Goal: Task Accomplishment & Management: Manage account settings

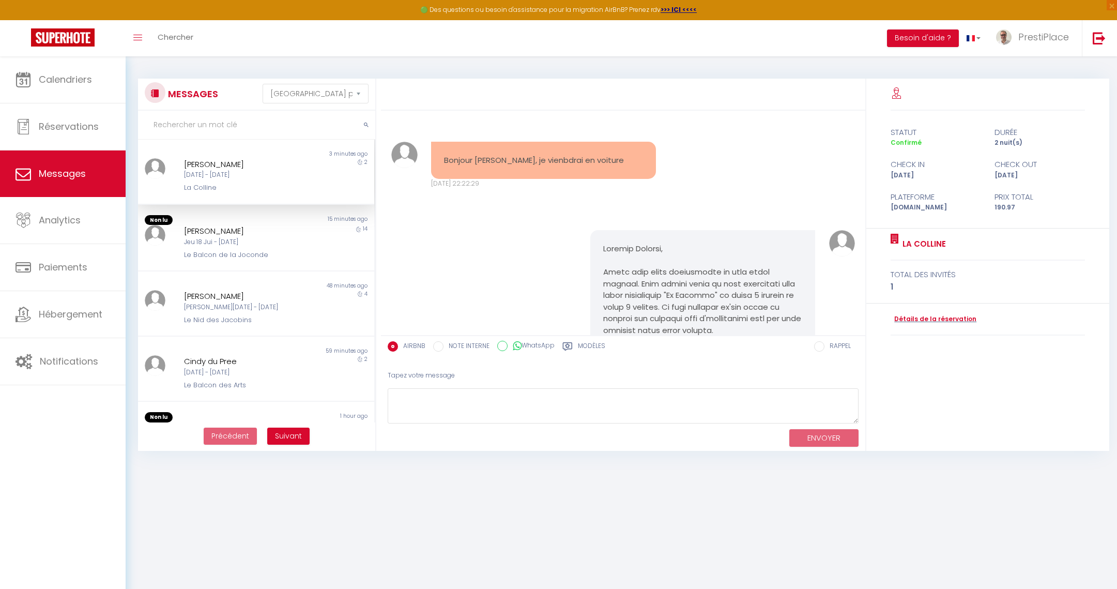
select select "message"
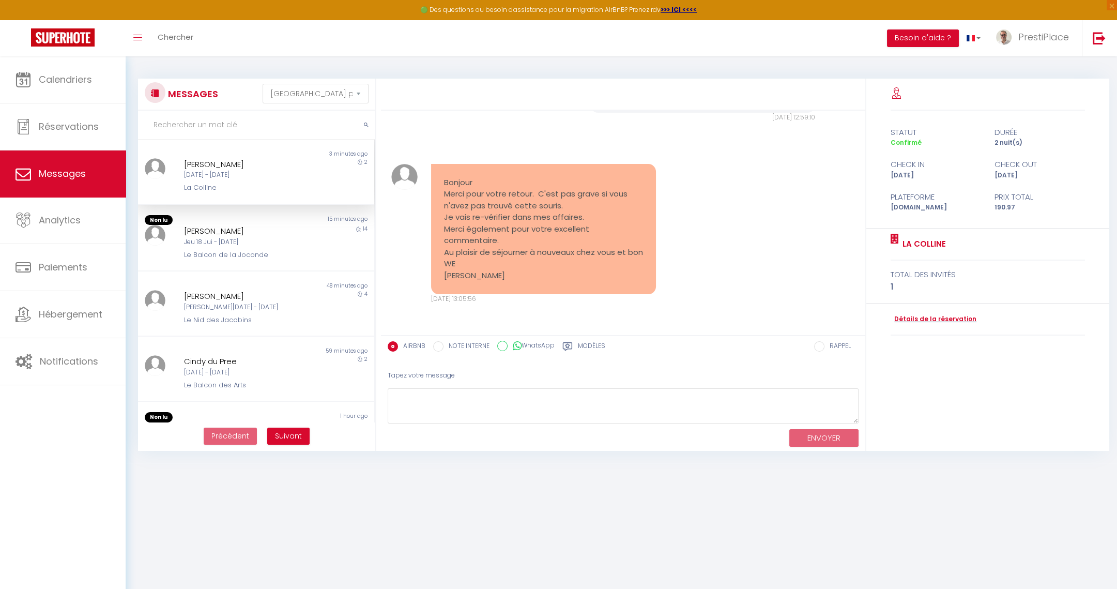
click at [204, 177] on div "[DATE] - [DATE]" at bounding box center [246, 175] width 124 height 10
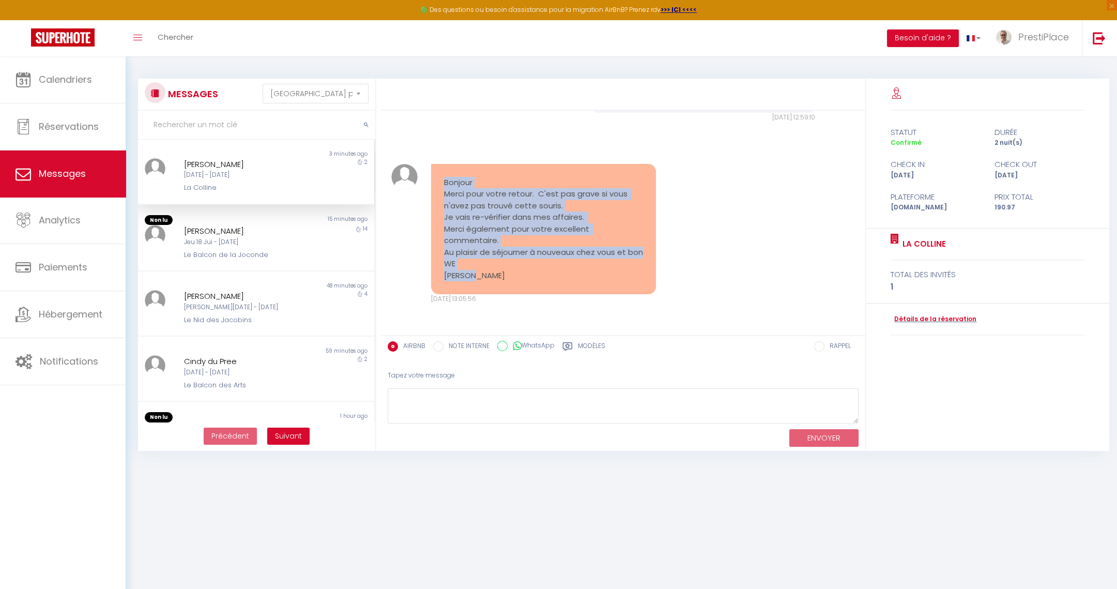
drag, startPoint x: 445, startPoint y: 182, endPoint x: 537, endPoint y: 279, distance: 133.5
click at [537, 279] on pre "Bonjour Merci pour votre retour. C'est pas grave si vous n'avez pas trouvé cett…" at bounding box center [544, 229] width 200 height 105
copy pre "Bonjour Merci pour votre retour. C'est pas grave si vous n'avez pas trouvé cett…"
click at [930, 323] on link "Détails de la réservation" at bounding box center [934, 319] width 86 height 10
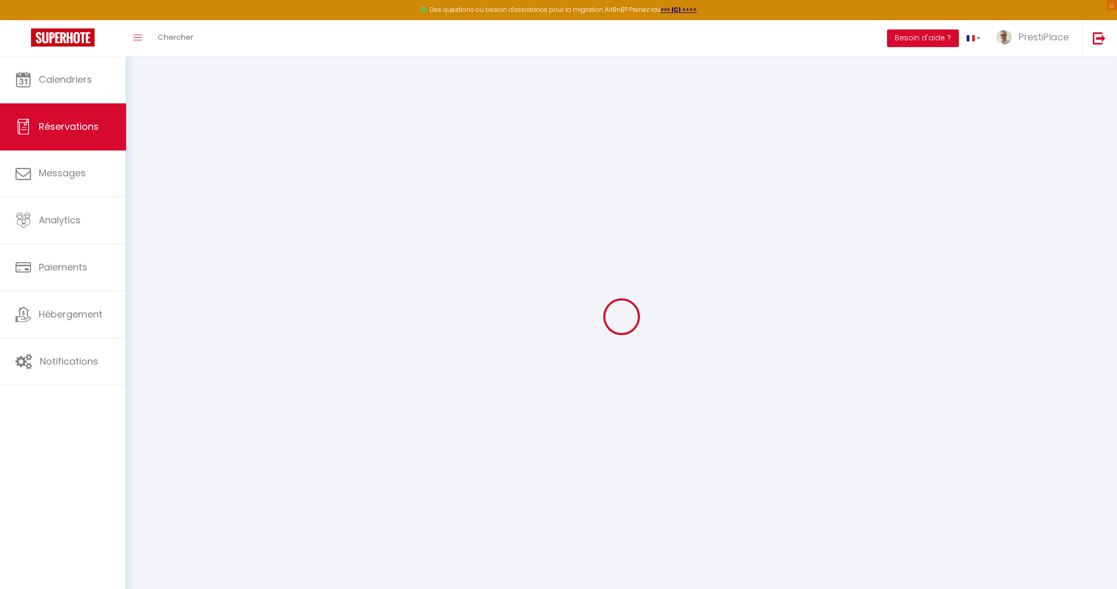
type input "[PERSON_NAME]"
type input "[EMAIL_ADDRESS][DOMAIN_NAME]"
type input "[PHONE_NUMBER]"
select select "FR"
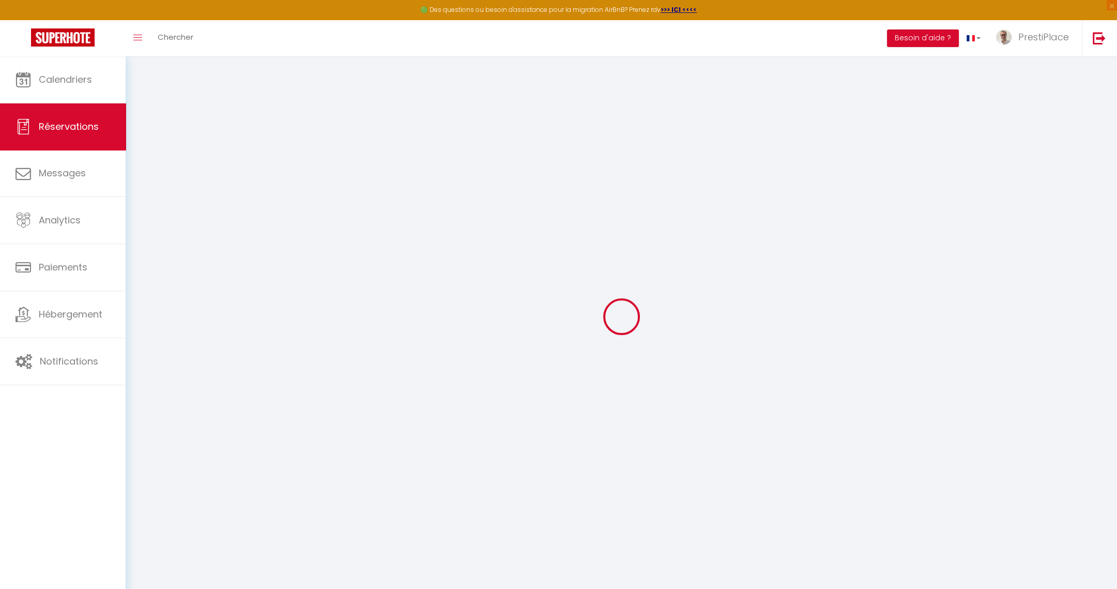
type input "34.74"
select select "77440"
select select "1"
select select
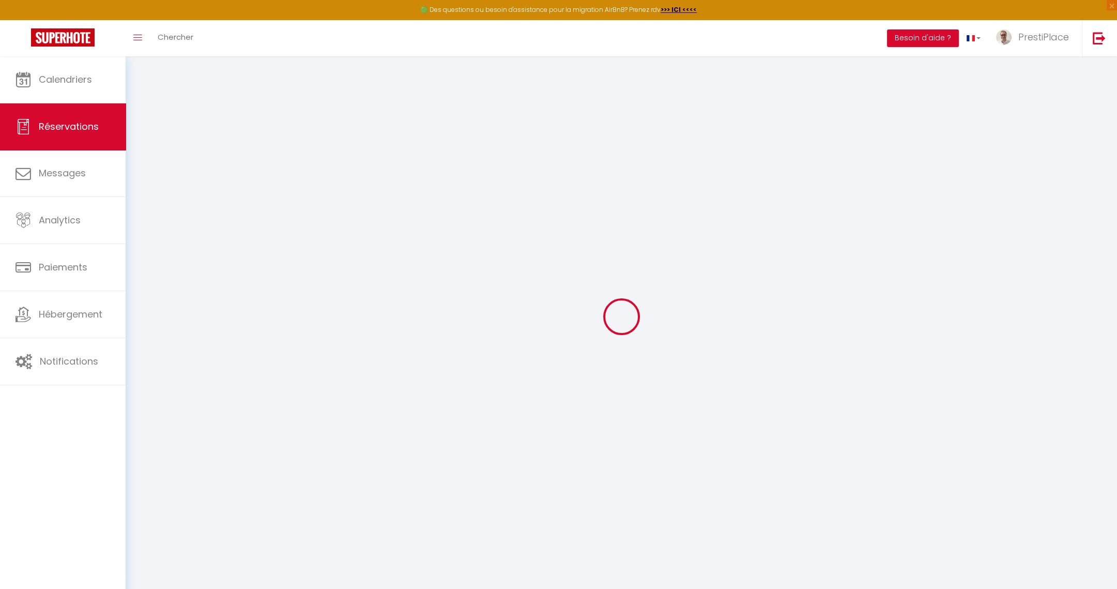
type input "1"
select select "12"
select select
type input "135"
checkbox input "false"
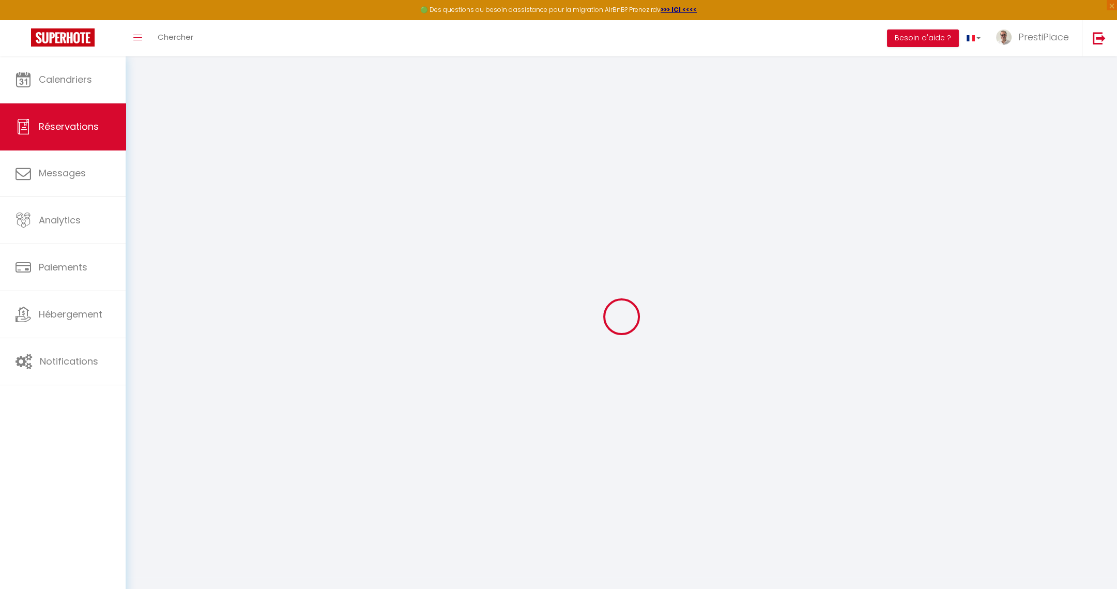
type input "0"
select select "1"
type input "0"
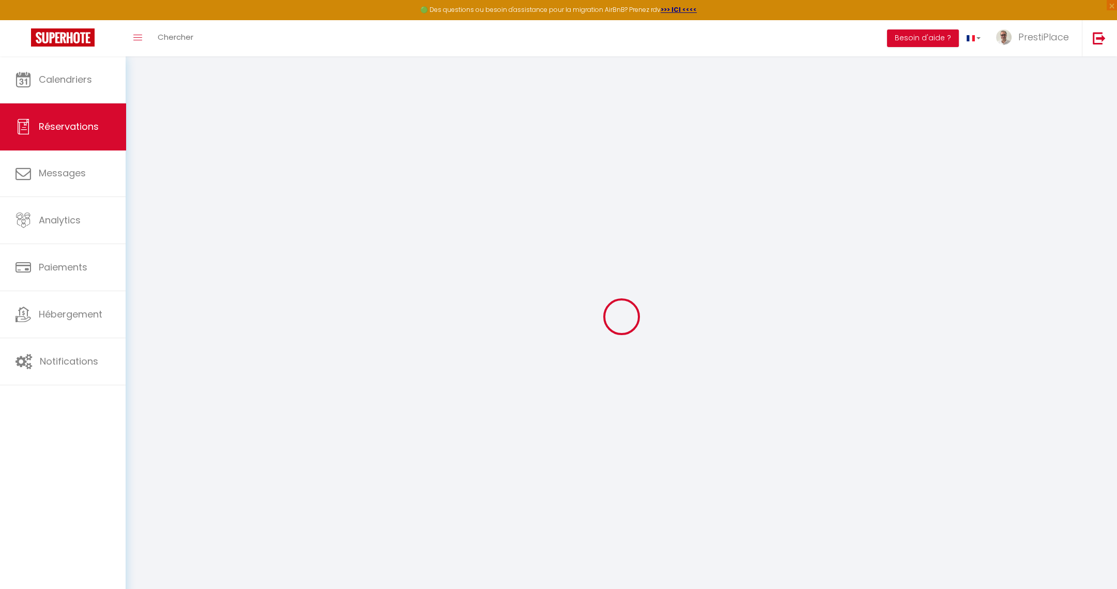
select select
select select "15"
checkbox input "false"
select select
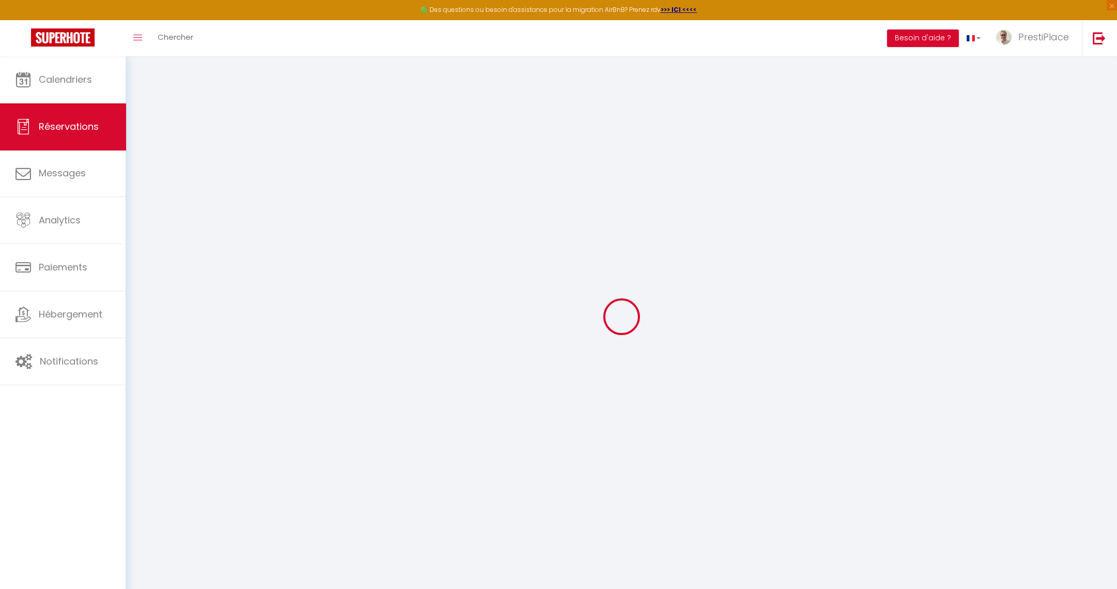
select select
checkbox input "false"
select select
checkbox input "false"
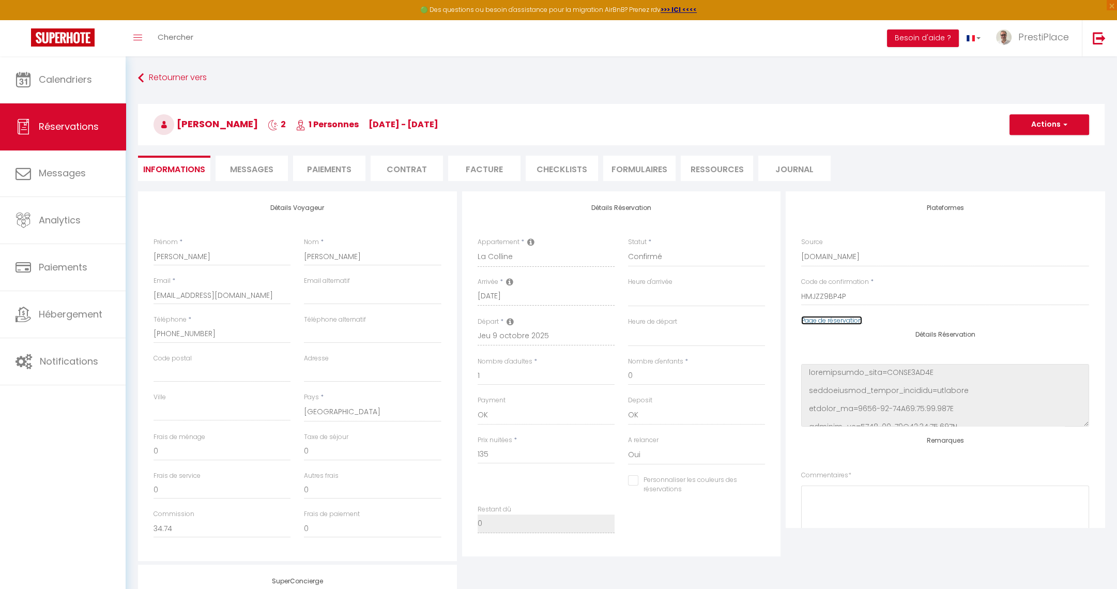
click at [839, 321] on link "Page de réservation" at bounding box center [831, 320] width 61 height 9
type input "48"
type input "7.97"
select select
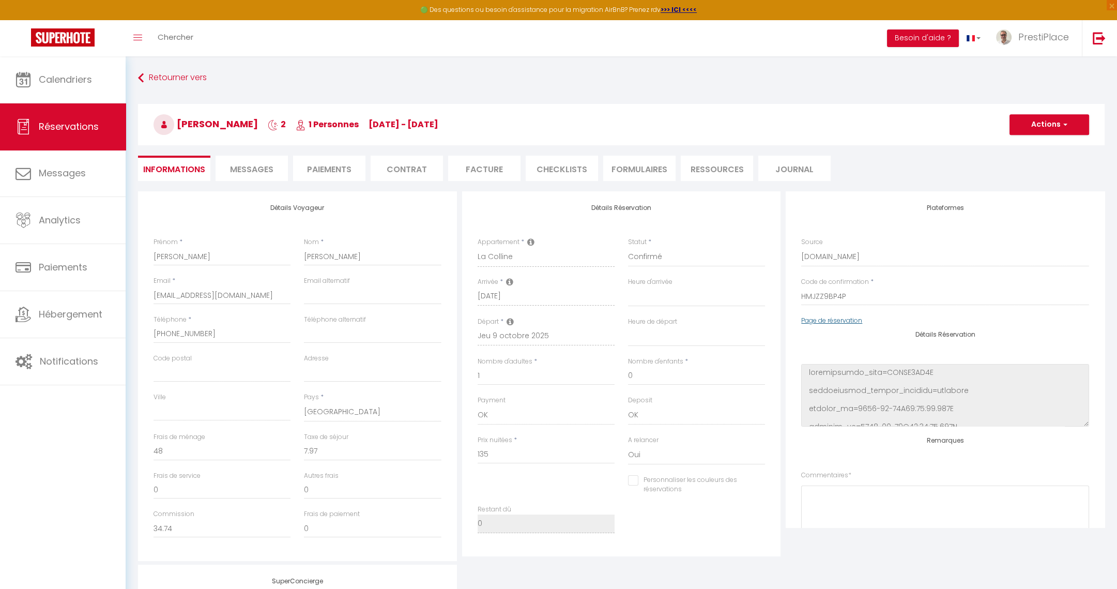
checkbox input "false"
select select
click at [47, 356] on link "Notifications" at bounding box center [63, 361] width 126 height 47
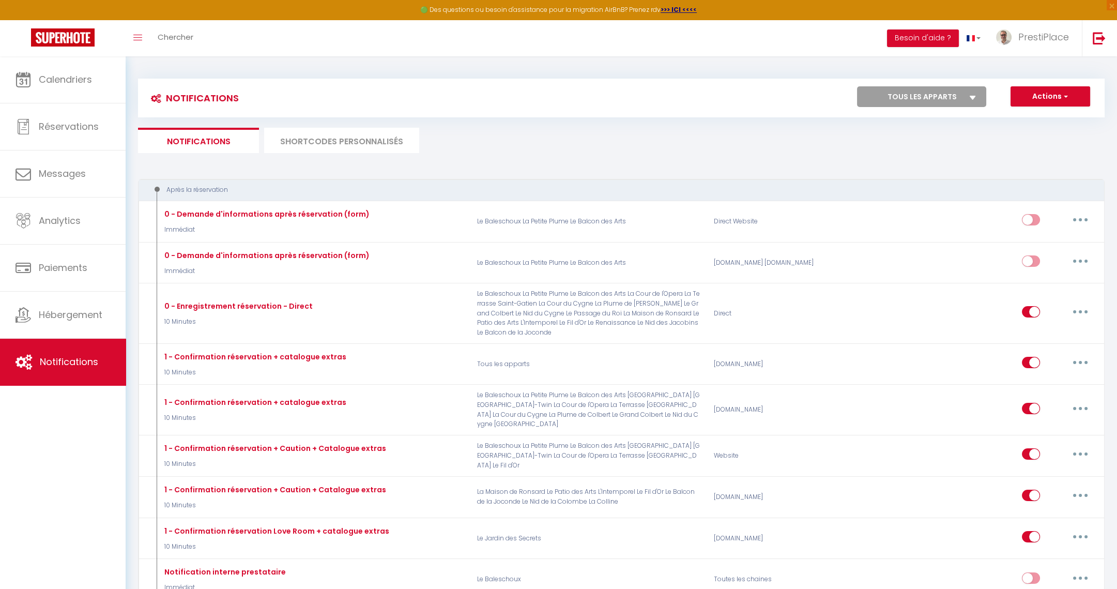
click at [352, 145] on li "SHORTCODES PERSONNALISÉS" at bounding box center [341, 140] width 155 height 25
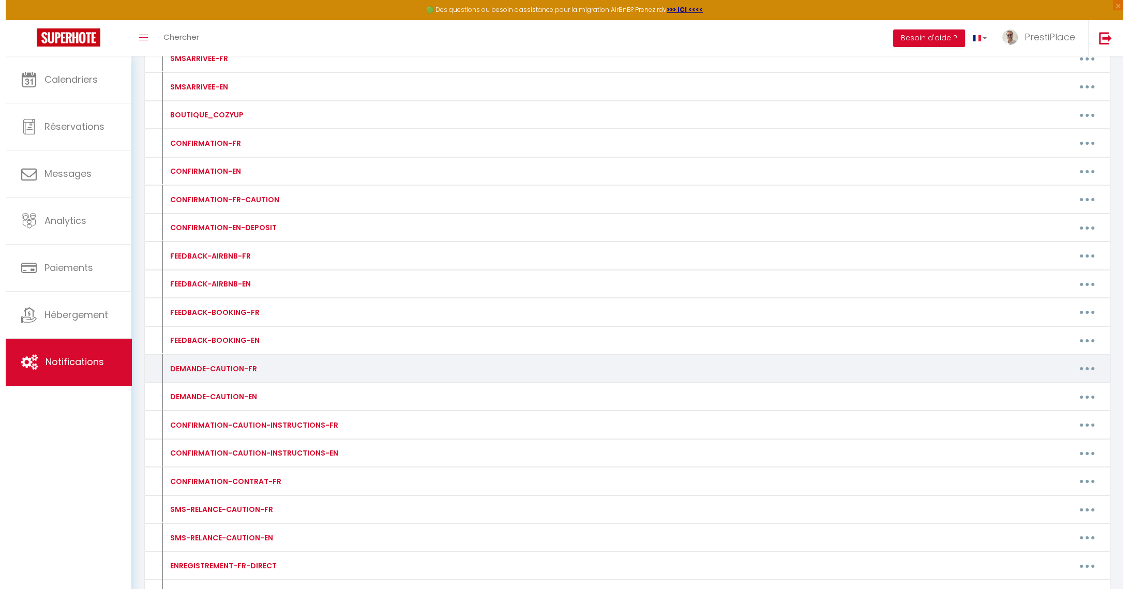
scroll to position [481, 0]
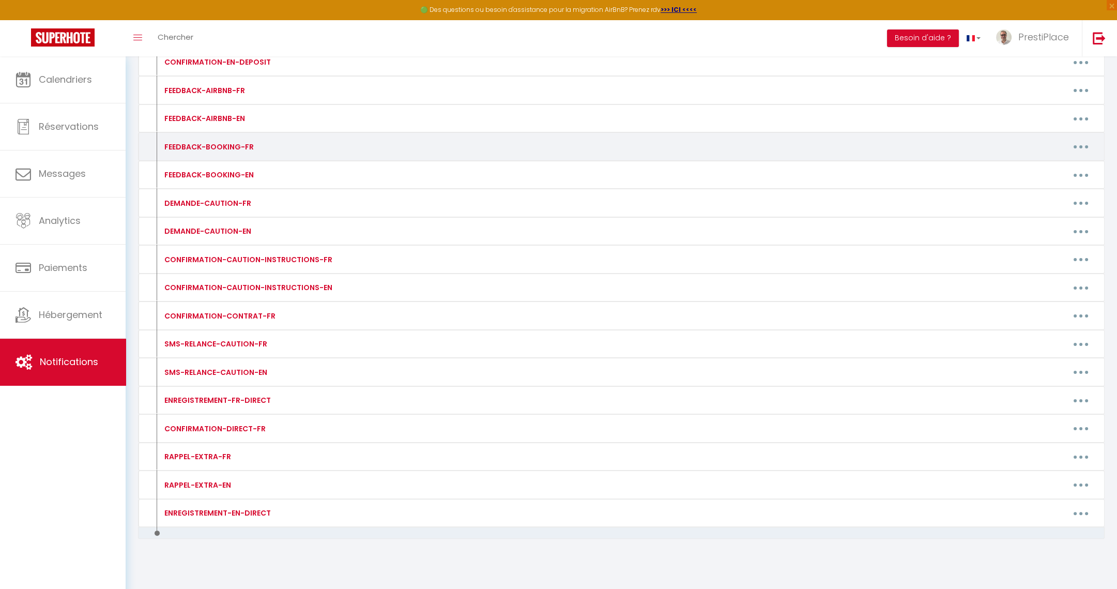
click at [1080, 145] on icon "button" at bounding box center [1081, 146] width 3 height 3
click at [1035, 161] on link "Editer" at bounding box center [1054, 170] width 77 height 18
type input "FEEDBACK-BOOKING-FR"
type textarea "FEEDBACK-BOOKING-FR"
type textarea "Bonjour [GUEST:FIRST_NAME], Un grand merci pour votre confiance, et également p…"
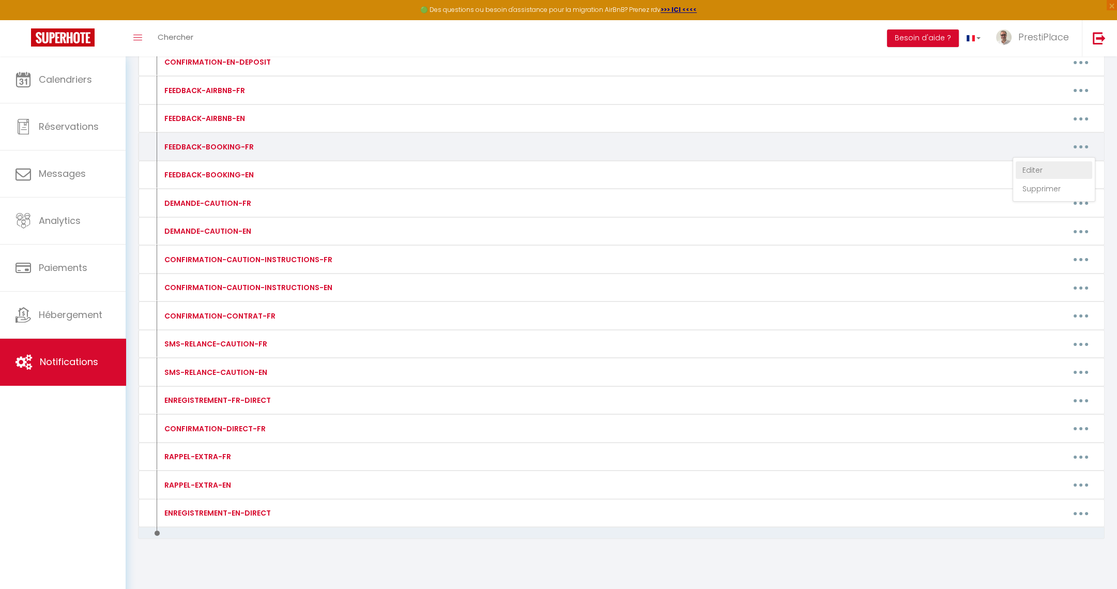
type textarea "Bonjour [GUEST:FIRST_NAME], Un grand merci pour votre confiance, et également p…"
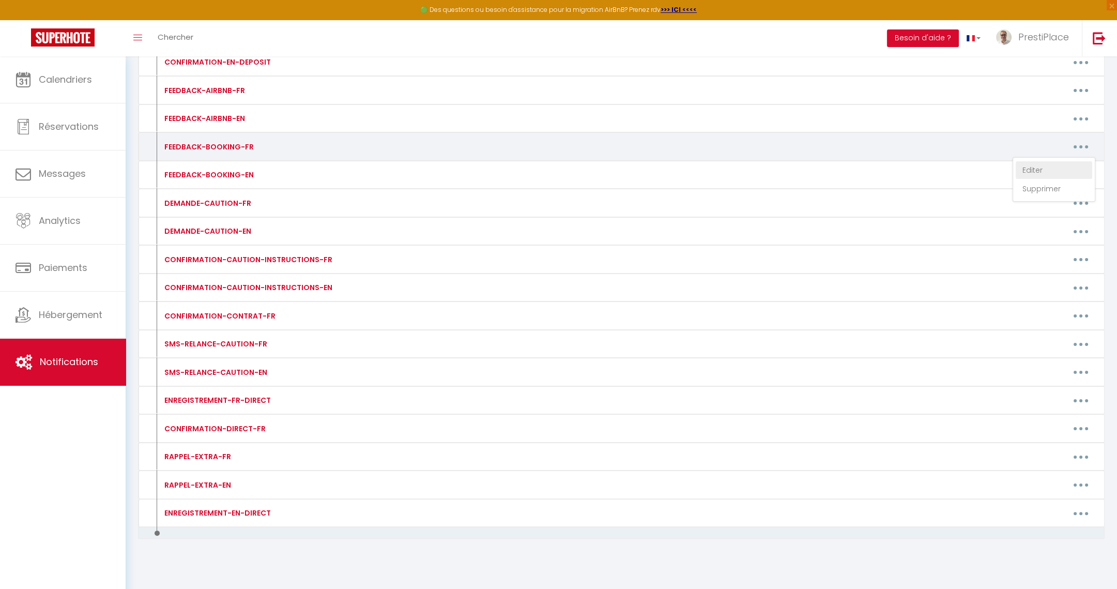
type textarea "Bonjour [GUEST:FIRST_NAME], Un grand merci pour votre confiance, et également p…"
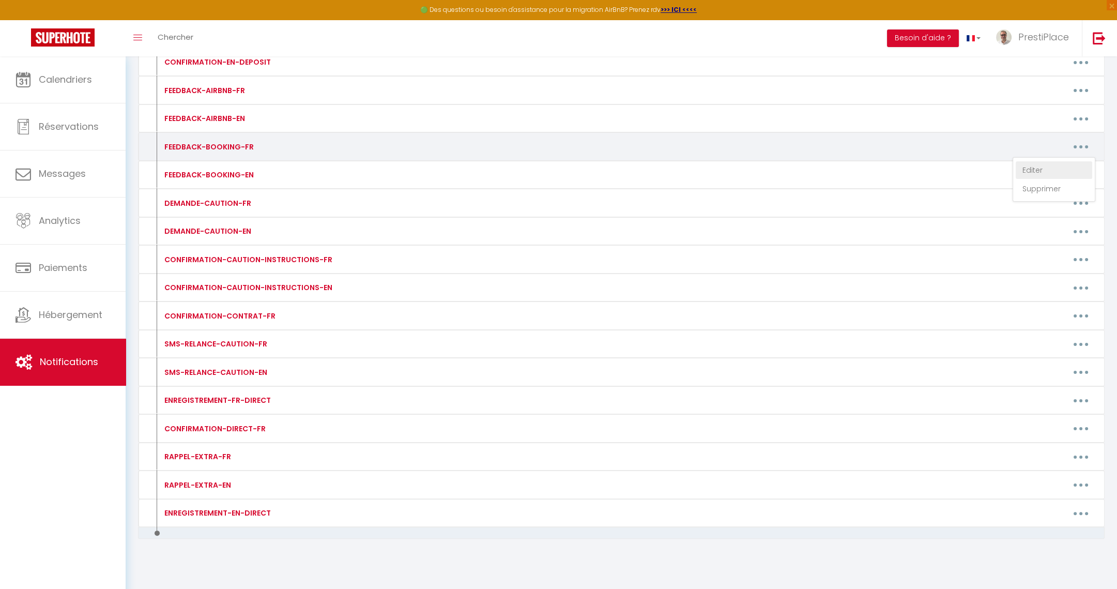
type textarea "Bonjour [GUEST:FIRST_NAME], Un grand merci pour votre confiance, et également p…"
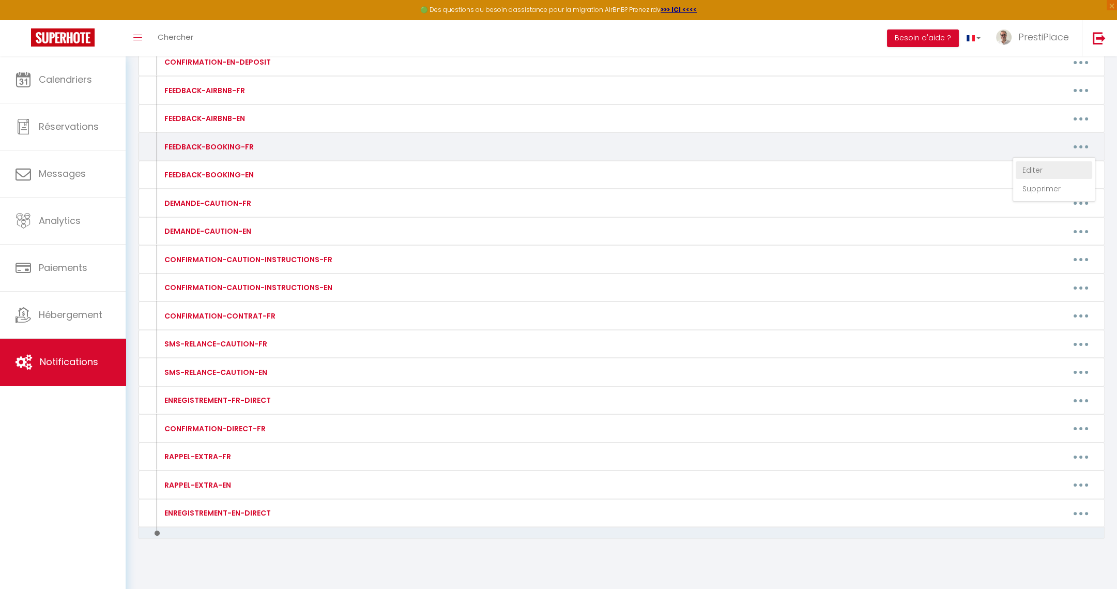
type textarea "Bonjour [GUEST:FIRST_NAME], Un grand merci pour votre confiance, et également p…"
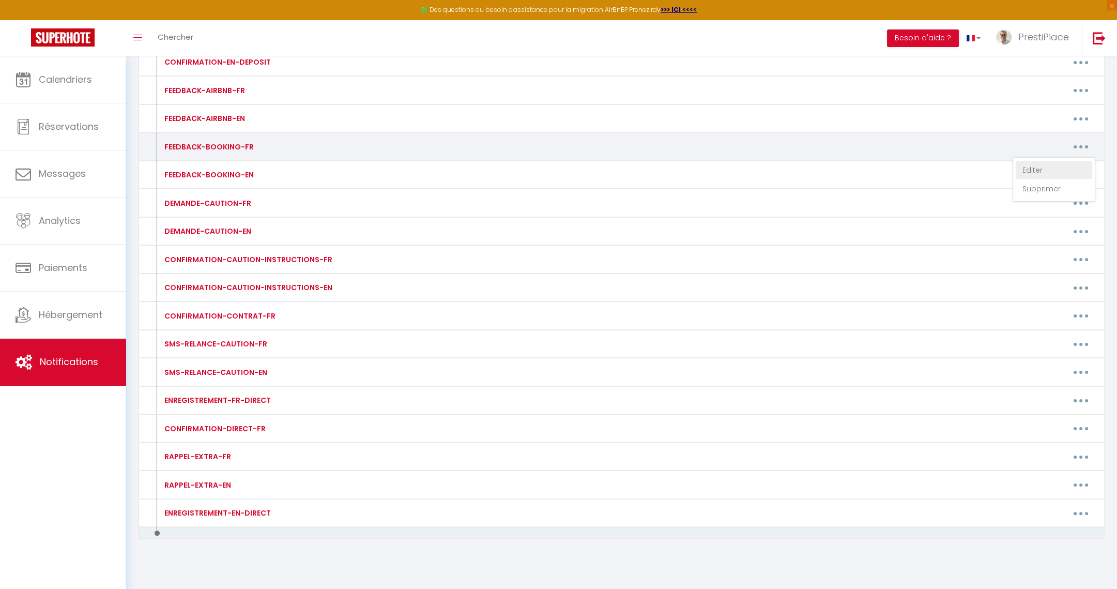
type textarea "Bonjour [GUEST:FIRST_NAME], Un grand merci pour votre confiance, et également p…"
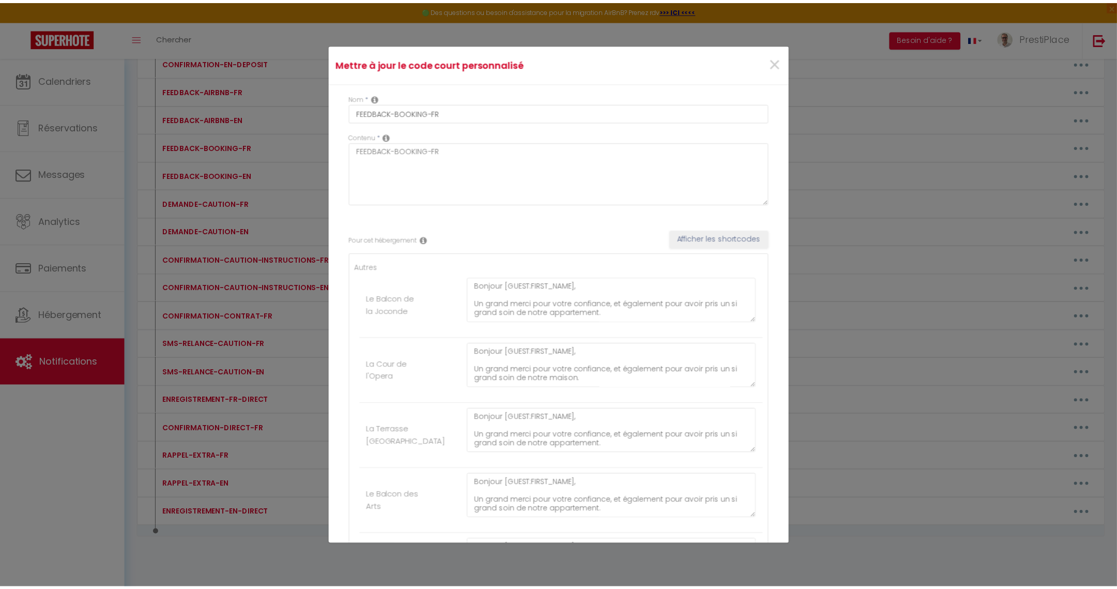
scroll to position [1317, 0]
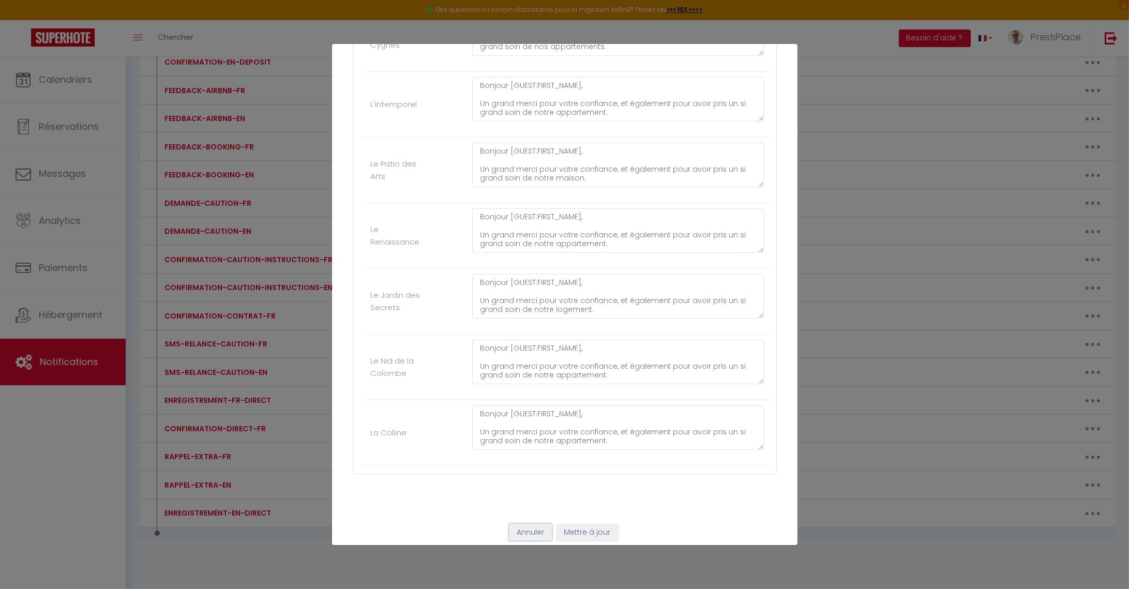
click at [515, 528] on button "Annuler" at bounding box center [530, 533] width 43 height 18
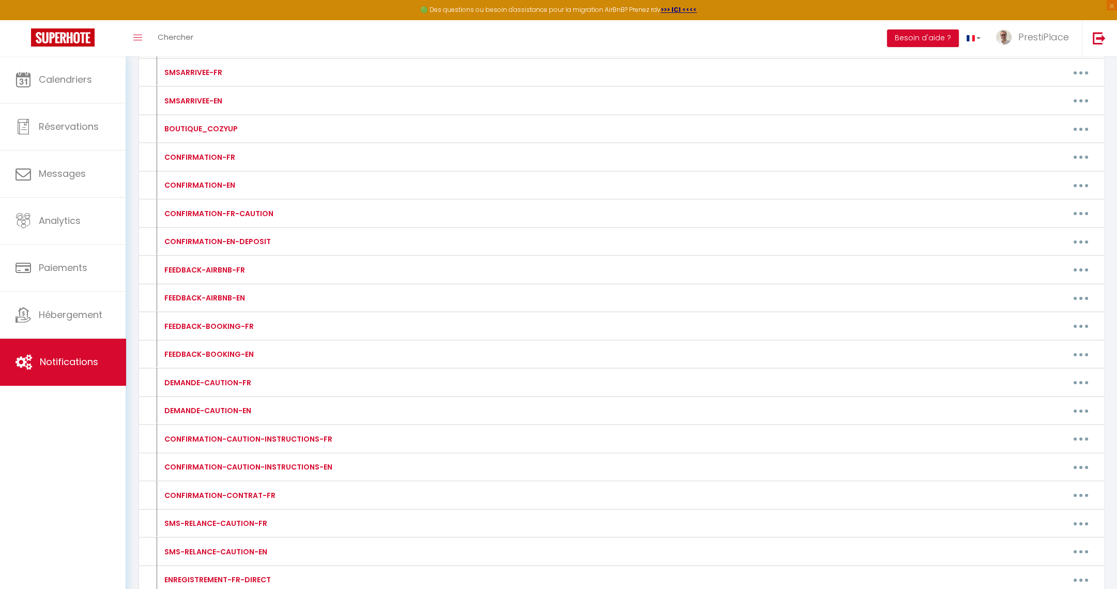
scroll to position [0, 0]
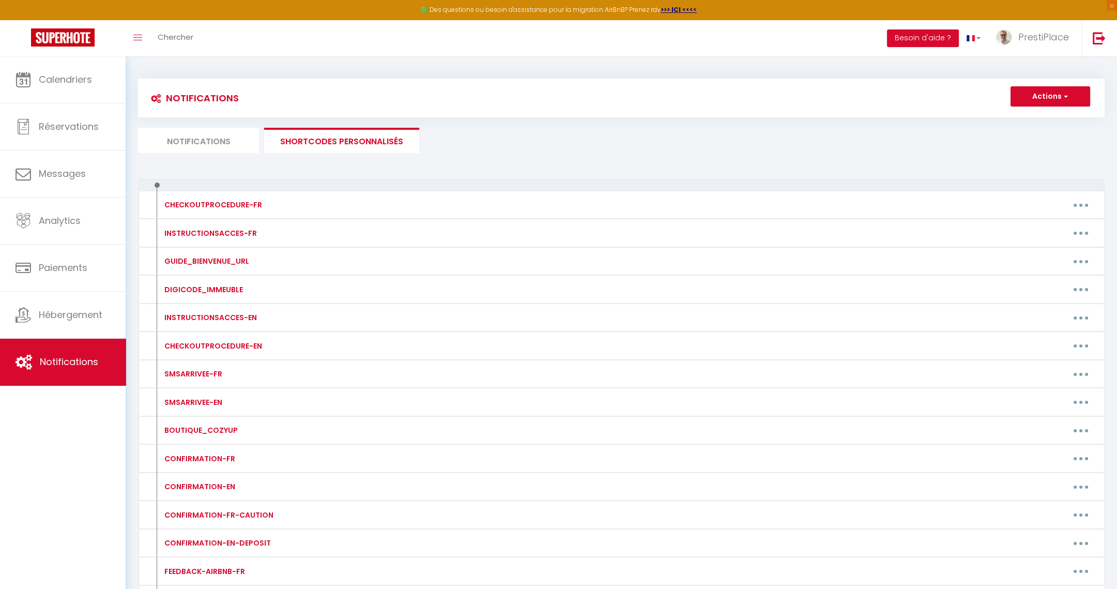
click at [217, 117] on div "Notifications Actions Nouvelle Notification Exporter Importer Tous les apparts …" at bounding box center [621, 116] width 967 height 74
click at [184, 143] on li "Notifications" at bounding box center [198, 140] width 121 height 25
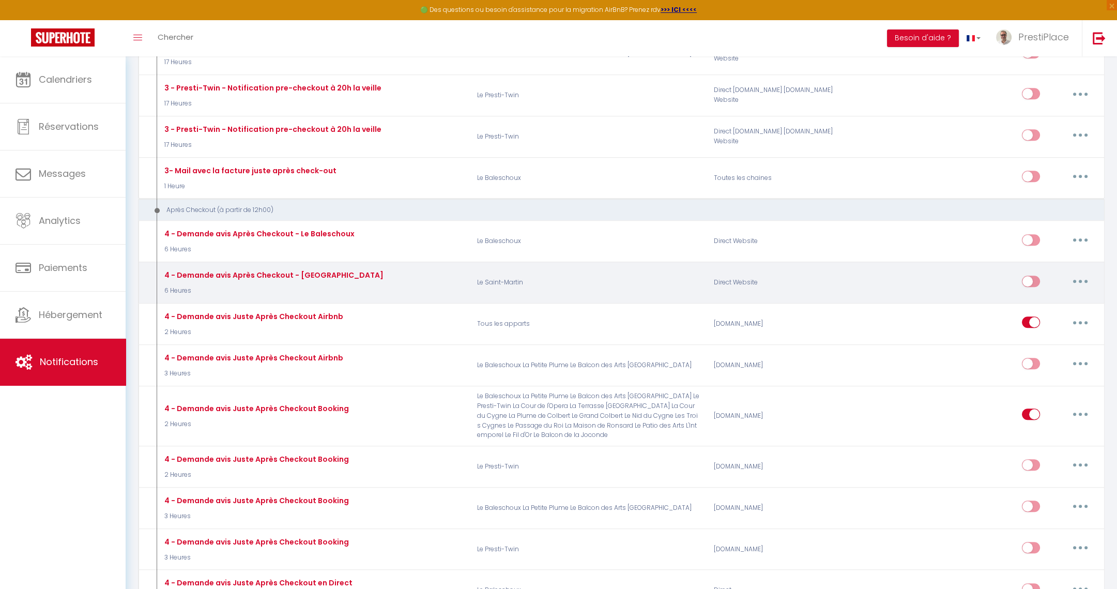
scroll to position [1551, 0]
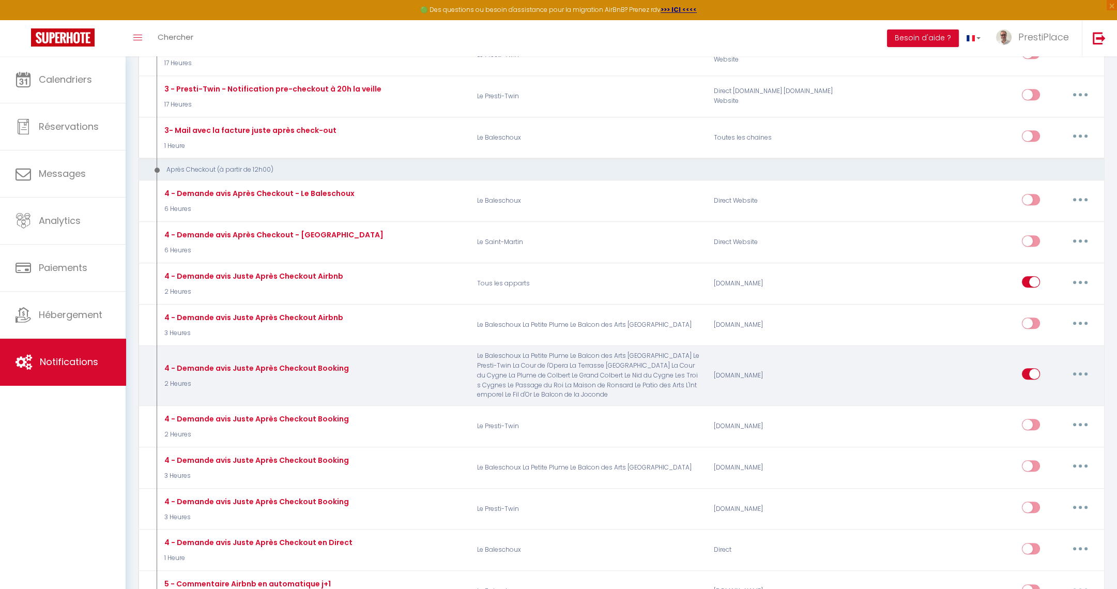
click at [351, 351] on div "4 - Demande avis Juste Après Checkout Booking 2 Heures" at bounding box center [313, 375] width 316 height 49
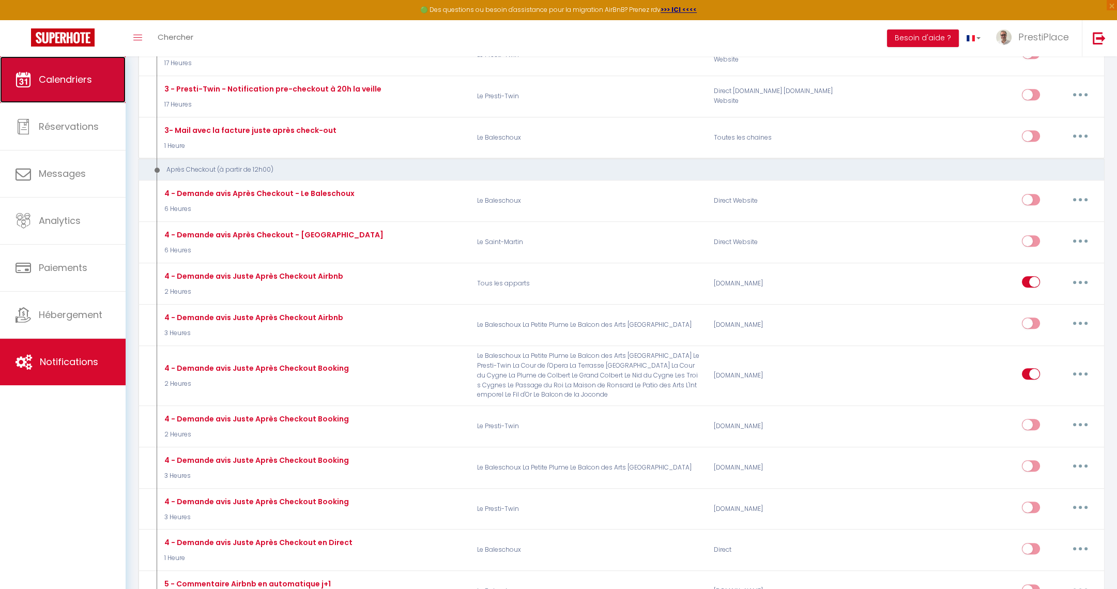
click at [28, 70] on link "Calendriers" at bounding box center [63, 79] width 126 height 47
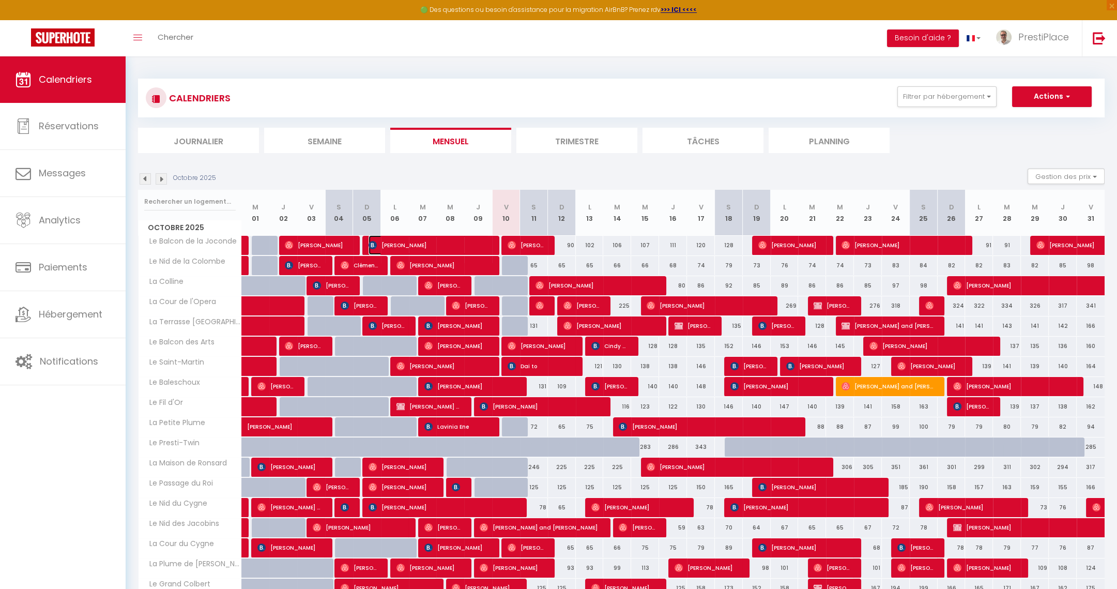
click at [437, 237] on span "[PERSON_NAME]" at bounding box center [429, 245] width 121 height 20
select select "OK"
select select "0"
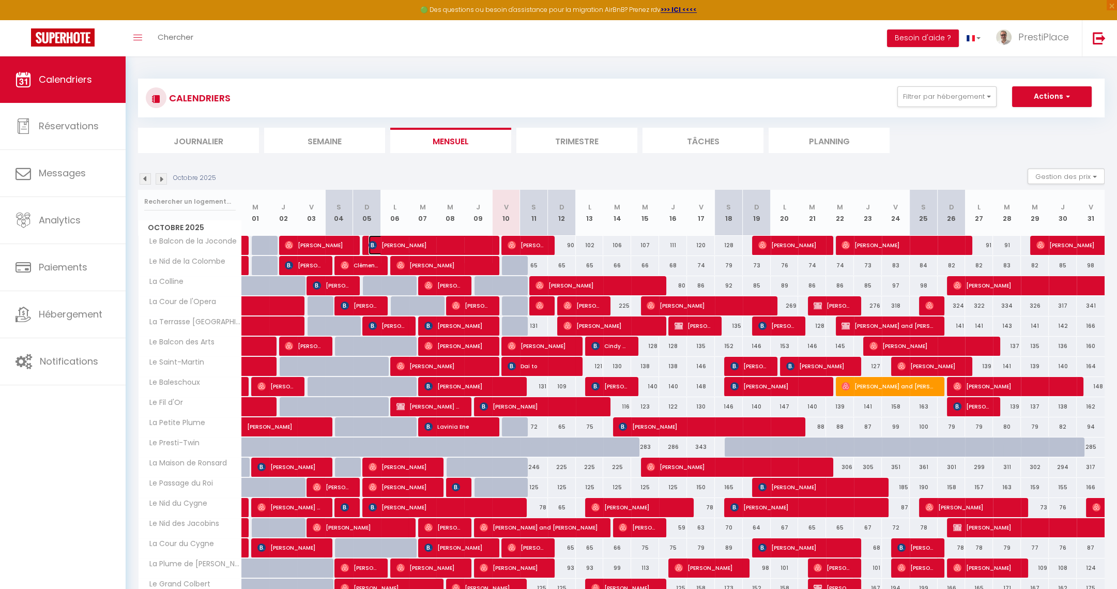
select select "1"
select select
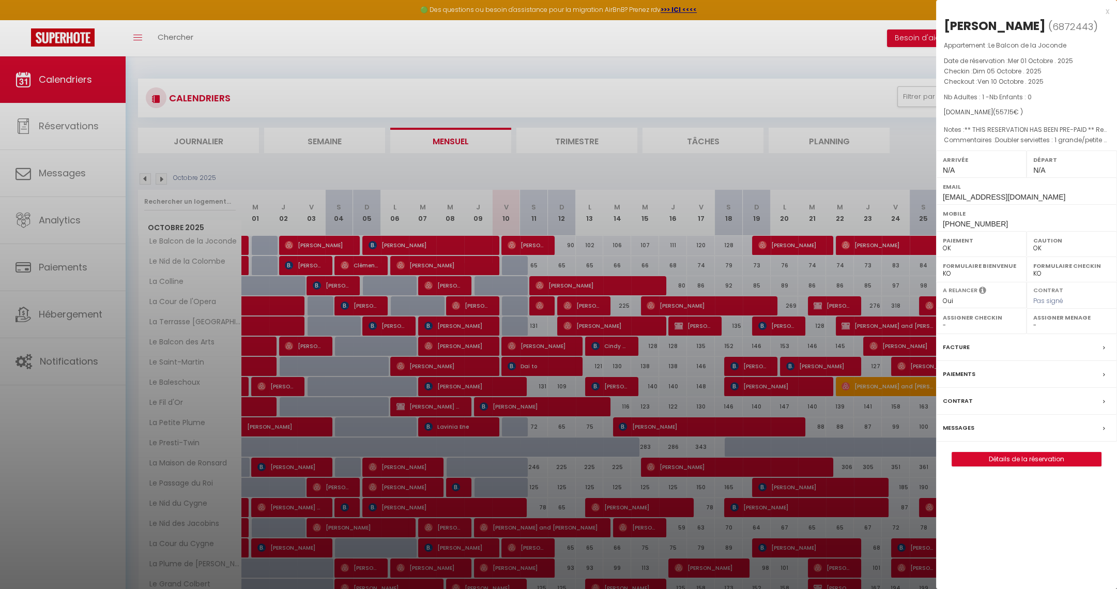
click at [966, 426] on label "Messages" at bounding box center [959, 427] width 32 height 11
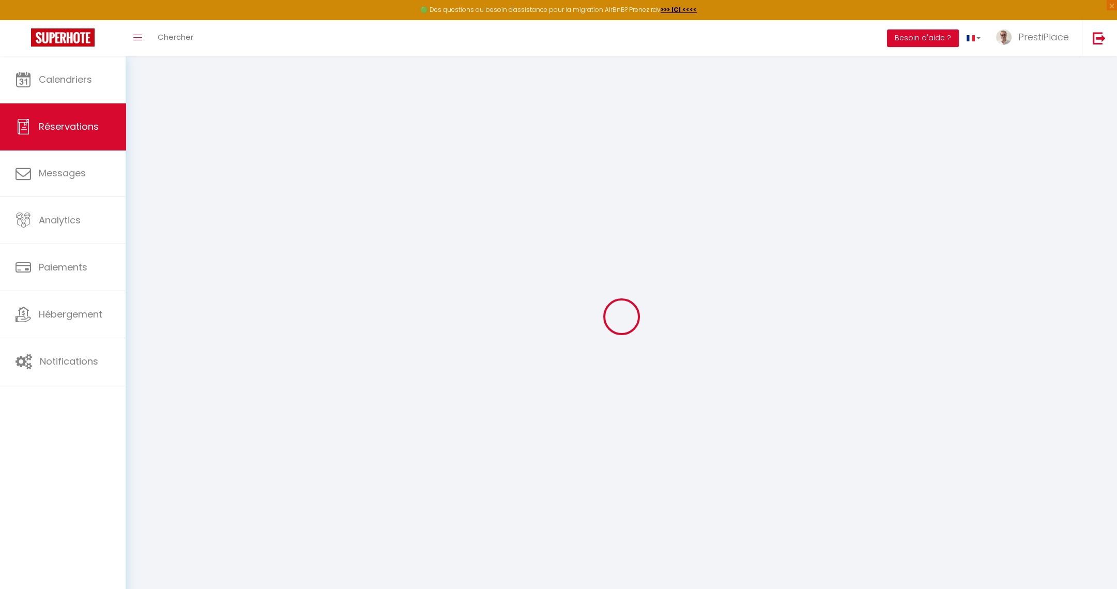
select select
checkbox input "false"
type textarea "Doubler serviettes : 1 grande/petite sur le lit et 1 grande/petite sur une étag…"
type textarea "** THIS RESERVATION HAS BEEN PRE-PAID ** Reservation has a cancellation grace p…"
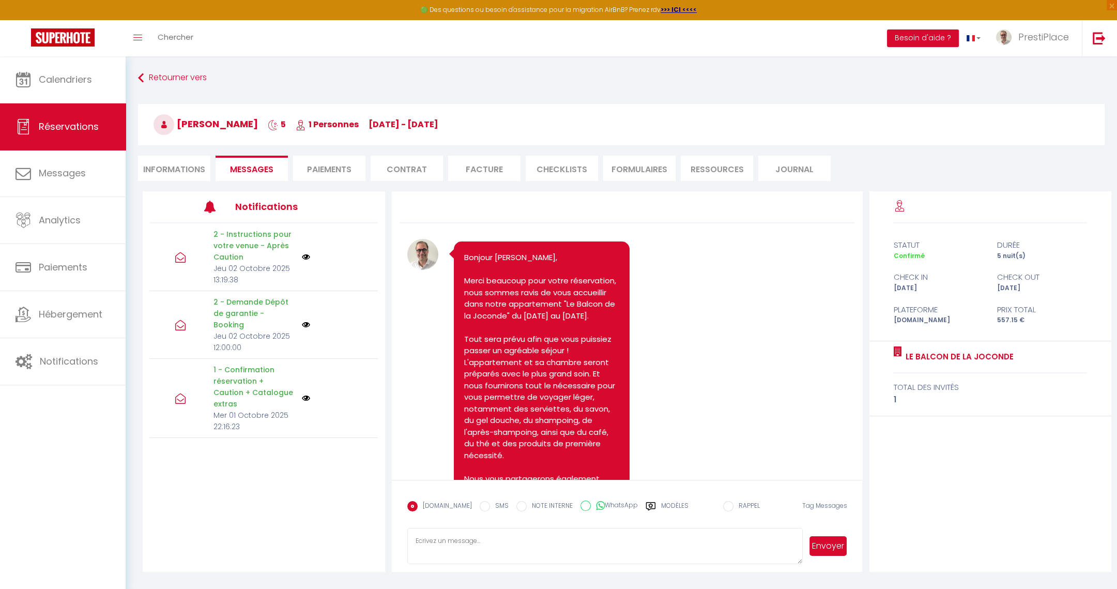
scroll to position [2953, 0]
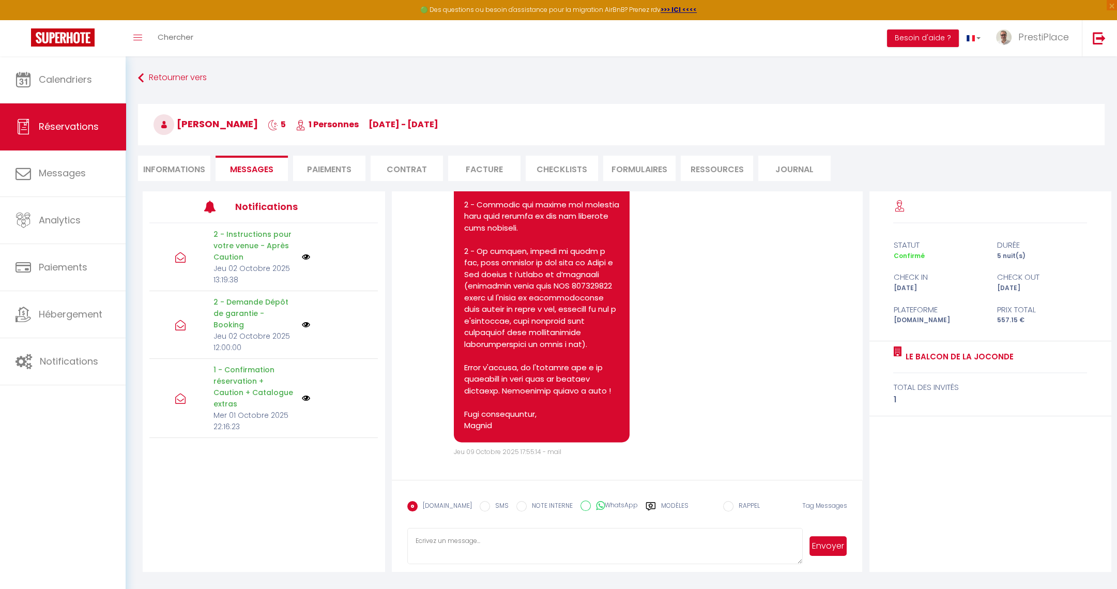
click at [562, 552] on textarea at bounding box center [605, 546] width 396 height 36
click at [664, 503] on label "Modèles" at bounding box center [674, 510] width 27 height 18
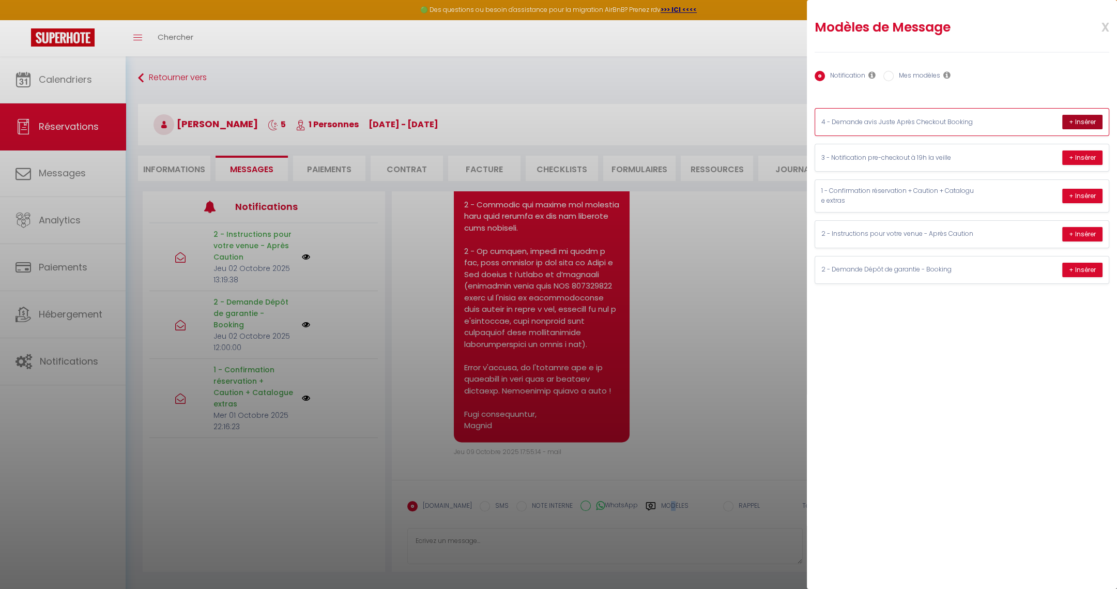
click at [1074, 118] on button "+ Insérer" at bounding box center [1082, 122] width 40 height 14
type textarea "Bonjour [PERSON_NAME], Un grand merci pour votre confiance, et également pour a…"
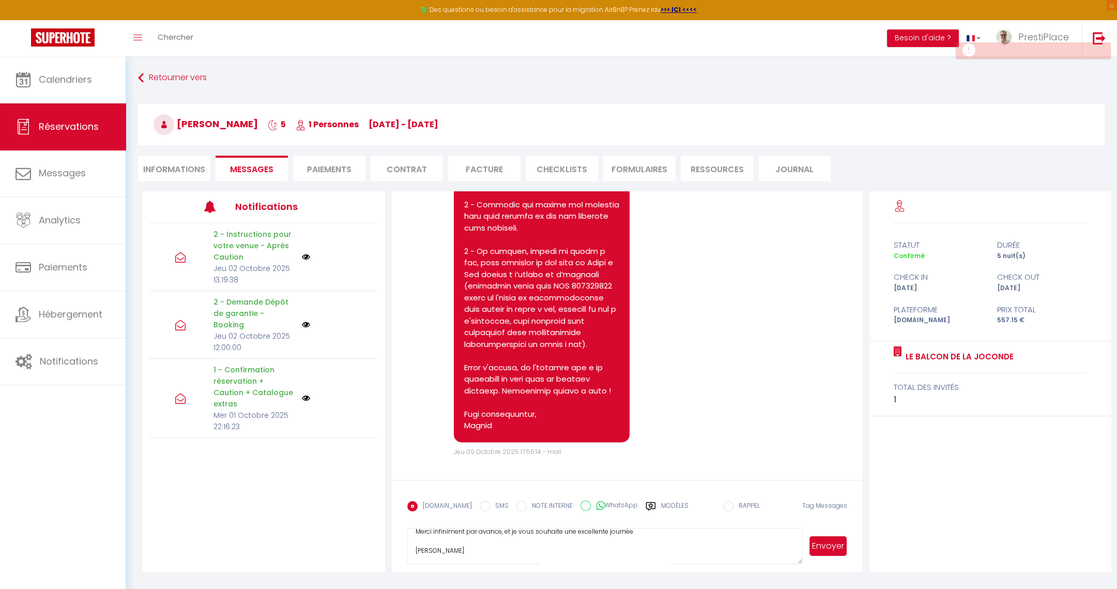
scroll to position [56, 0]
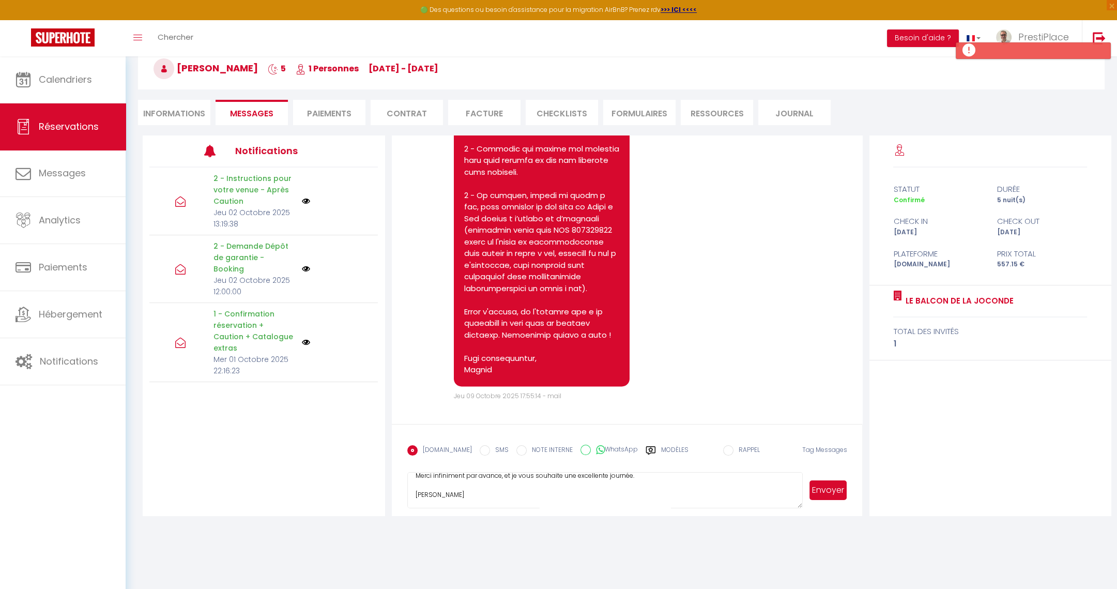
drag, startPoint x: 415, startPoint y: 539, endPoint x: 586, endPoint y: 616, distance: 188.1
click at [586, 533] on html "🟢 Des questions ou besoin d'assistance pour la migration AirBnB? Prenez rdv >>>…" at bounding box center [558, 238] width 1117 height 589
click at [176, 105] on li "Informations" at bounding box center [174, 112] width 72 height 25
select select
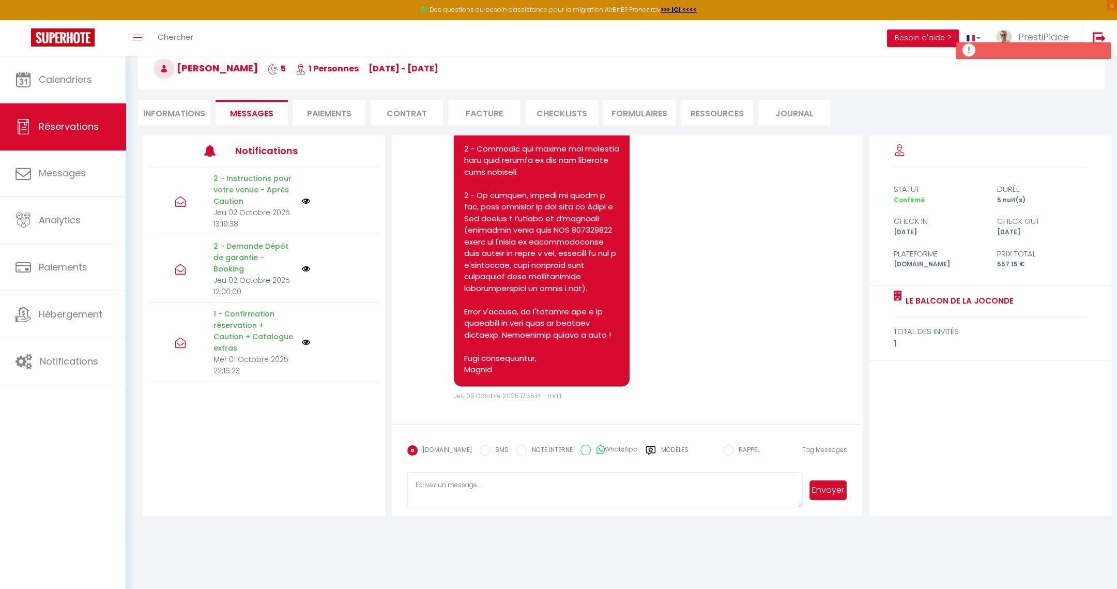
select select
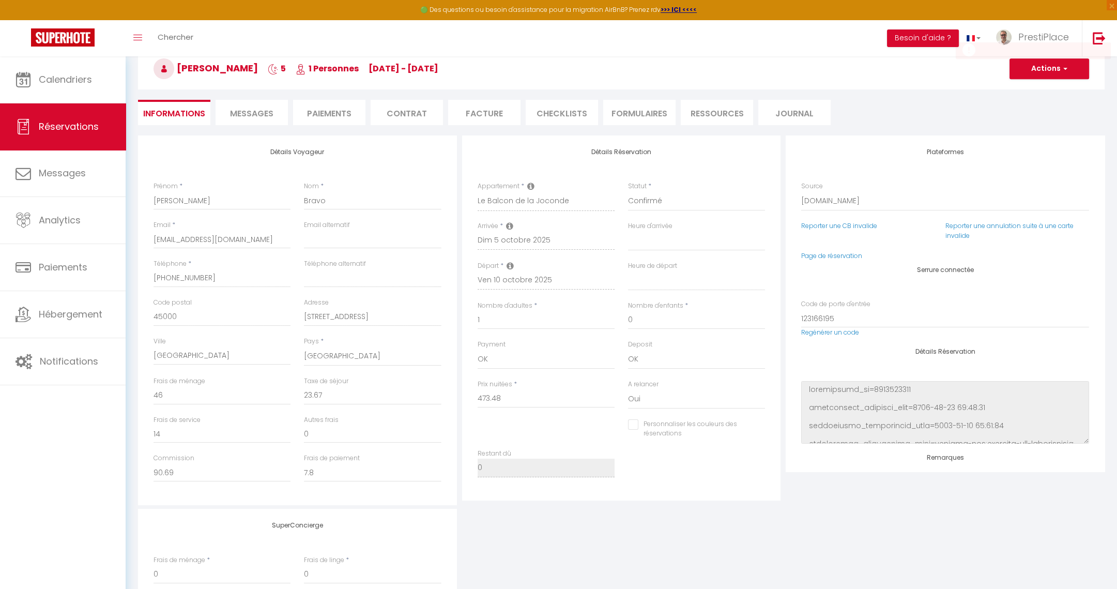
click at [849, 249] on div "Reporter une CB invalide" at bounding box center [870, 236] width 150 height 30
click at [818, 254] on link "Page de réservation" at bounding box center [831, 255] width 61 height 9
select select
checkbox input "false"
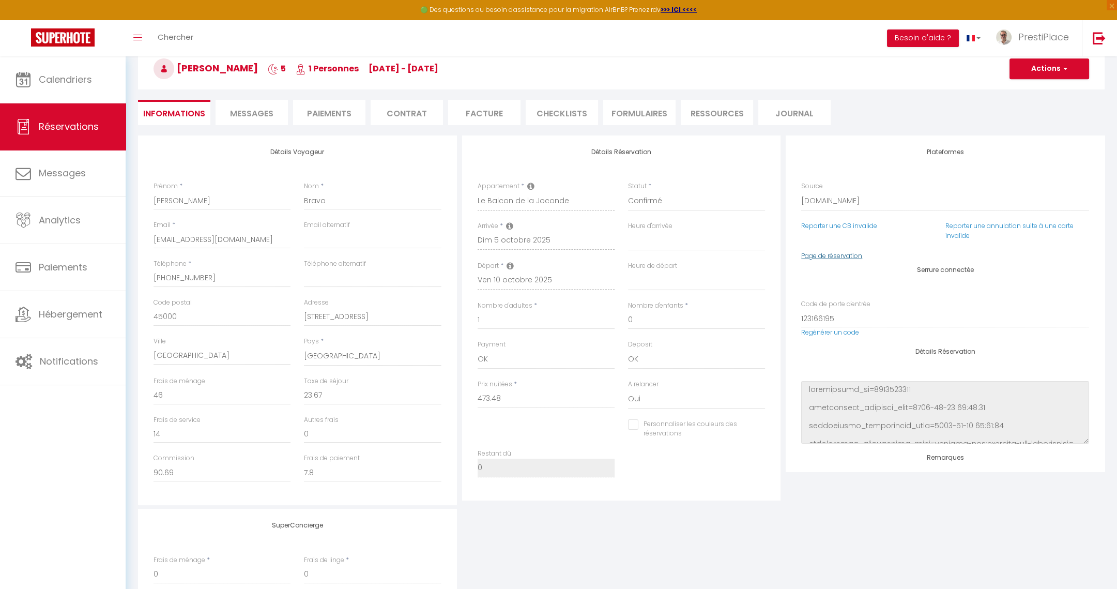
select select
checkbox input "false"
select select
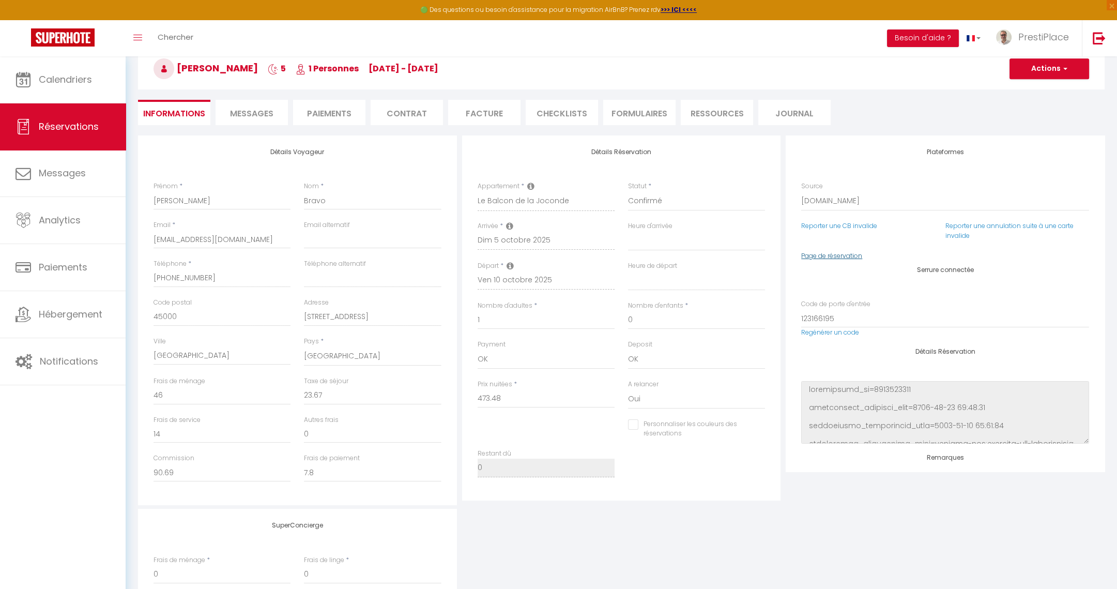
checkbox input "false"
select select
checkbox input "false"
select select
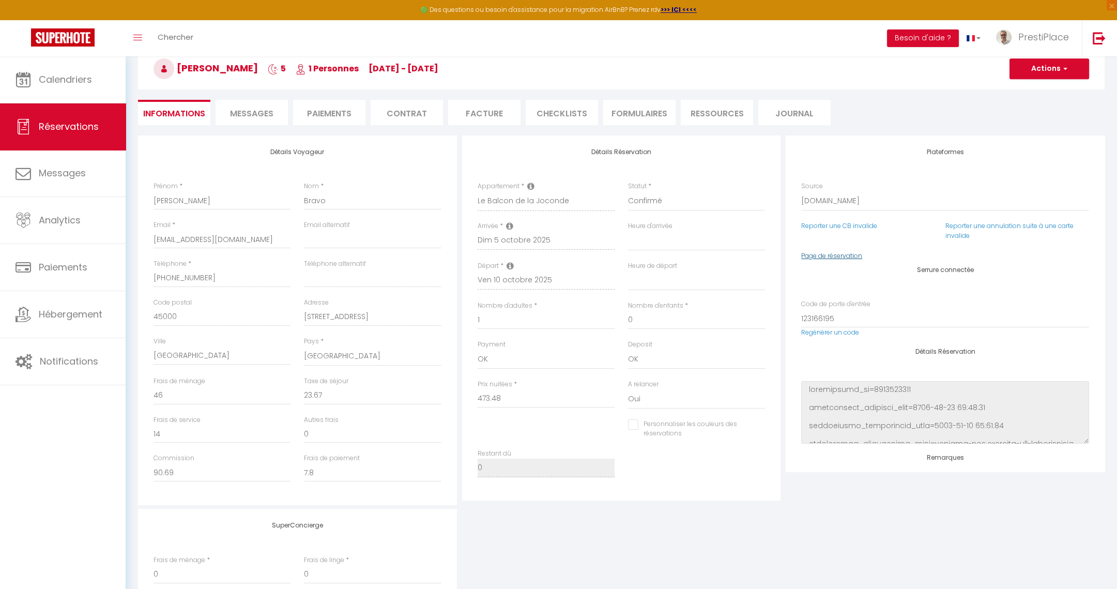
select select
checkbox input "false"
click at [476, 114] on li "Facture" at bounding box center [484, 112] width 72 height 25
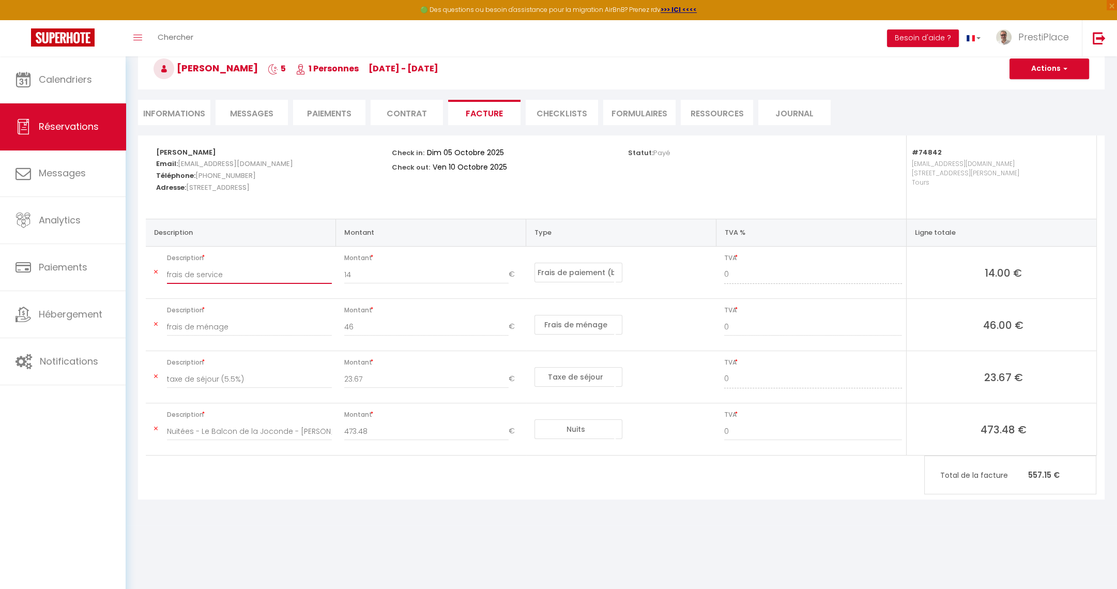
click at [170, 270] on input "frais de service" at bounding box center [249, 274] width 165 height 19
type input "Frais de service"
click at [168, 322] on input "frais de ménage" at bounding box center [249, 326] width 165 height 19
type input "Frais de ménage"
click at [169, 376] on input "taxe de séjour (5.5%)" at bounding box center [249, 379] width 165 height 19
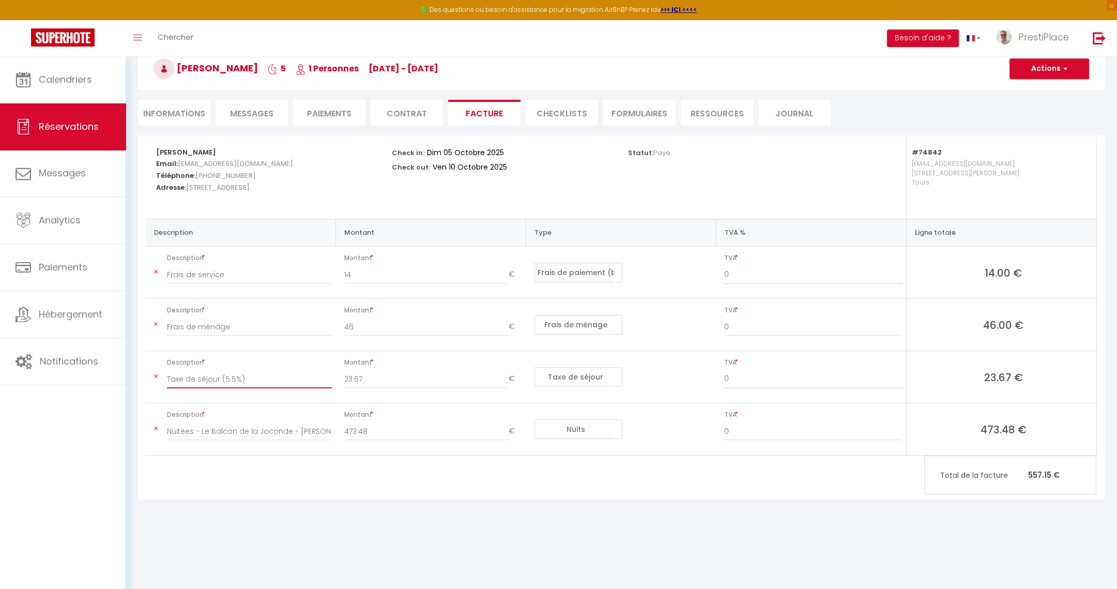
type input "Taxe de séjour (5.5%)"
click at [1046, 70] on button "Actions" at bounding box center [1050, 68] width 80 height 21
click at [1039, 85] on link "Enregistrer" at bounding box center [1041, 91] width 87 height 13
click at [1053, 74] on button "Actions" at bounding box center [1050, 68] width 80 height 21
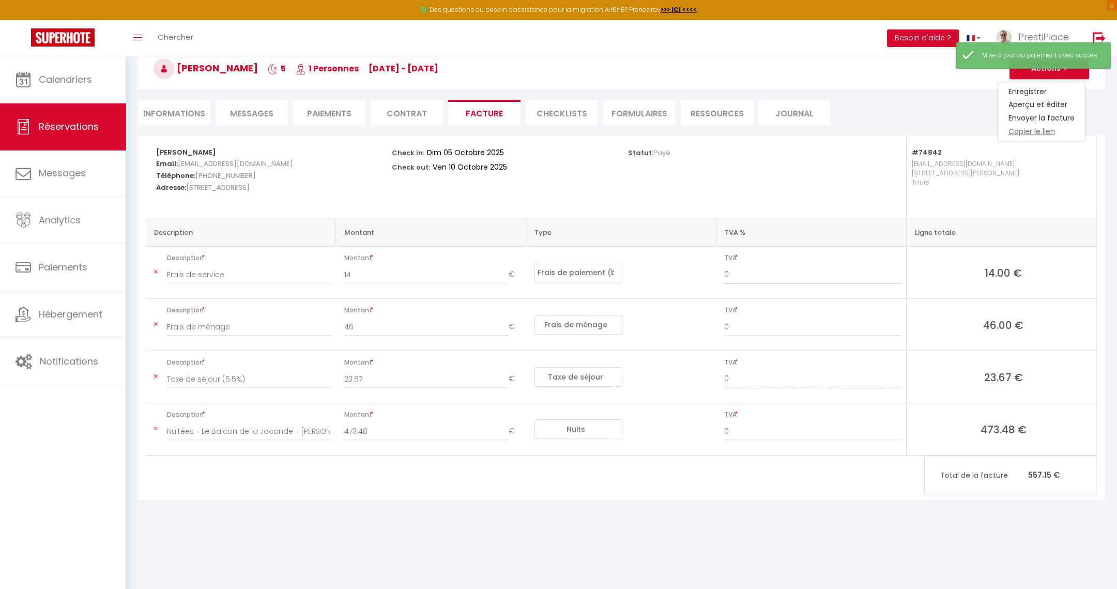
click at [1034, 127] on link "Copier le lien" at bounding box center [1041, 131] width 87 height 13
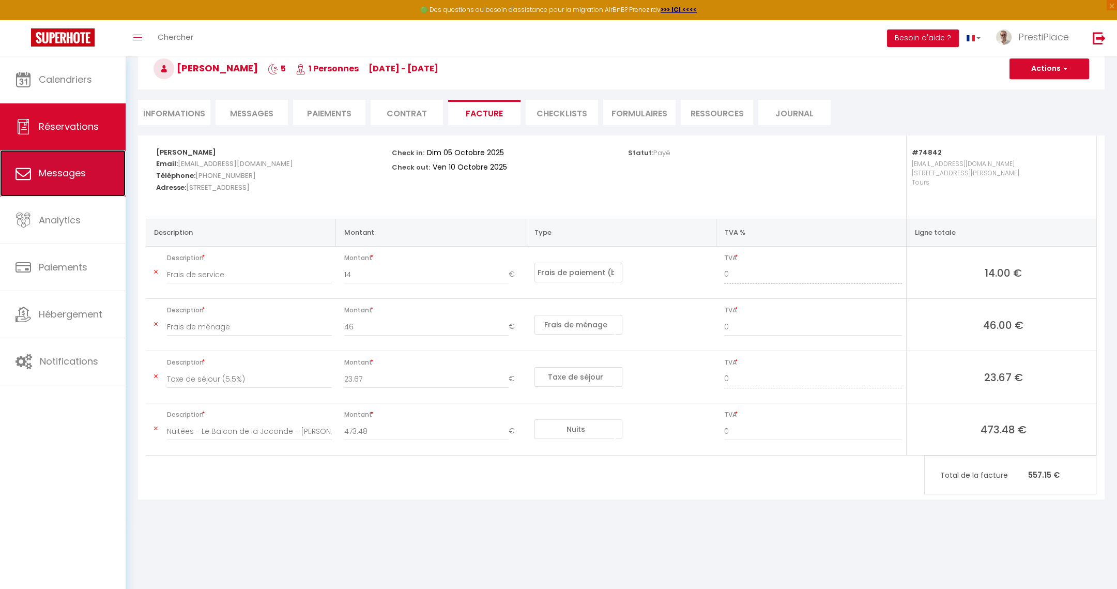
click at [60, 187] on link "Messages" at bounding box center [63, 173] width 126 height 47
select select "message"
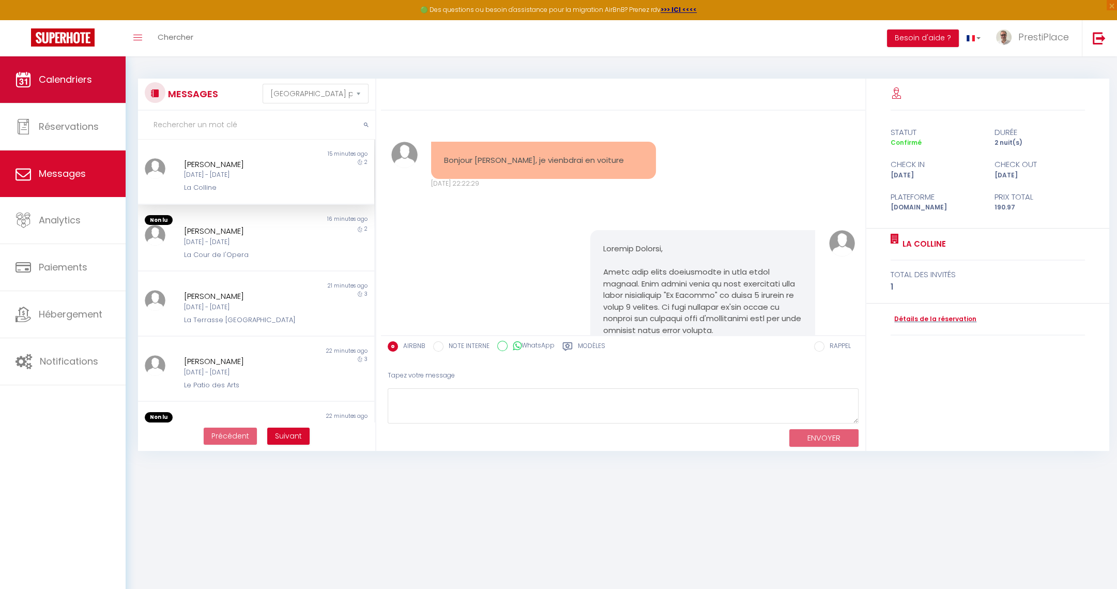
scroll to position [3437, 0]
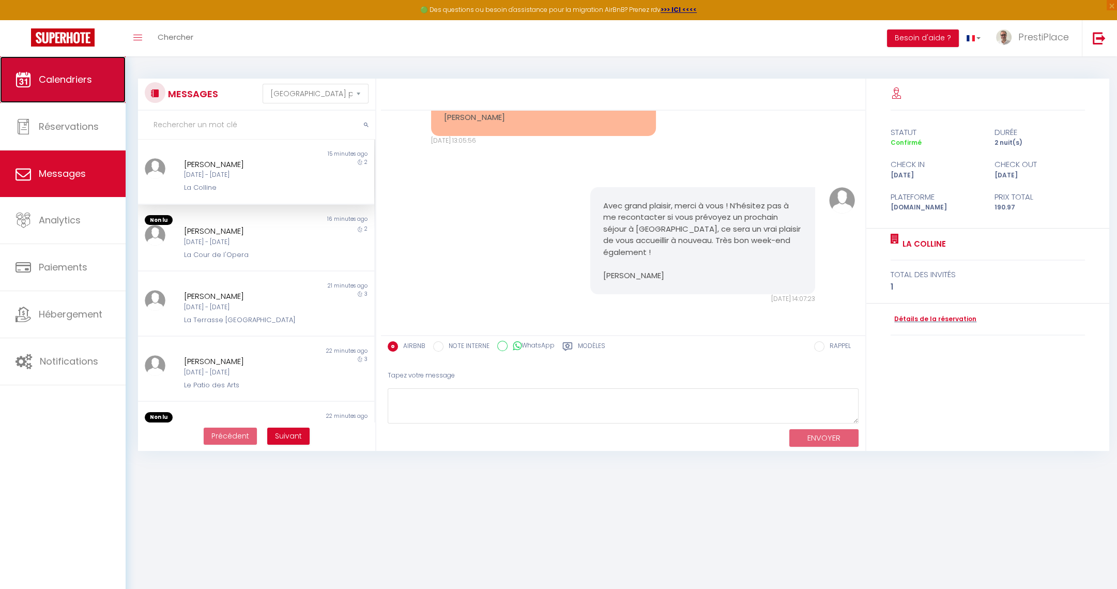
click at [58, 87] on link "Calendriers" at bounding box center [63, 79] width 126 height 47
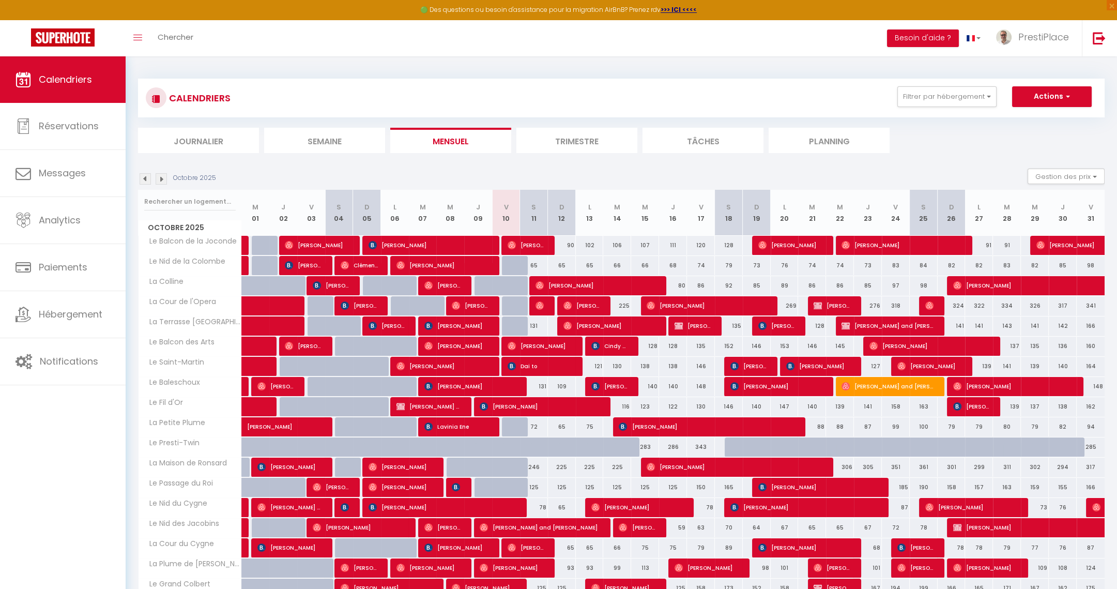
click at [157, 179] on img at bounding box center [161, 178] width 11 height 11
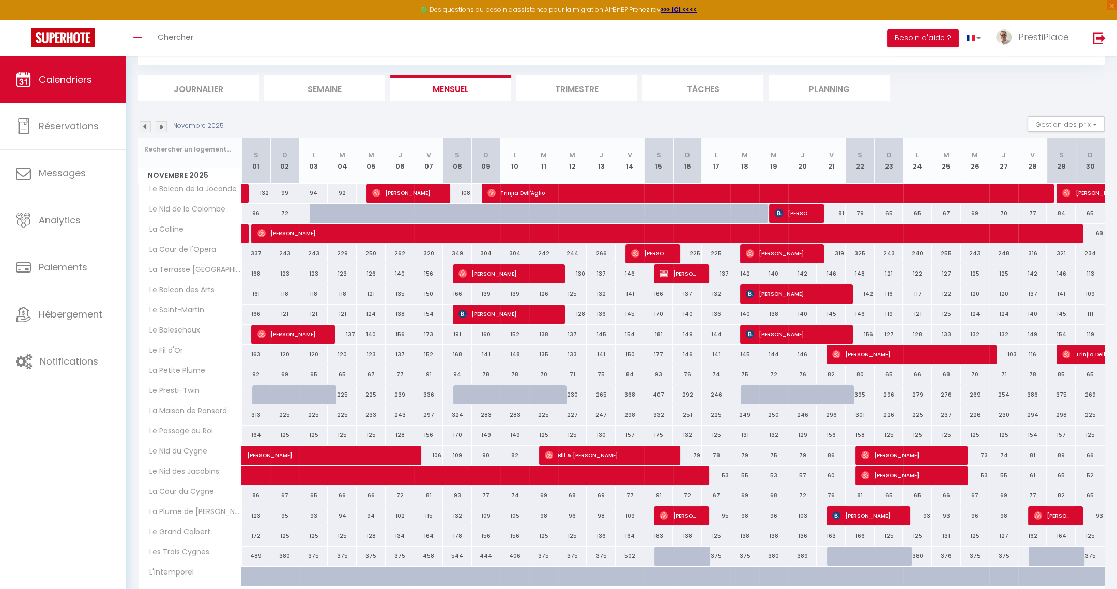
scroll to position [115, 0]
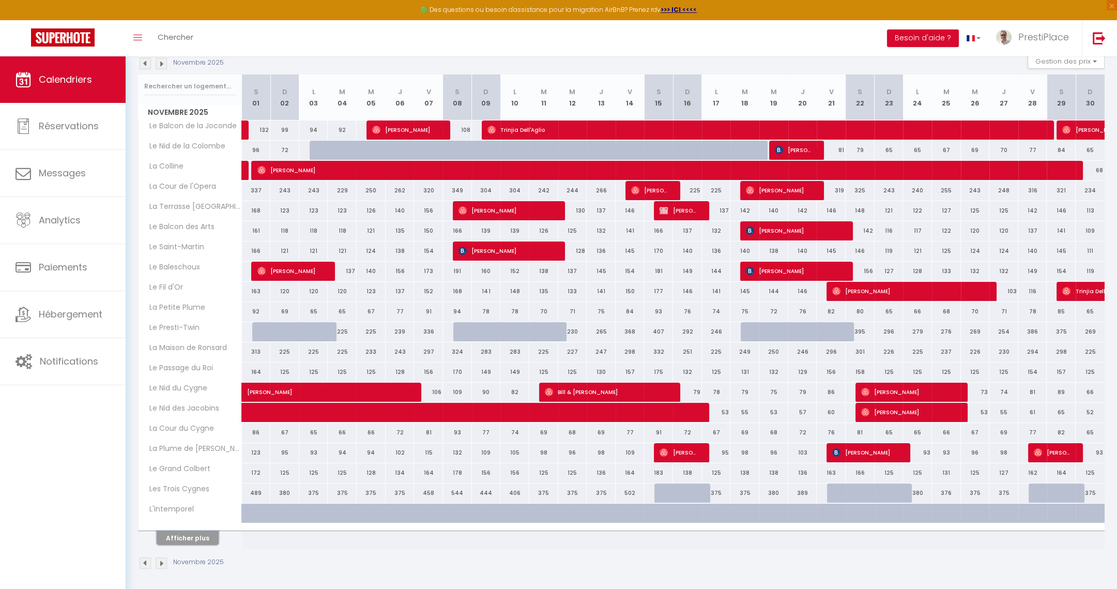
click at [176, 536] on button "Afficher plus" at bounding box center [188, 538] width 62 height 14
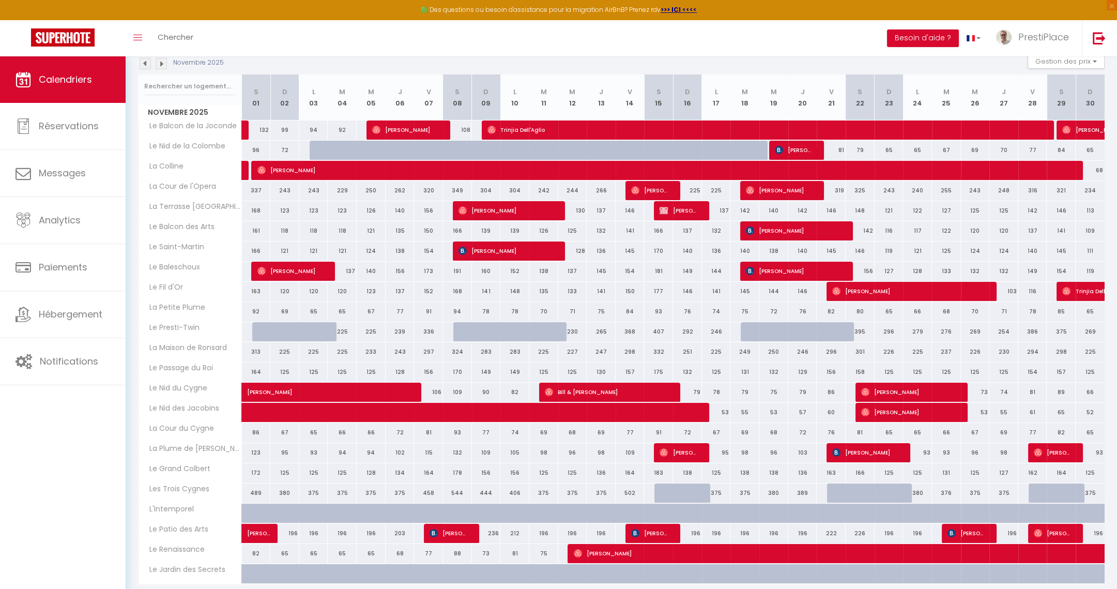
click at [314, 147] on div at bounding box center [324, 151] width 29 height 20
type input "68"
type input "Lun 03 Novembre 2025"
type input "[DATE]"
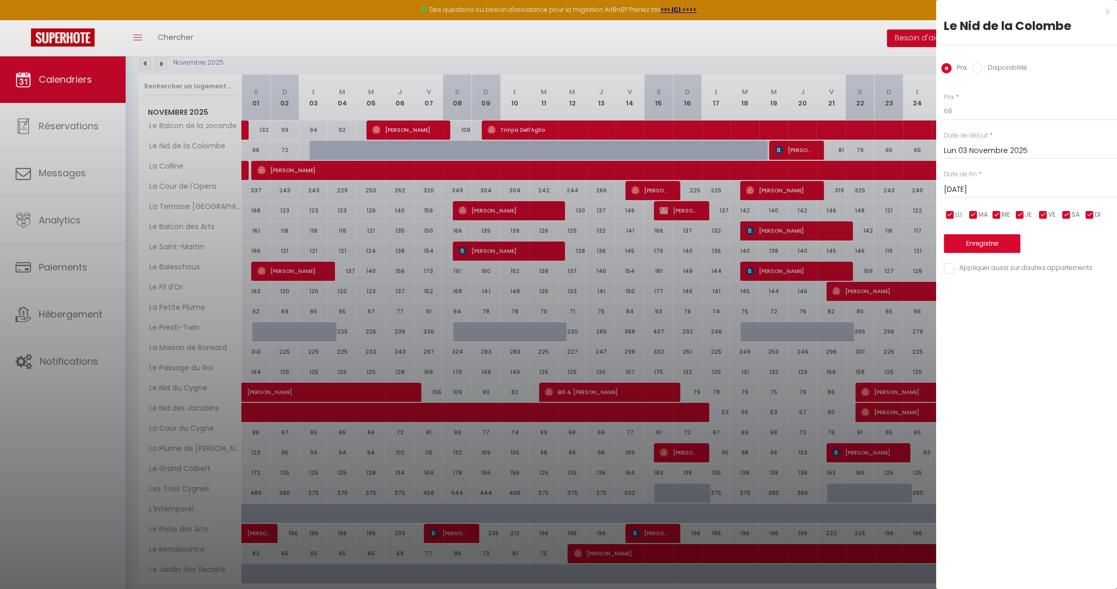
click at [982, 70] on input "Disponibilité" at bounding box center [978, 68] width 10 height 10
radio input "true"
radio input "false"
click at [980, 197] on div "[DATE] < [DATE] > Dim Lun Mar Mer Jeu Ven Sam 1 2 3 4 5 6 7 8 9 10 11 12 13 14 …" at bounding box center [1030, 189] width 173 height 19
click at [979, 190] on input "[DATE]" at bounding box center [1030, 190] width 173 height 13
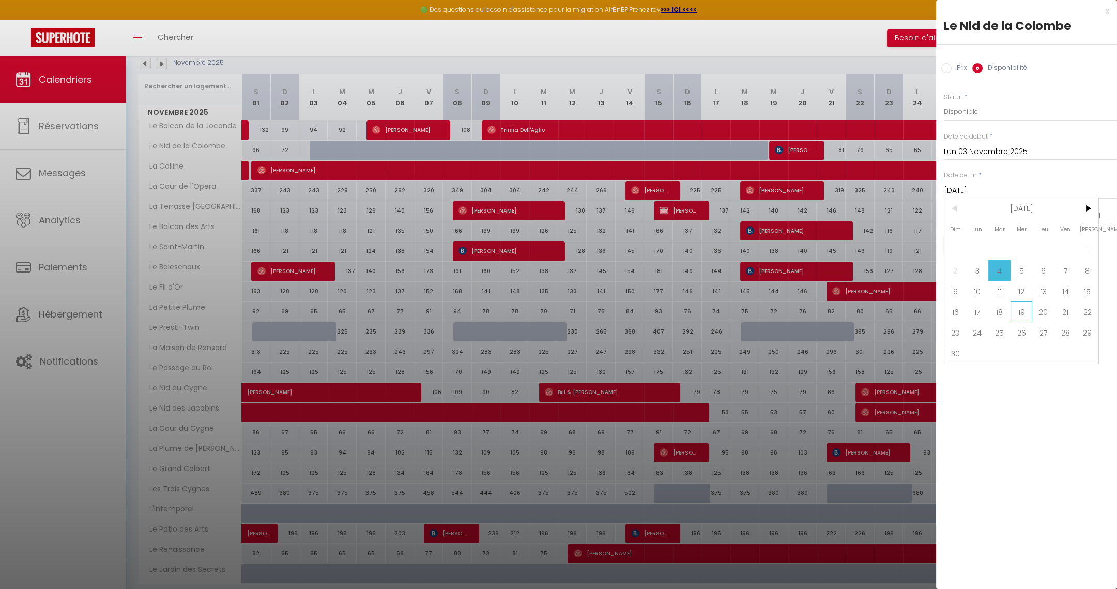
click at [1019, 313] on span "19" at bounding box center [1022, 311] width 22 height 21
type input "Mer 19 Novembre 2025"
click at [981, 245] on button "Enregistrer" at bounding box center [982, 244] width 77 height 19
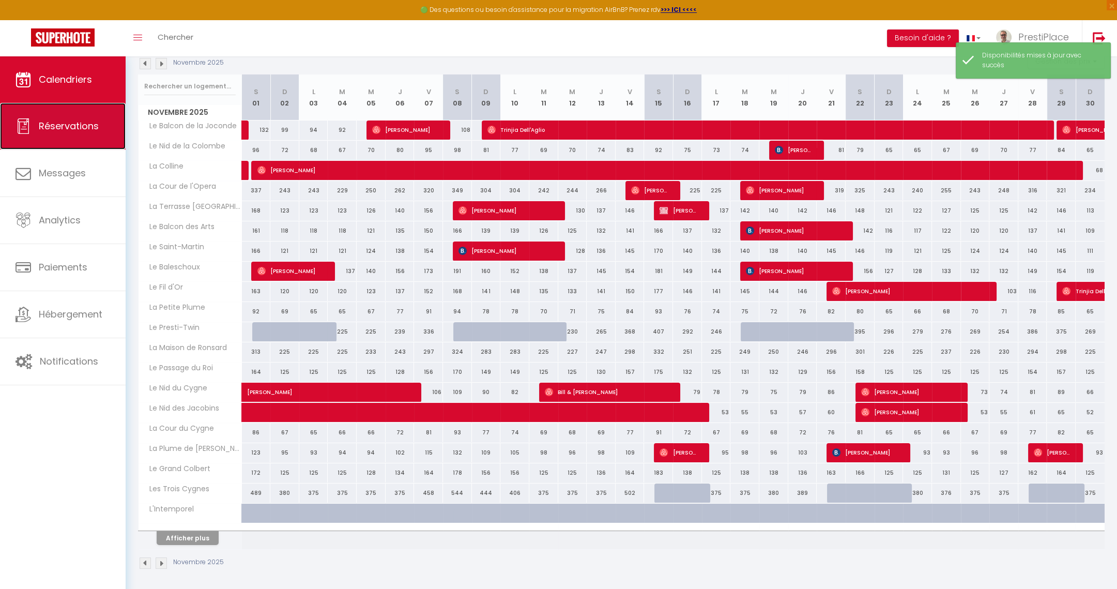
click at [77, 126] on span "Réservations" at bounding box center [69, 125] width 60 height 13
select select "not_cancelled"
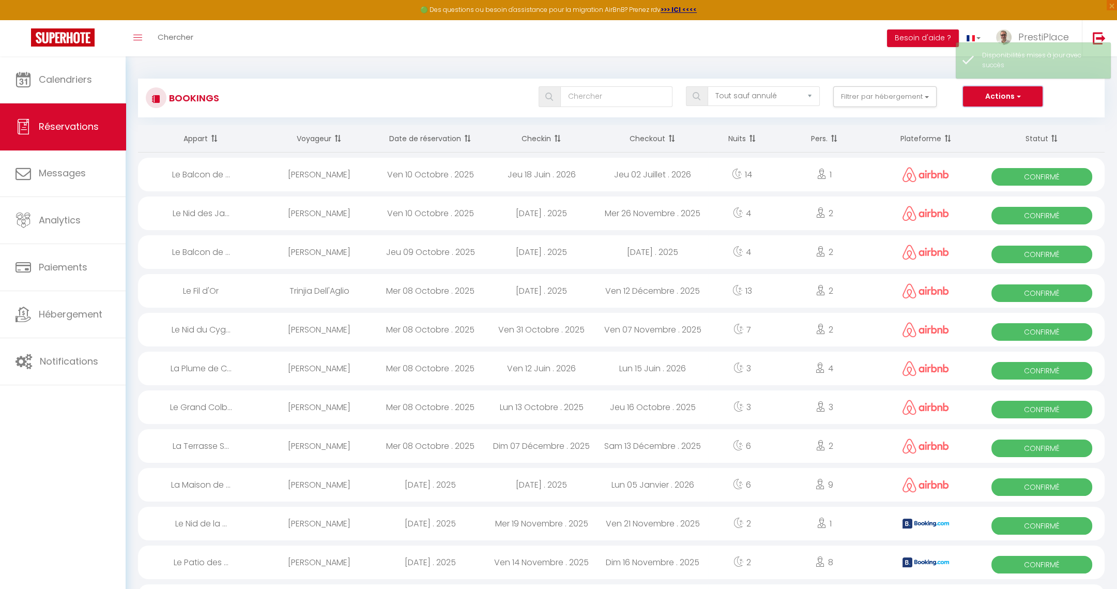
click at [988, 98] on button "Actions" at bounding box center [1003, 96] width 80 height 21
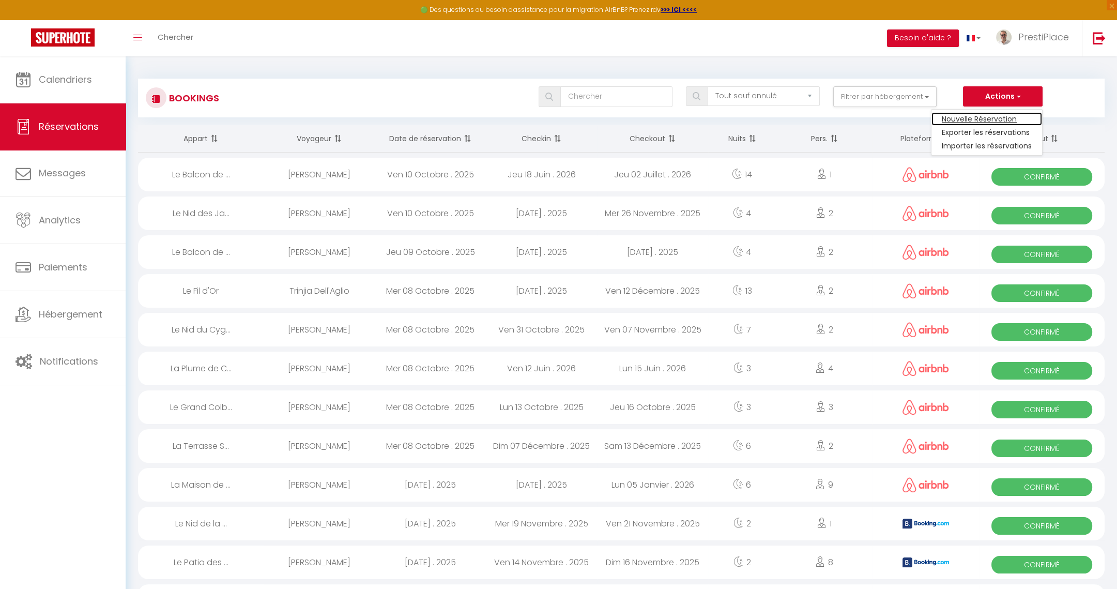
click at [976, 118] on link "Nouvelle Réservation" at bounding box center [987, 118] width 111 height 13
select select
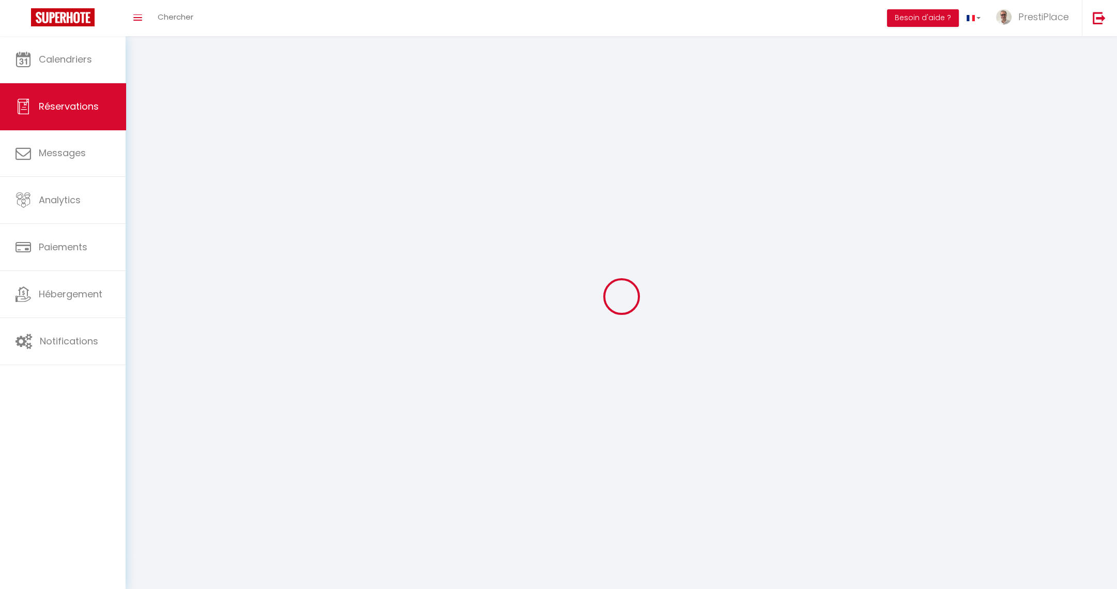
select select
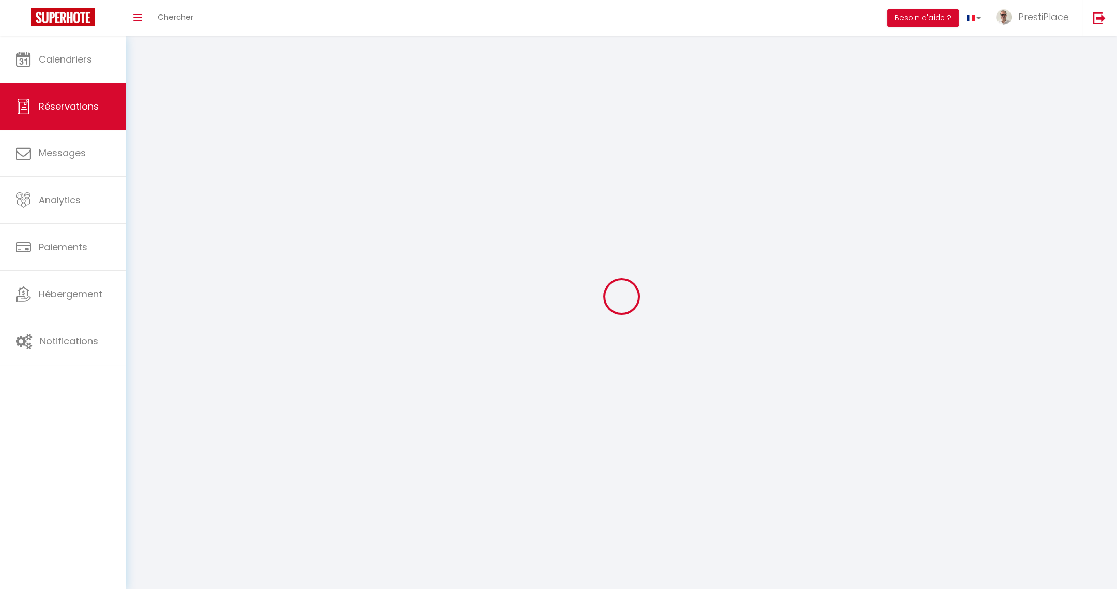
select select
checkbox input "false"
select select
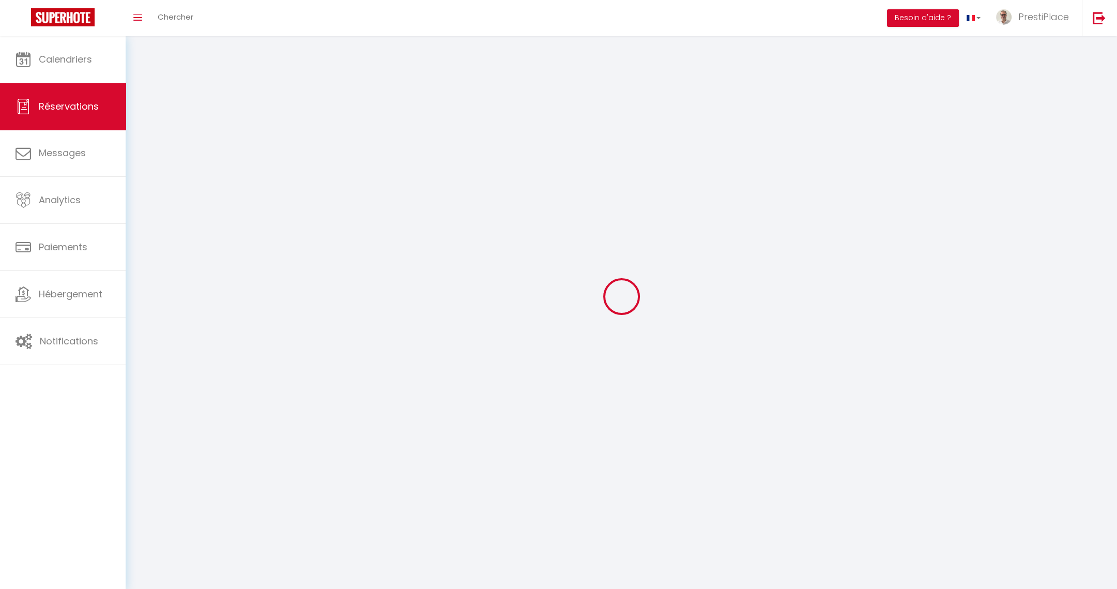
select select
checkbox input "false"
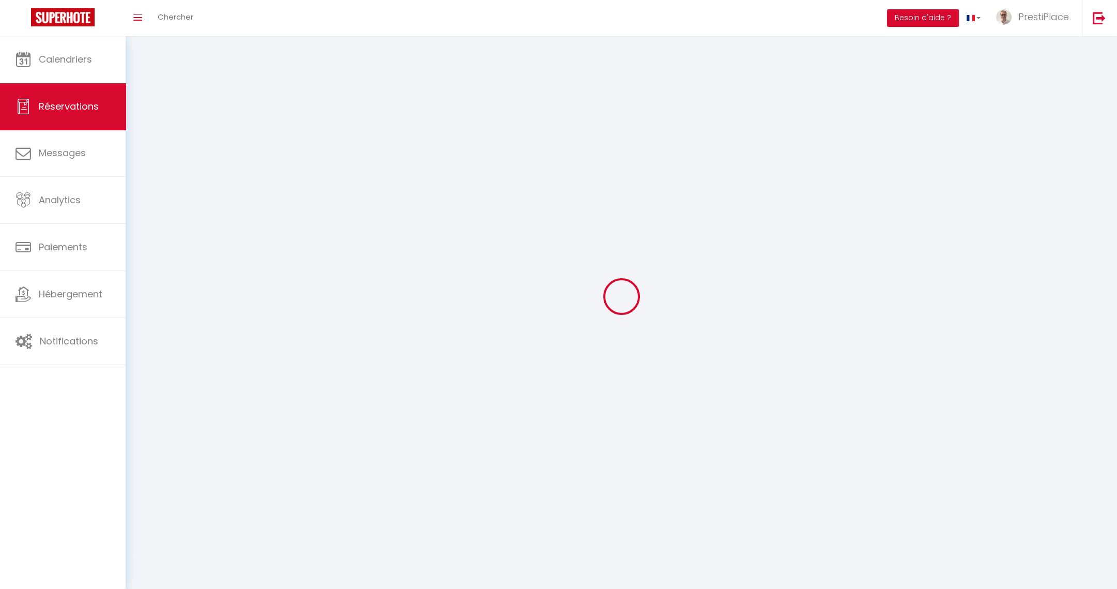
select select
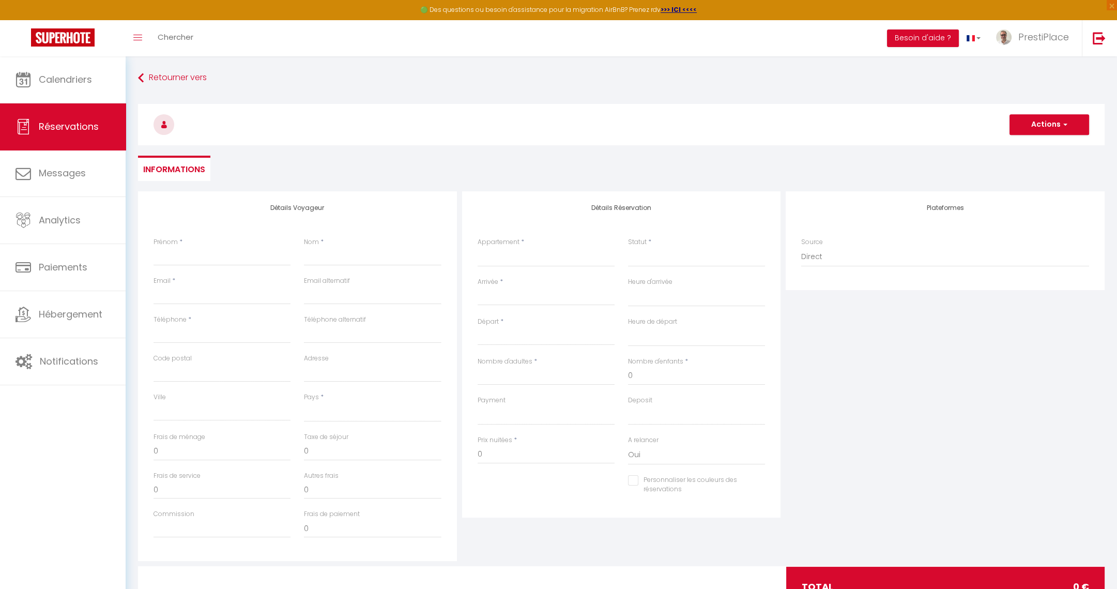
select select
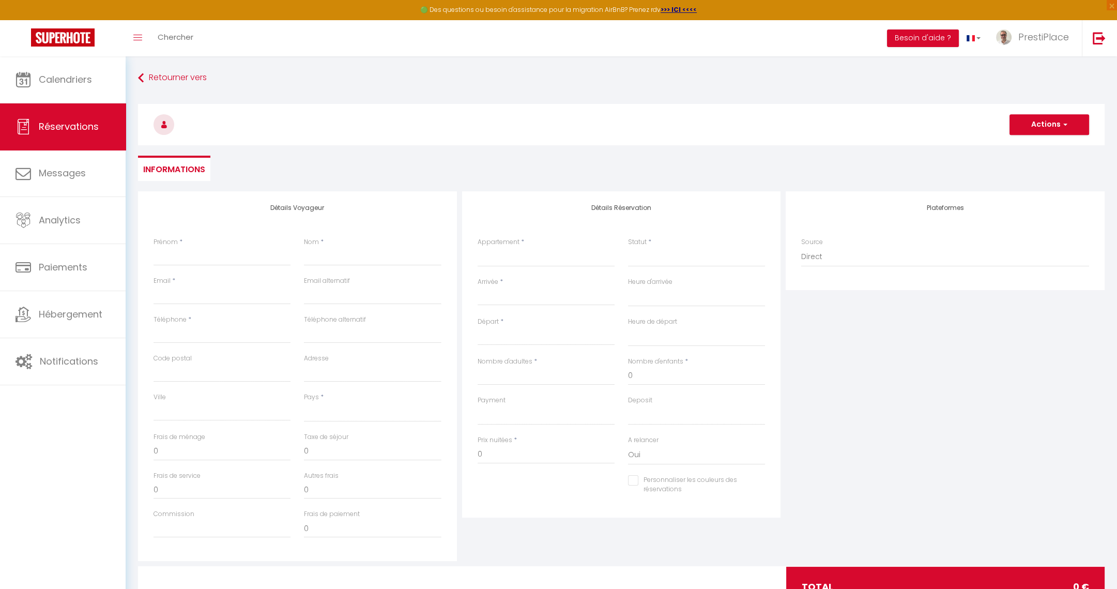
checkbox input "false"
select select
click at [543, 259] on select "Le Balcon de la Joconde La Cour de l'Opera La Terrasse [GEOGRAPHIC_DATA] Le Bal…" at bounding box center [546, 257] width 137 height 20
select select "77439"
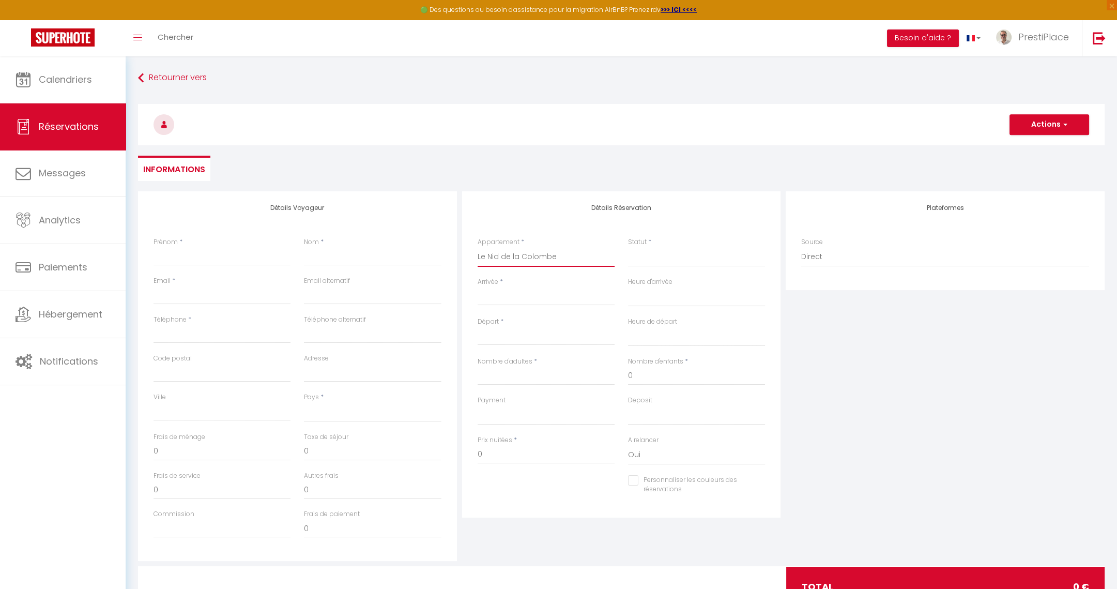
click at [478, 247] on select "Le Balcon de la Joconde La Cour de l'Opera La Terrasse [GEOGRAPHIC_DATA] Le Bal…" at bounding box center [546, 257] width 137 height 20
click at [526, 295] on input "Arrivée" at bounding box center [546, 297] width 137 height 13
click at [524, 295] on input "Arrivée" at bounding box center [546, 297] width 137 height 13
select select
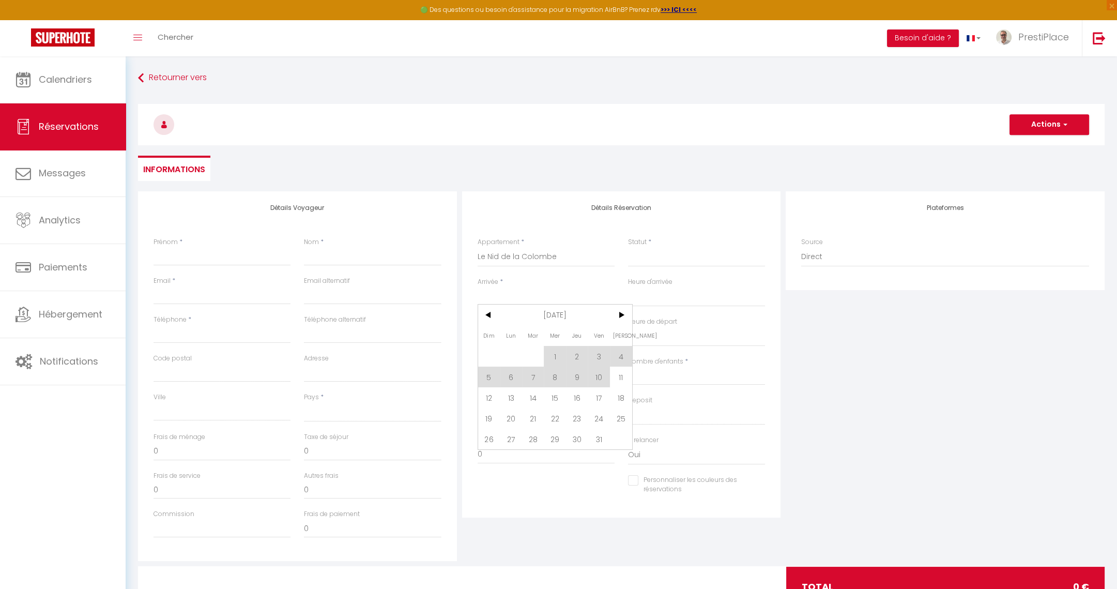
select select
checkbox input "false"
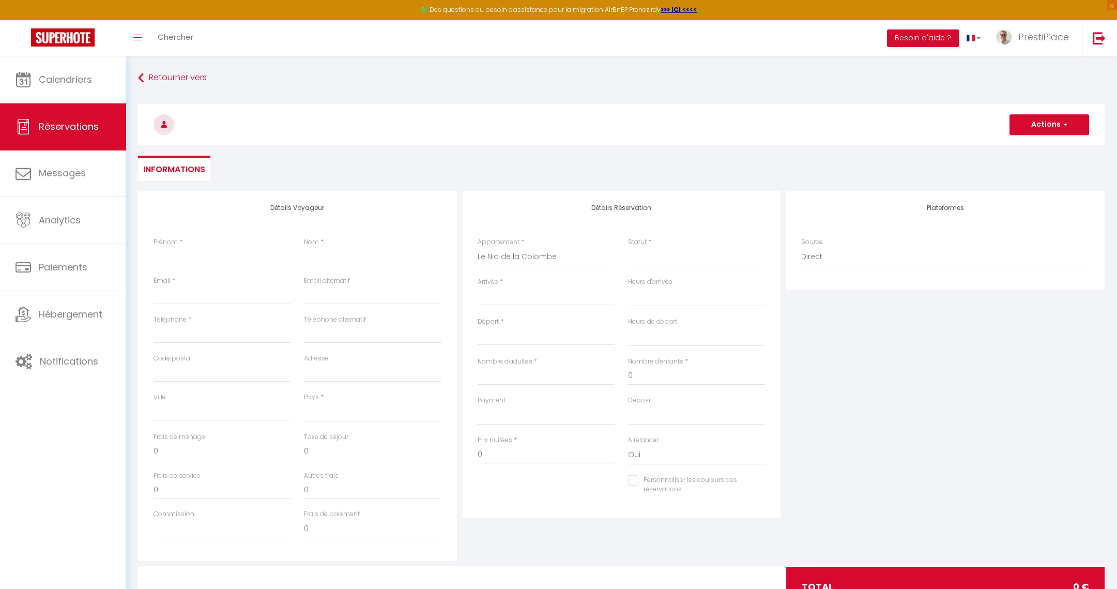
click at [529, 304] on div "< [DATE] > Dim Lun Mar Mer Jeu Ven Sam 1 2 3 4 5 6 7 8 9 10 11 12 13 14 15 16 1…" at bounding box center [546, 296] width 137 height 19
click at [529, 301] on input "Arrivée" at bounding box center [546, 297] width 137 height 13
click at [621, 320] on span ">" at bounding box center [621, 315] width 22 height 21
click at [511, 375] on span "3" at bounding box center [511, 377] width 22 height 21
select select
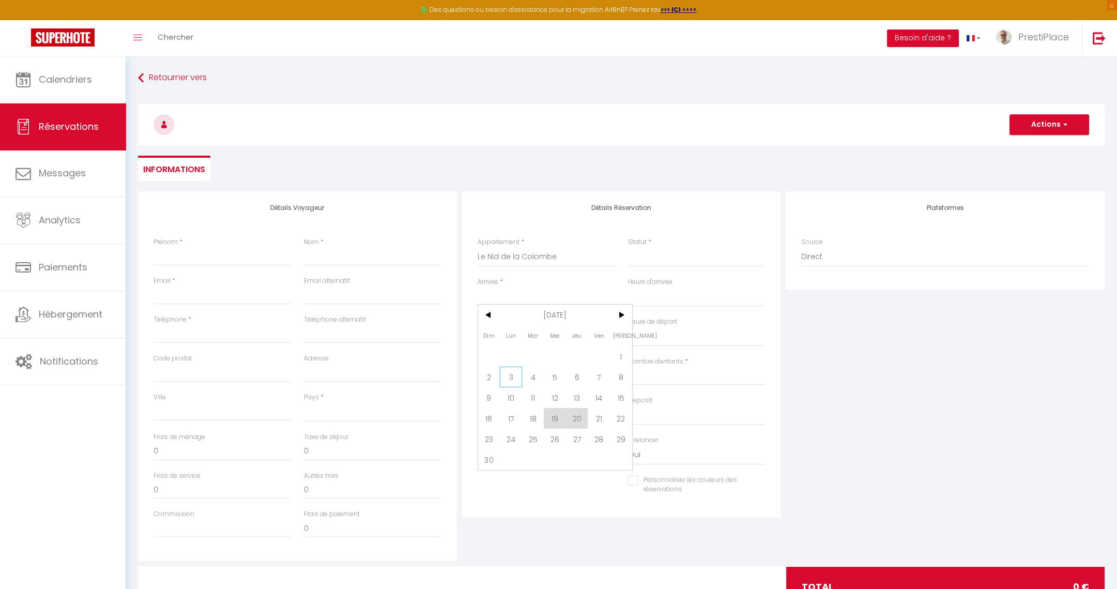
select select
type input "Lun 03 Novembre 2025"
select select
type input "[DATE]"
select select
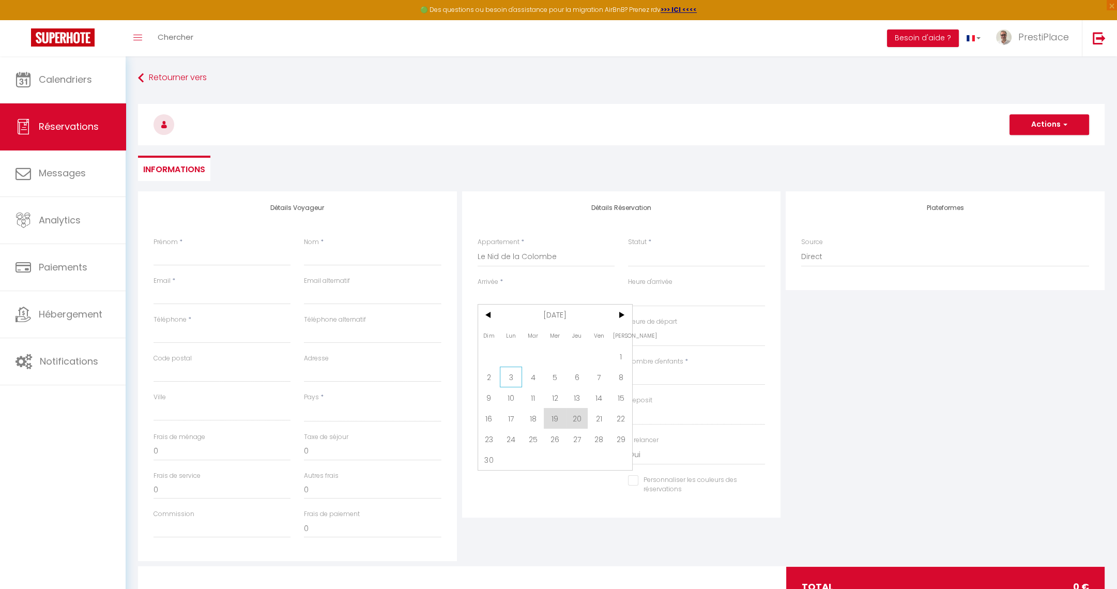
select select
checkbox input "false"
click at [516, 332] on input "[DATE]" at bounding box center [546, 336] width 137 height 13
click at [554, 455] on span "19" at bounding box center [555, 457] width 22 height 21
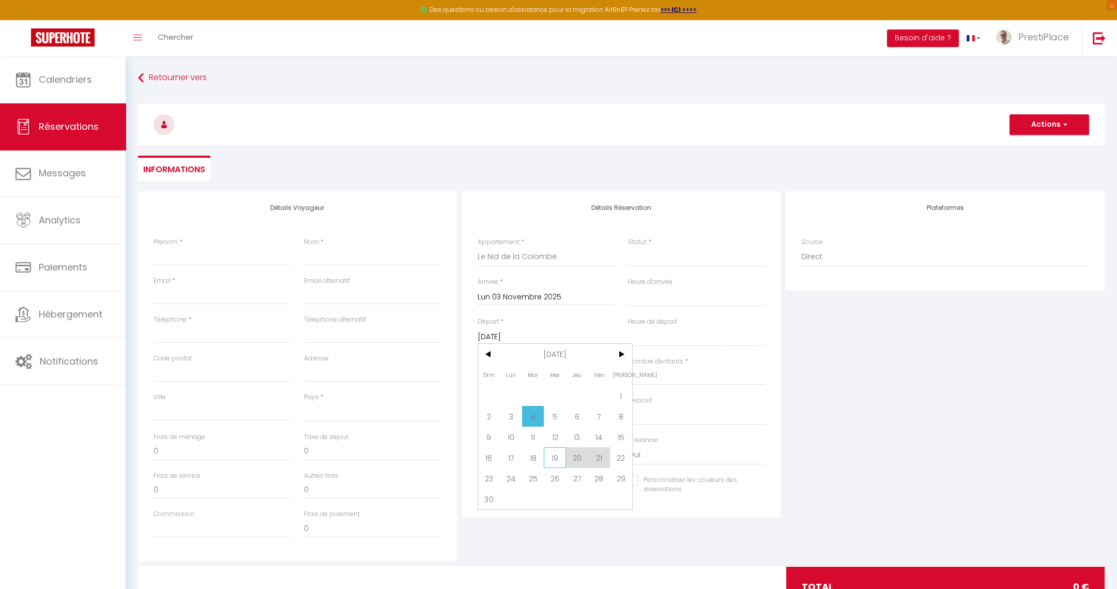
select select
type input "Mer 19 Novembre 2025"
select select
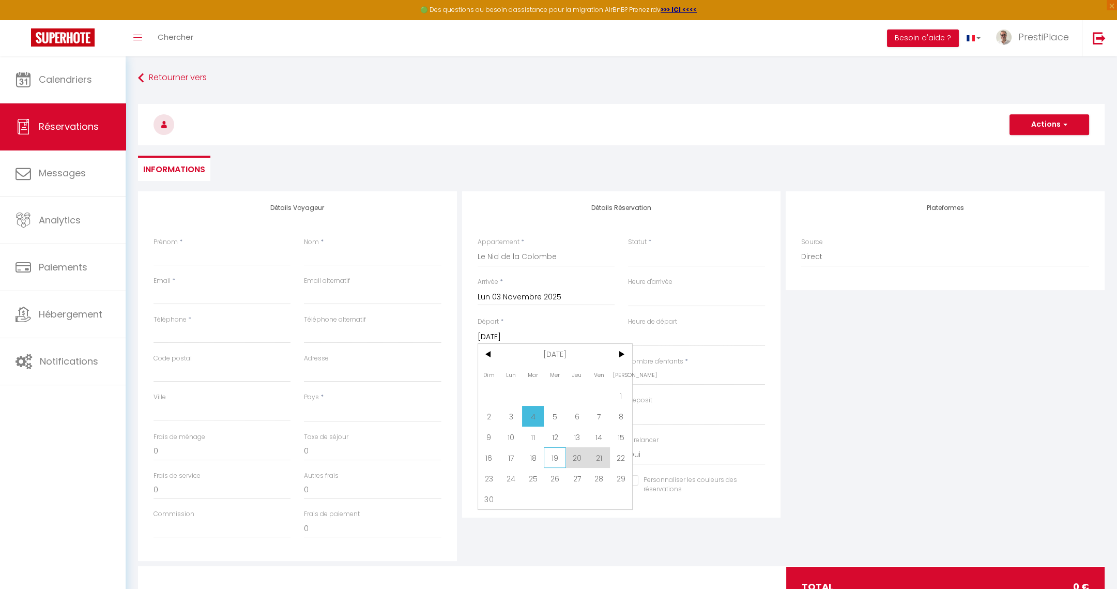
select select
checkbox input "false"
click at [531, 372] on input "Nombre d'adultes" at bounding box center [546, 376] width 137 height 19
type input "1"
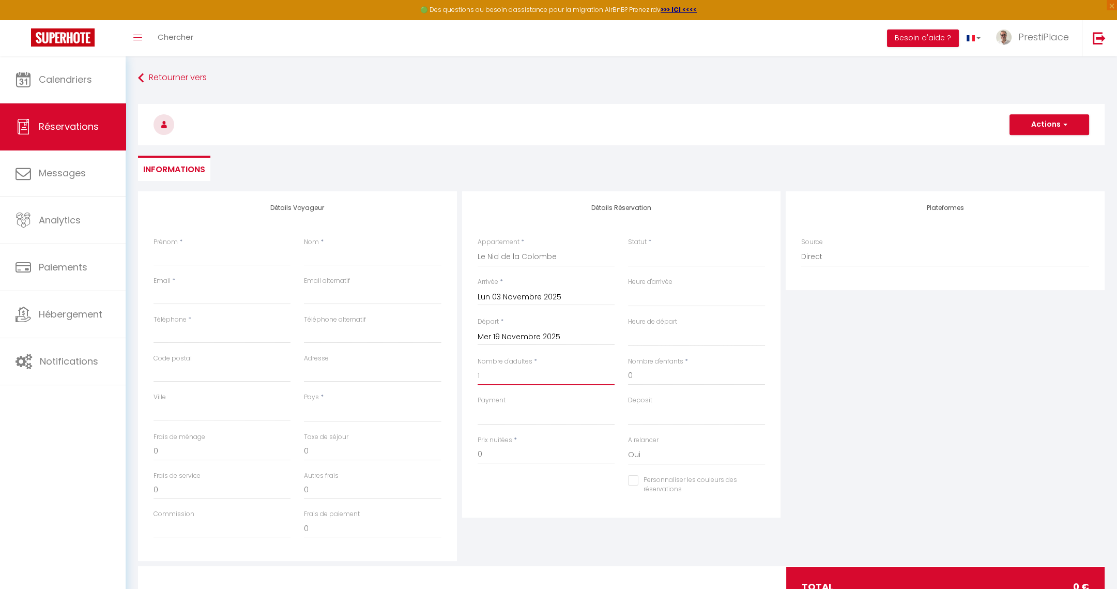
select select
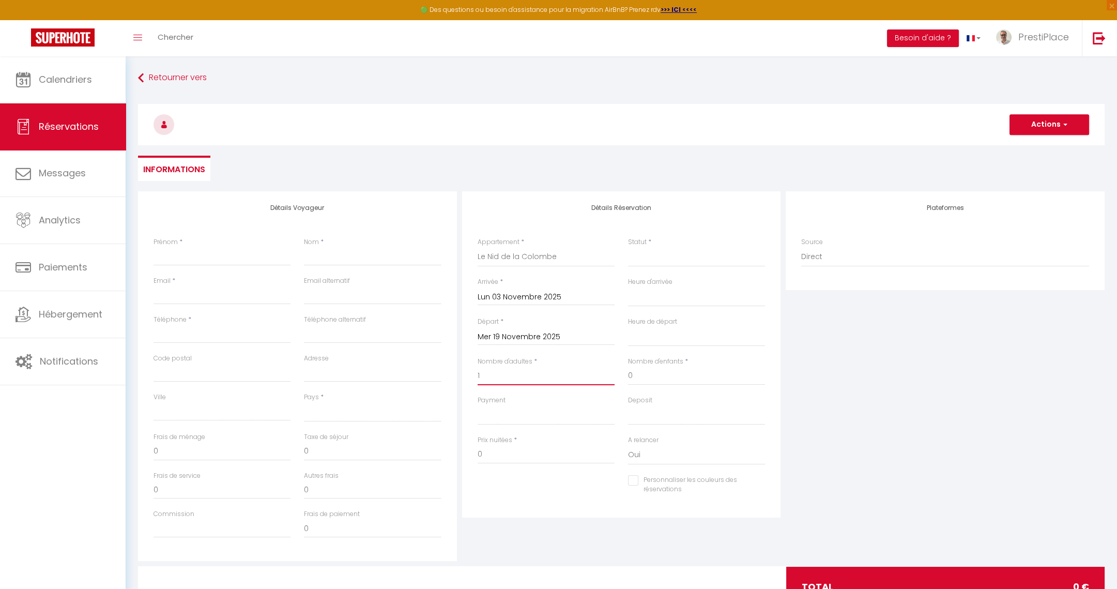
select select
checkbox input "false"
select select
type input "46"
type input "58.88"
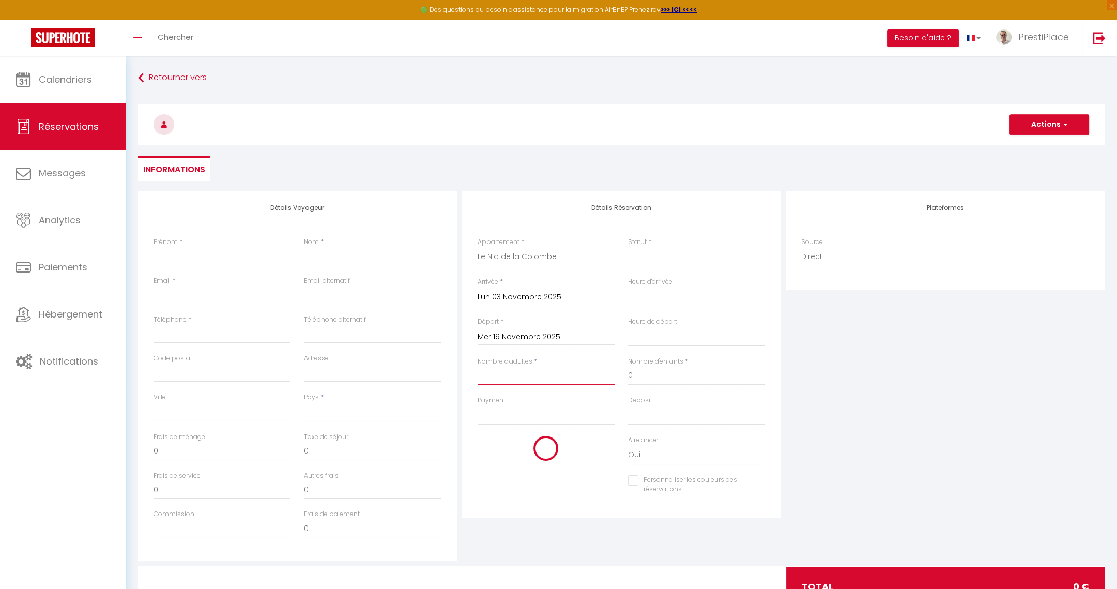
select select
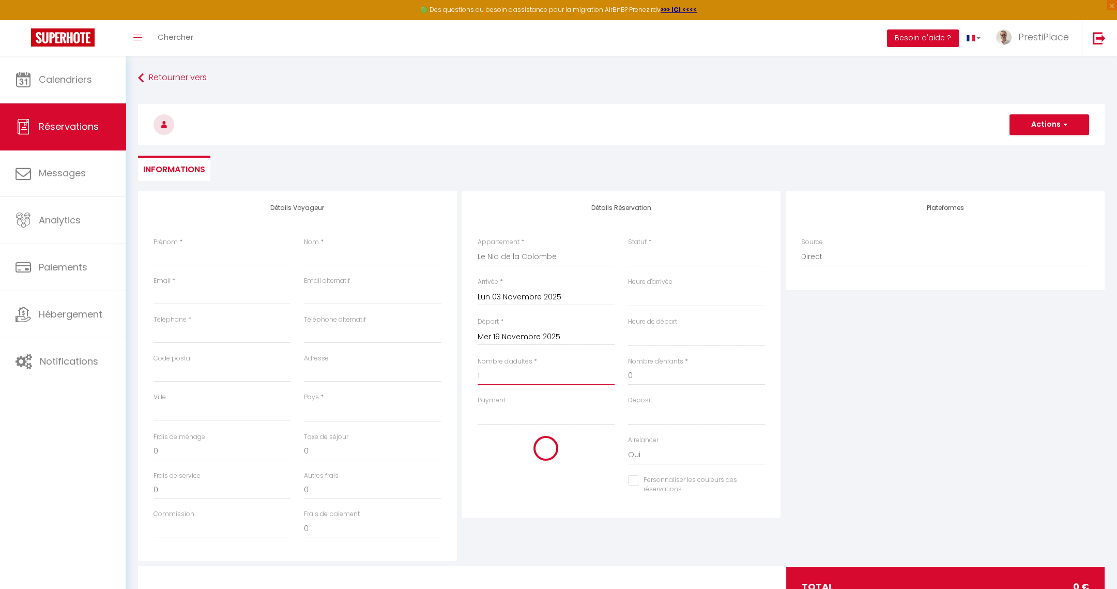
type input "1071.56"
checkbox input "false"
type input "1"
click at [918, 403] on div "Plateformes Source Direct [DOMAIN_NAME] [DOMAIN_NAME] Chalet montagne Expedia G…" at bounding box center [945, 376] width 324 height 370
click at [217, 259] on input "Prénom" at bounding box center [222, 256] width 137 height 19
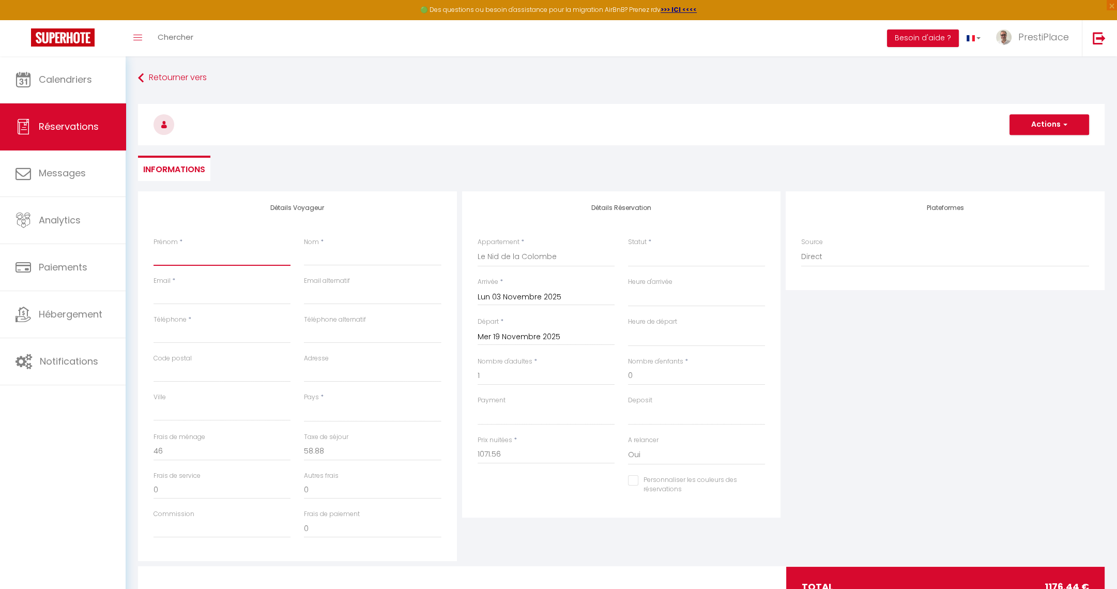
type input "T"
select select
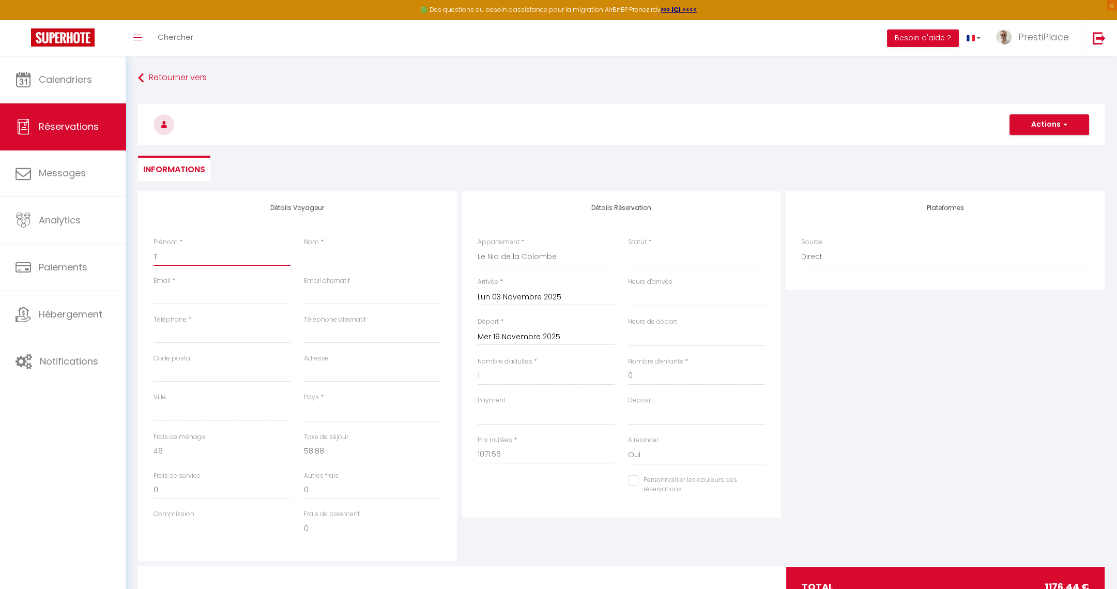
select select
checkbox input "false"
type input "Te"
select select
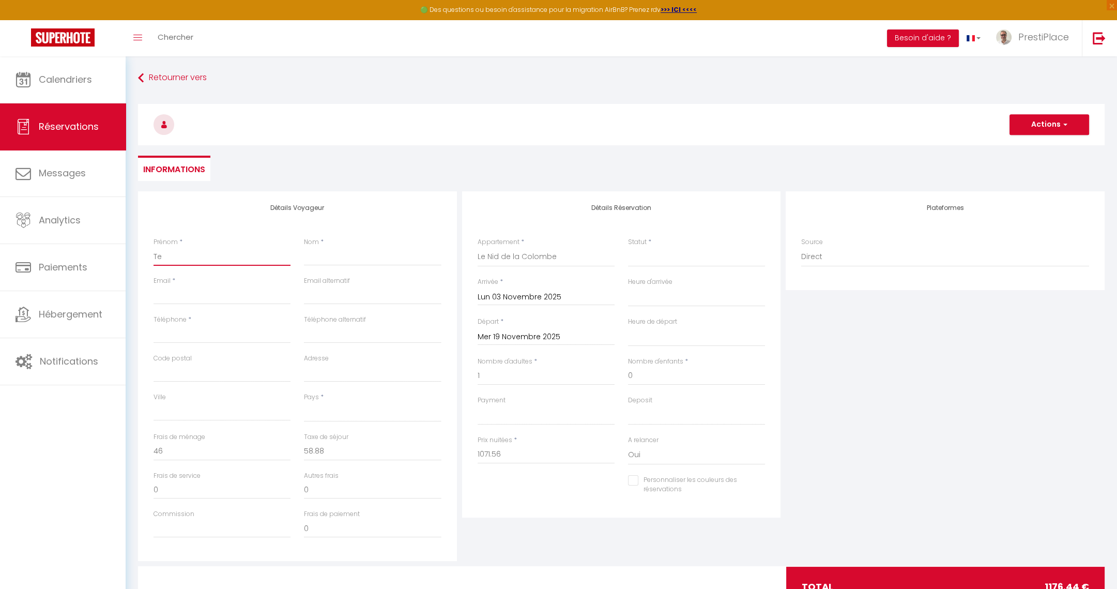
select select
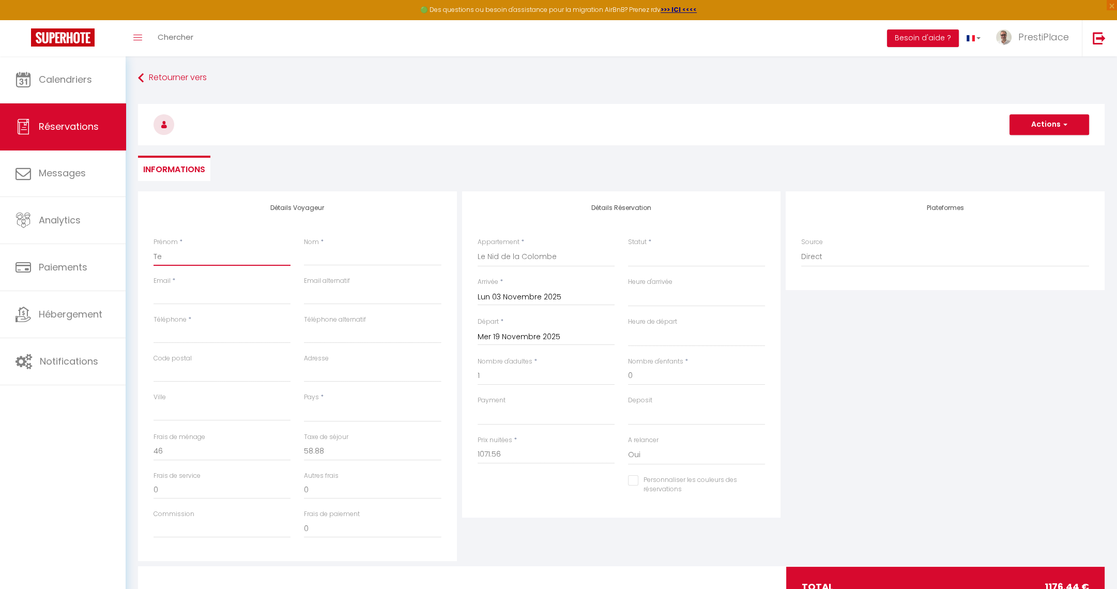
checkbox input "false"
type input "Tes"
select select
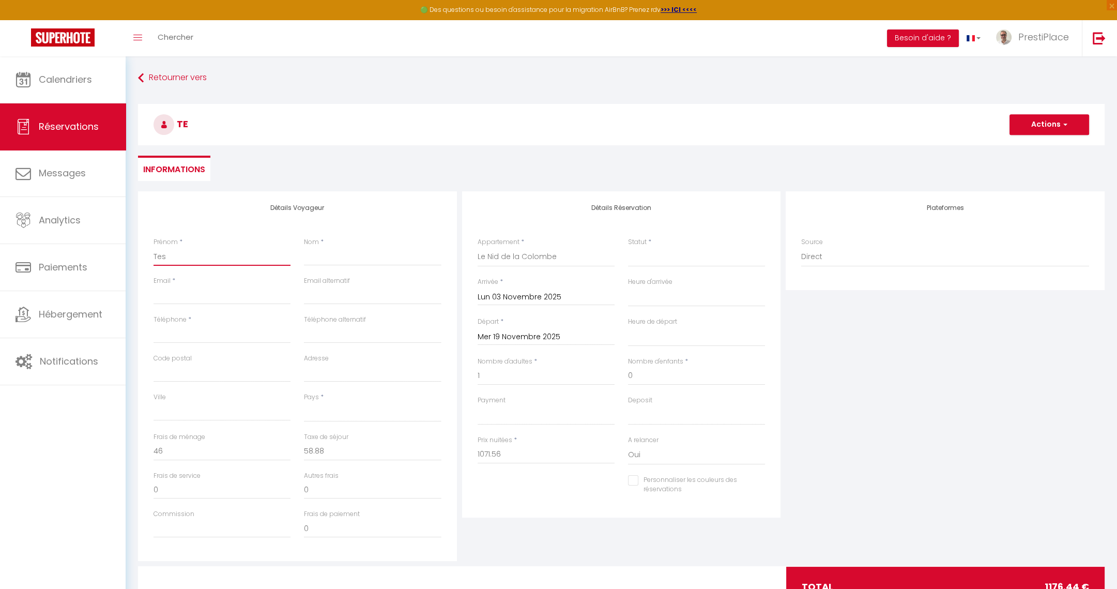
select select
click at [337, 254] on input "Nom" at bounding box center [372, 256] width 137 height 19
click at [185, 292] on input "Email client" at bounding box center [222, 295] width 137 height 19
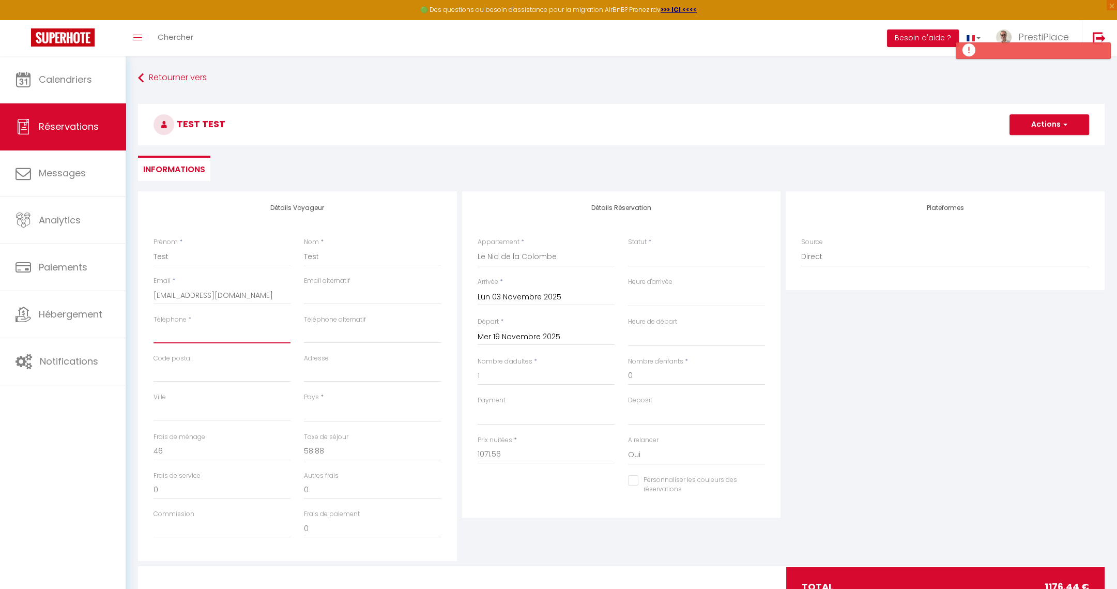
click at [203, 335] on input "Téléphone" at bounding box center [222, 334] width 137 height 19
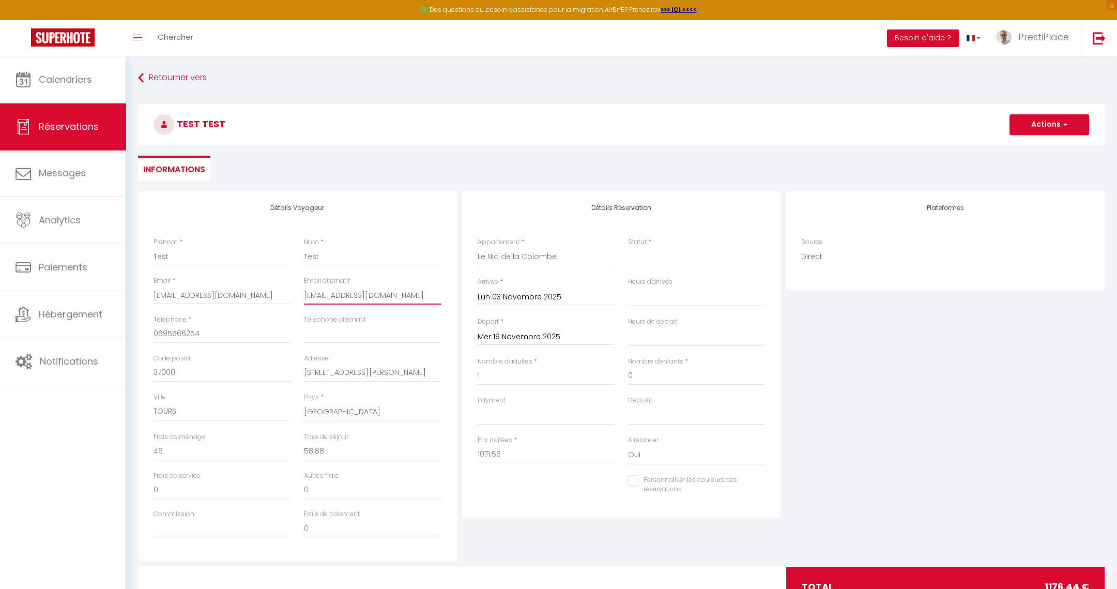
drag, startPoint x: 305, startPoint y: 294, endPoint x: 435, endPoint y: 295, distance: 130.3
click at [435, 295] on input "[EMAIL_ADDRESS][DOMAIN_NAME]" at bounding box center [372, 295] width 137 height 19
drag, startPoint x: 229, startPoint y: 300, endPoint x: 132, endPoint y: 297, distance: 97.2
click at [132, 297] on div "Détails Voyageur Prénom * Test Nom * Test Email * [EMAIL_ADDRESS][DOMAIN_NAME] …" at bounding box center [621, 406] width 980 height 430
paste input "[EMAIL_ADDRESS]"
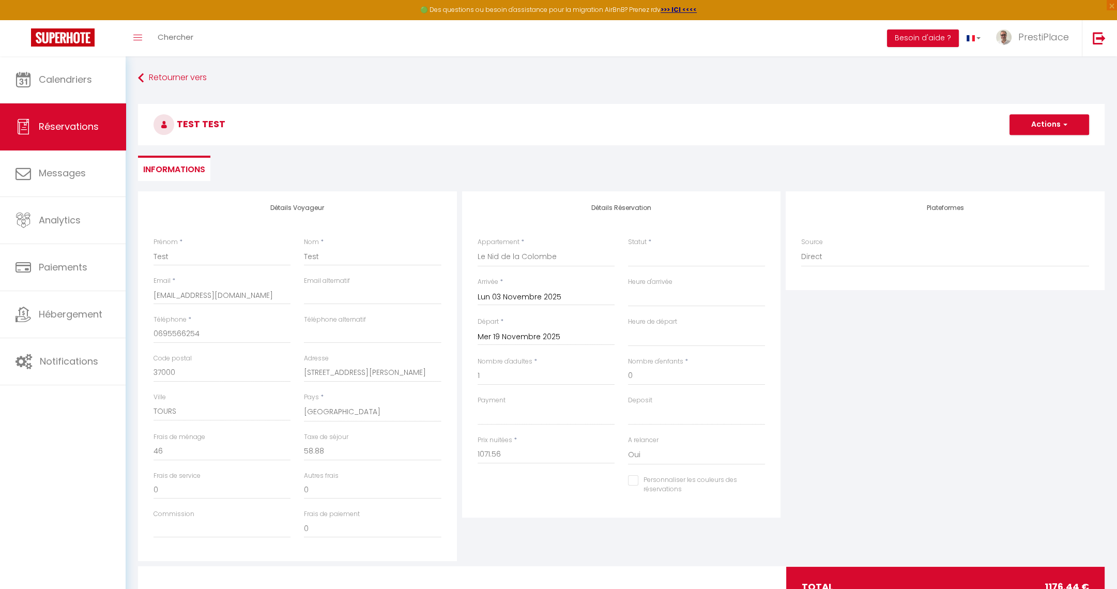
click at [276, 436] on div "Frais de ménage 46" at bounding box center [222, 446] width 137 height 28
drag, startPoint x: 394, startPoint y: 376, endPoint x: 281, endPoint y: 378, distance: 113.2
click at [281, 378] on div "Code postal 37000 Adresse [STREET_ADDRESS][PERSON_NAME]" at bounding box center [297, 373] width 301 height 39
drag, startPoint x: 281, startPoint y: 376, endPoint x: 145, endPoint y: 373, distance: 136.0
click at [145, 373] on div "Détails Voyageur Prénom * Test Nom * Test Email * [EMAIL_ADDRESS][DOMAIN_NAME] …" at bounding box center [297, 376] width 319 height 370
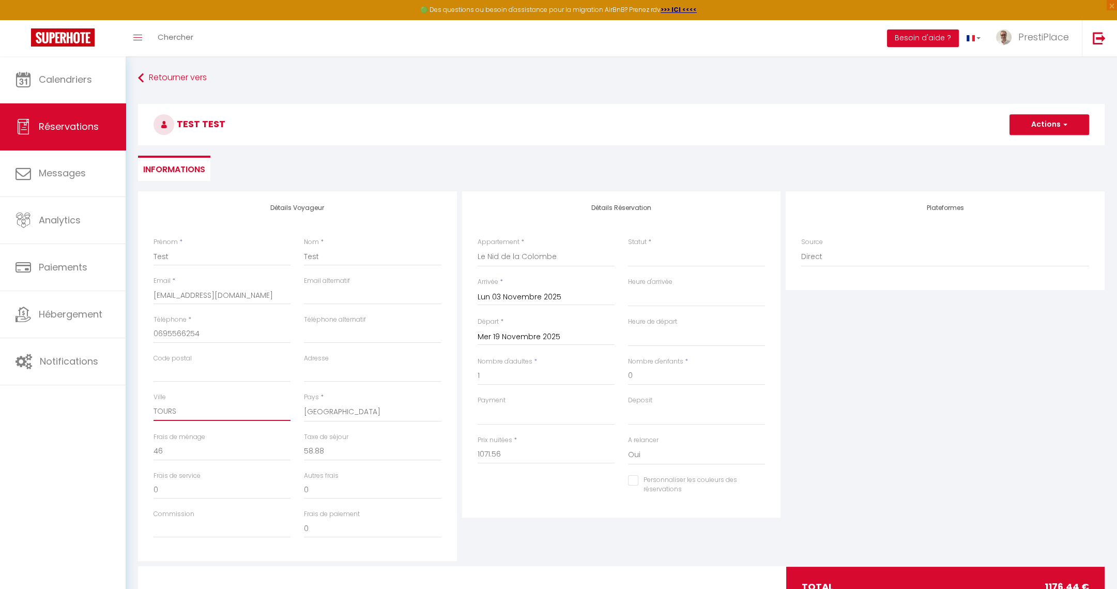
drag, startPoint x: 190, startPoint y: 409, endPoint x: 134, endPoint y: 411, distance: 55.9
click at [134, 411] on div "Détails Voyageur Prénom * Test Nom * Test Email * [EMAIL_ADDRESS][DOMAIN_NAME] …" at bounding box center [621, 406] width 980 height 430
click at [397, 413] on select "[GEOGRAPHIC_DATA] [GEOGRAPHIC_DATA] [GEOGRAPHIC_DATA] [GEOGRAPHIC_DATA] [GEOGRA…" at bounding box center [372, 412] width 137 height 20
drag, startPoint x: 397, startPoint y: 413, endPoint x: 897, endPoint y: 410, distance: 499.5
click at [397, 413] on select "[GEOGRAPHIC_DATA] [GEOGRAPHIC_DATA] [GEOGRAPHIC_DATA] [GEOGRAPHIC_DATA] [GEOGRA…" at bounding box center [372, 412] width 137 height 20
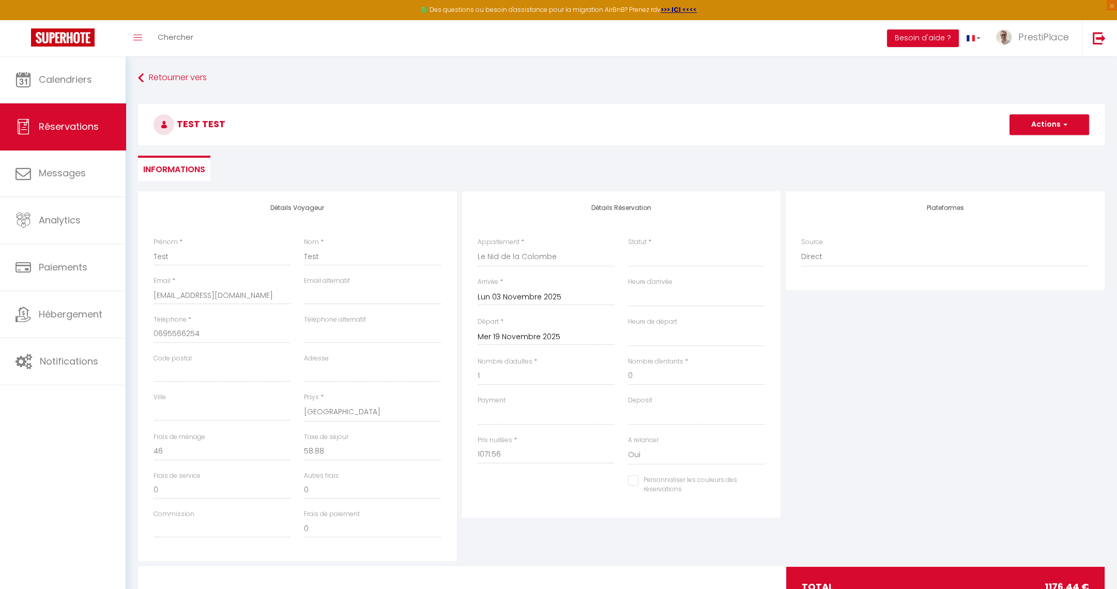
click at [919, 381] on div "Plateformes Source Direct [DOMAIN_NAME] [DOMAIN_NAME] Chalet montagne Expedia G…" at bounding box center [945, 376] width 324 height 370
click at [1040, 131] on button "Actions" at bounding box center [1050, 124] width 80 height 21
click at [1020, 146] on link "Enregistrer" at bounding box center [1039, 147] width 82 height 13
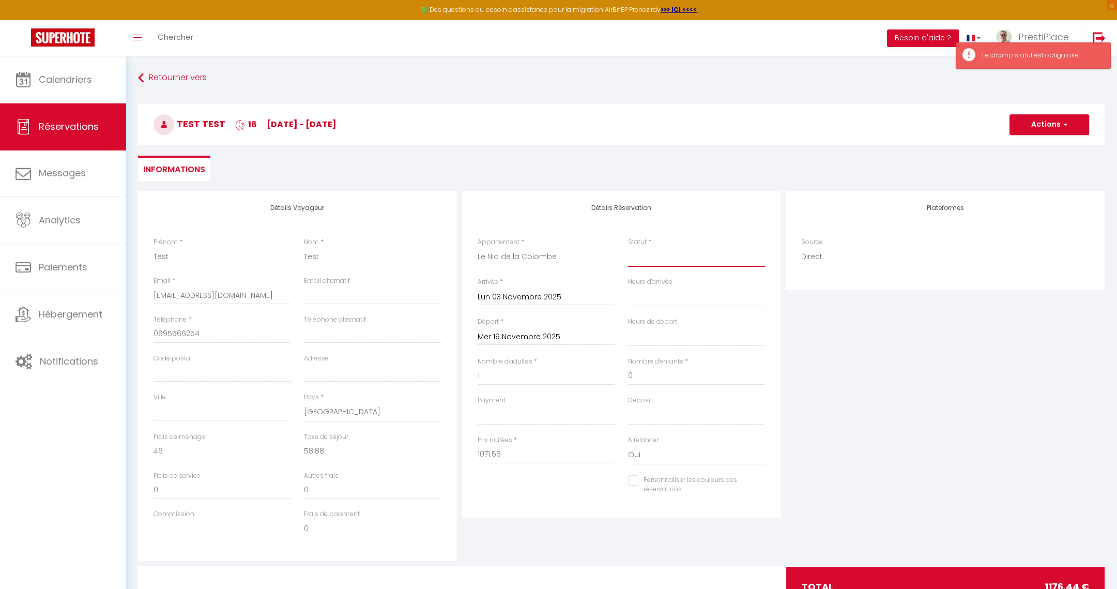
click at [664, 264] on select "Confirmé Non Confirmé [PERSON_NAME] par le voyageur No Show Request" at bounding box center [696, 257] width 137 height 20
click at [628, 247] on select "Confirmé Non Confirmé [PERSON_NAME] par le voyageur No Show Request" at bounding box center [696, 257] width 137 height 20
click at [867, 401] on div "Plateformes Source Direct [DOMAIN_NAME] [DOMAIN_NAME] Chalet montagne Expedia G…" at bounding box center [945, 376] width 324 height 370
click at [1039, 122] on button "Actions" at bounding box center [1050, 124] width 80 height 21
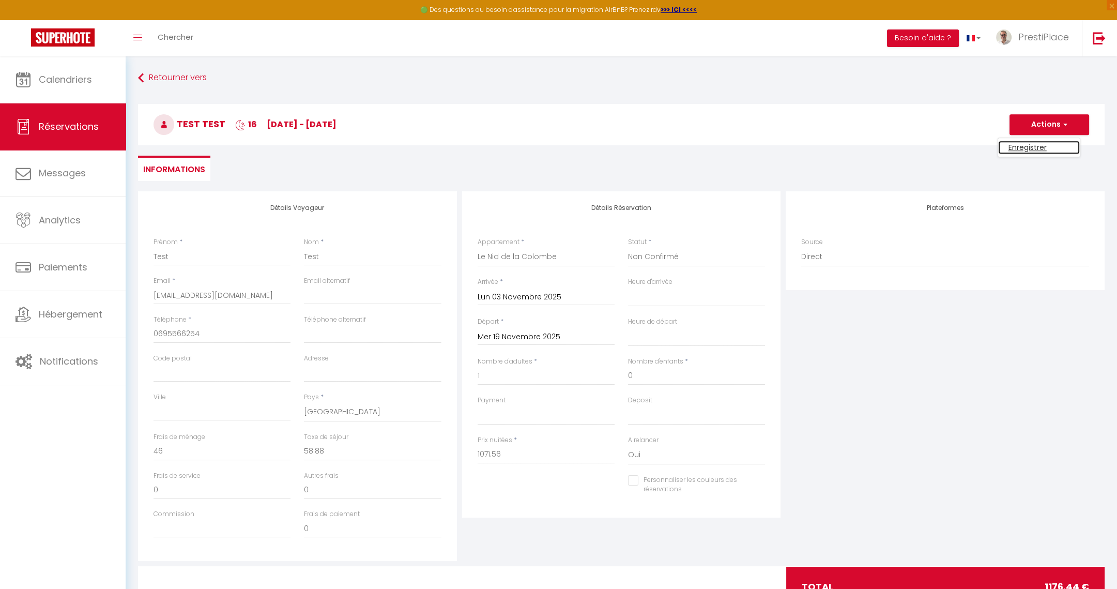
click at [1031, 144] on link "Enregistrer" at bounding box center [1039, 147] width 82 height 13
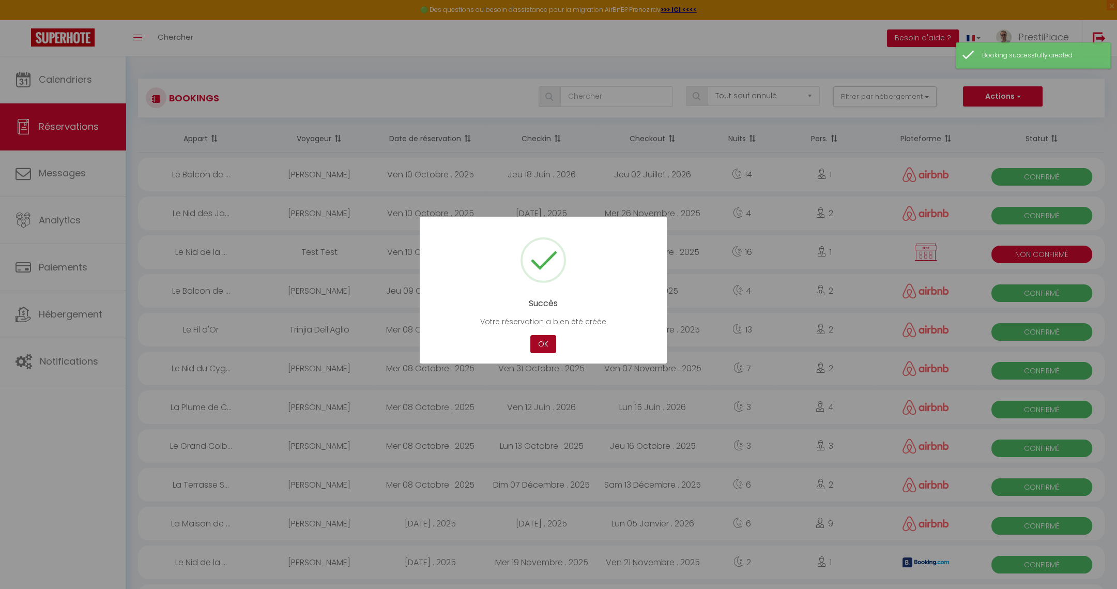
click at [542, 346] on button "OK" at bounding box center [543, 344] width 26 height 18
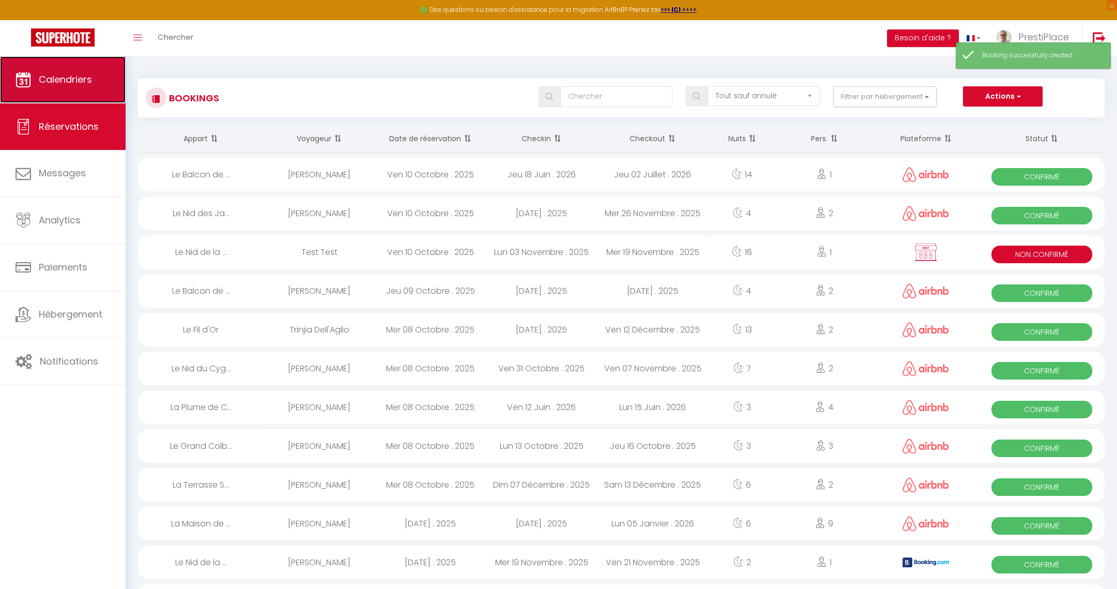
click at [35, 77] on link "Calendriers" at bounding box center [63, 79] width 126 height 47
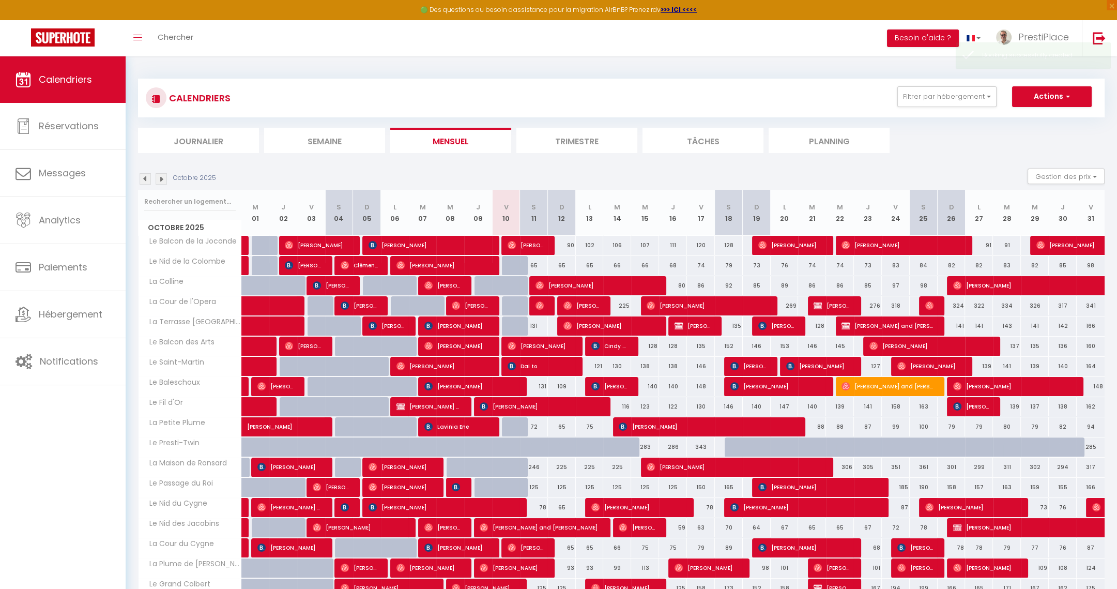
click at [162, 178] on img at bounding box center [161, 178] width 11 height 11
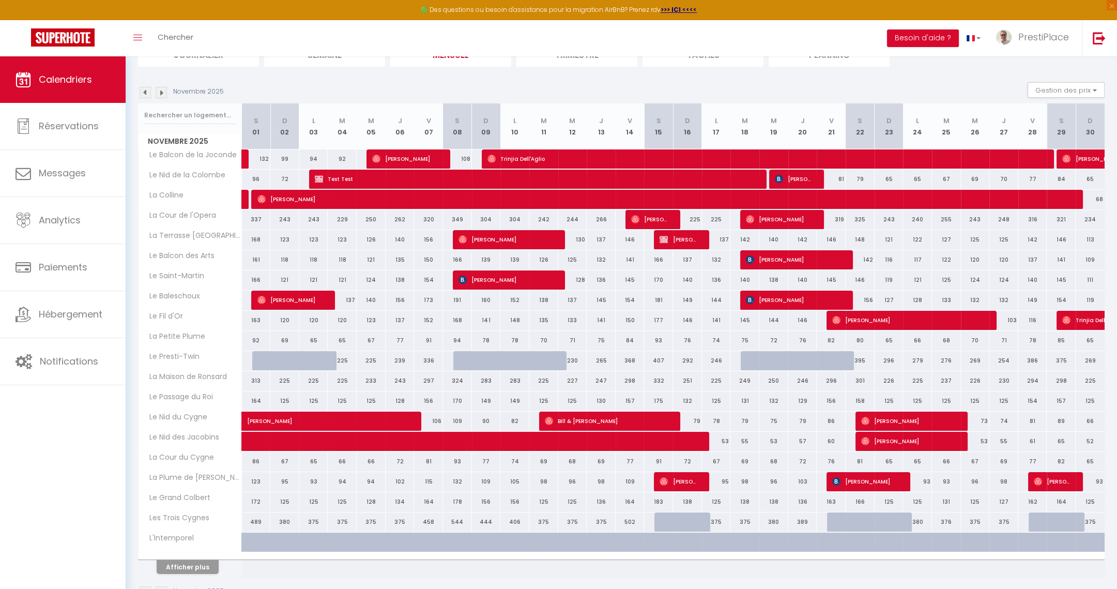
scroll to position [115, 0]
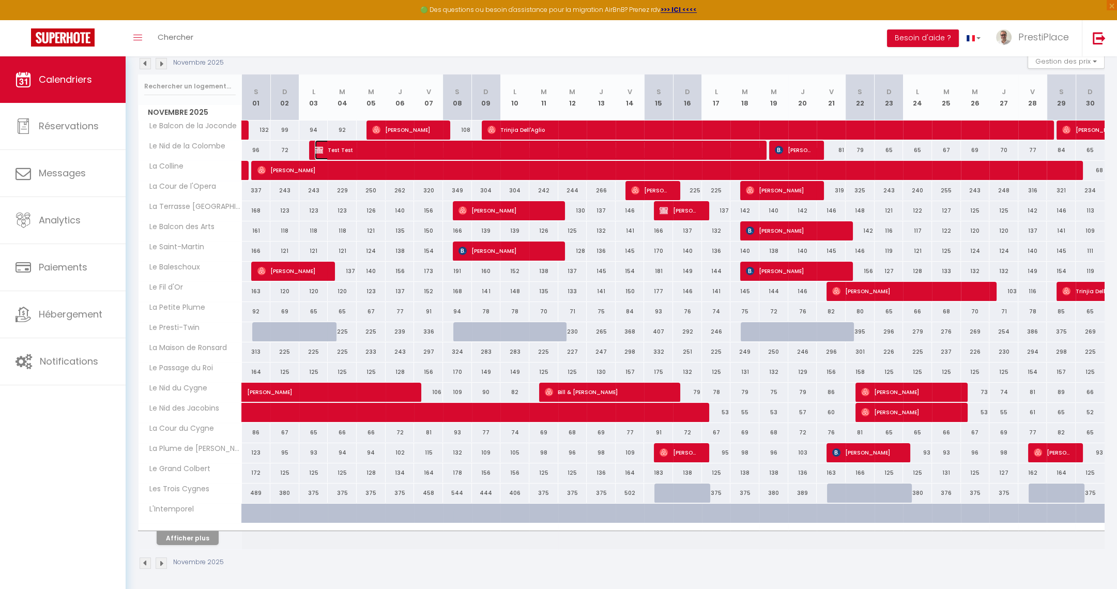
click at [392, 147] on span "Test Test" at bounding box center [537, 150] width 444 height 20
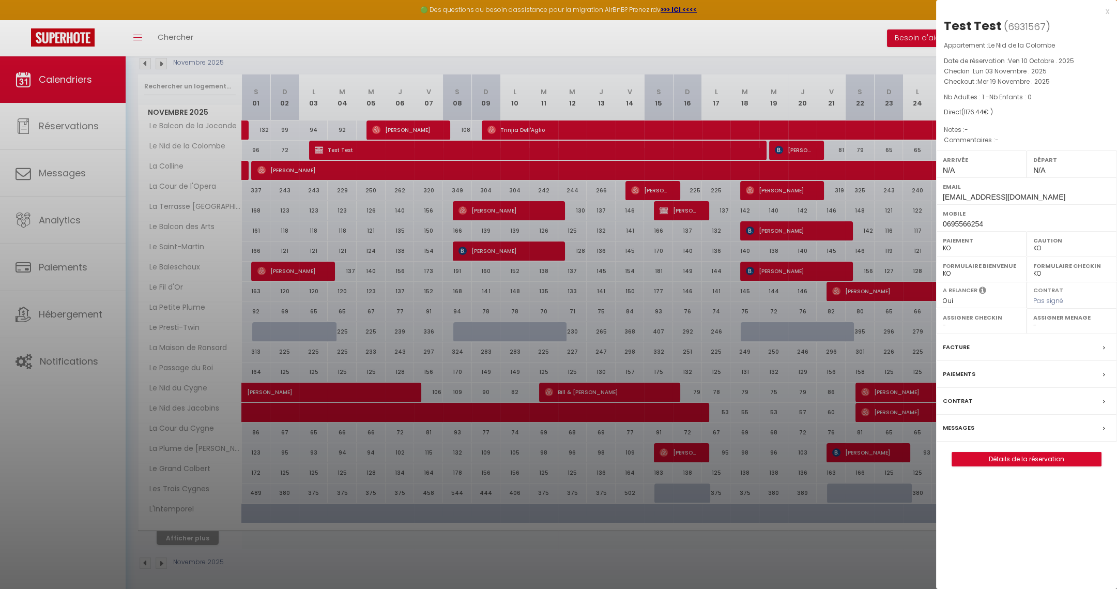
click at [806, 153] on div at bounding box center [558, 294] width 1117 height 589
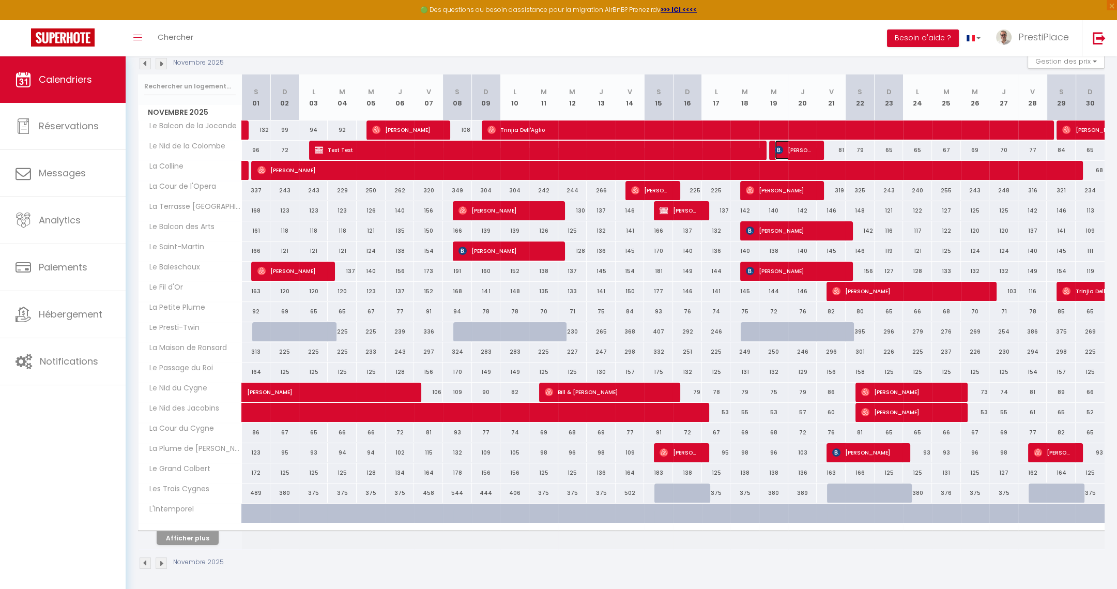
click at [806, 153] on span "[PERSON_NAME]" at bounding box center [794, 150] width 39 height 20
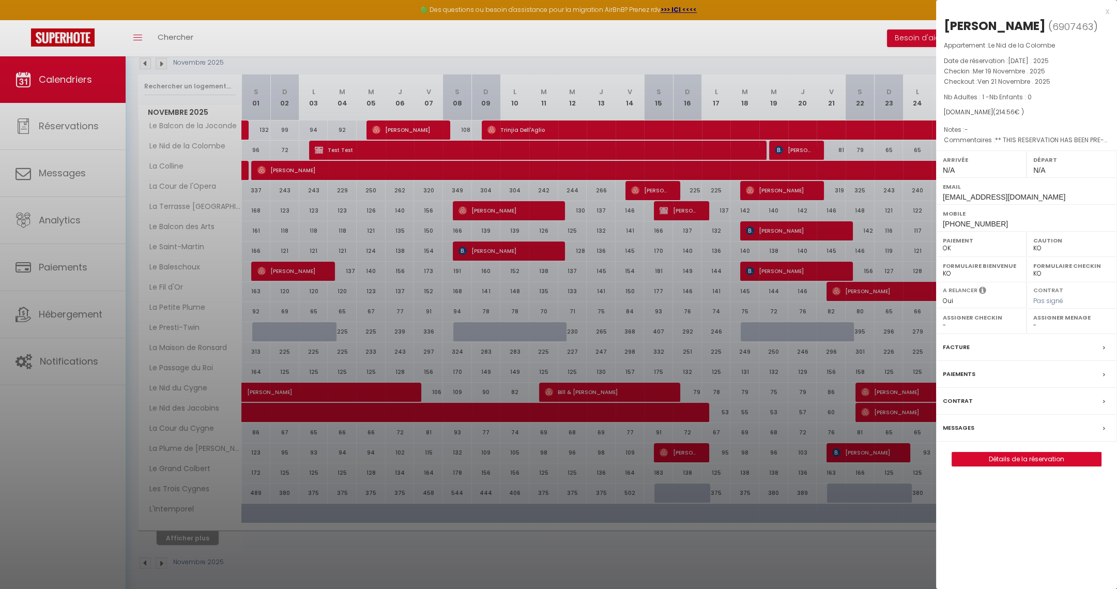
click at [668, 153] on div at bounding box center [558, 294] width 1117 height 589
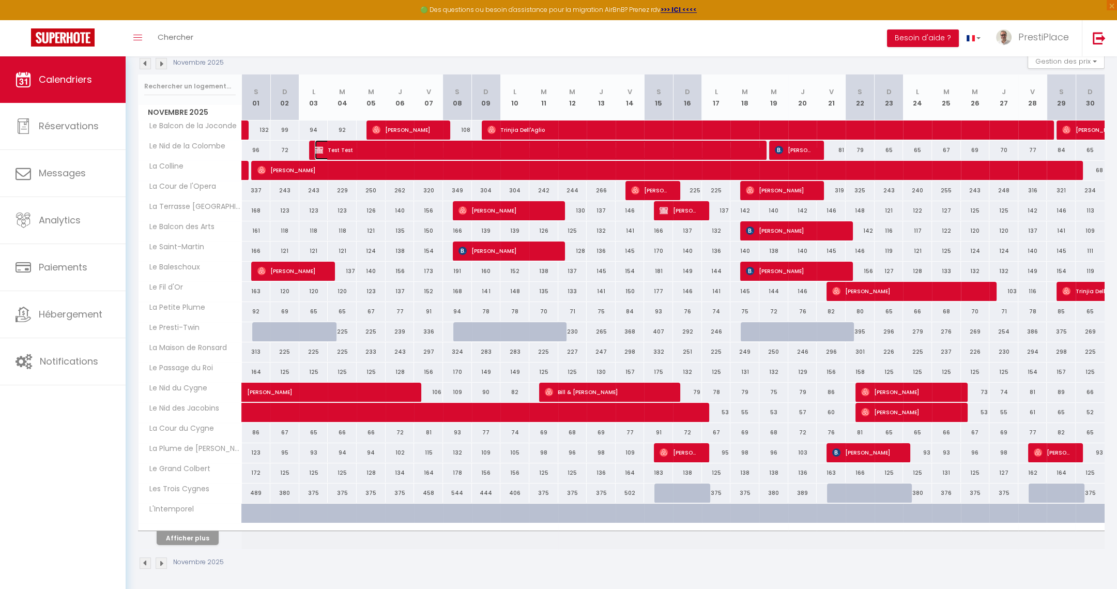
click at [668, 153] on span "Test Test" at bounding box center [537, 150] width 444 height 20
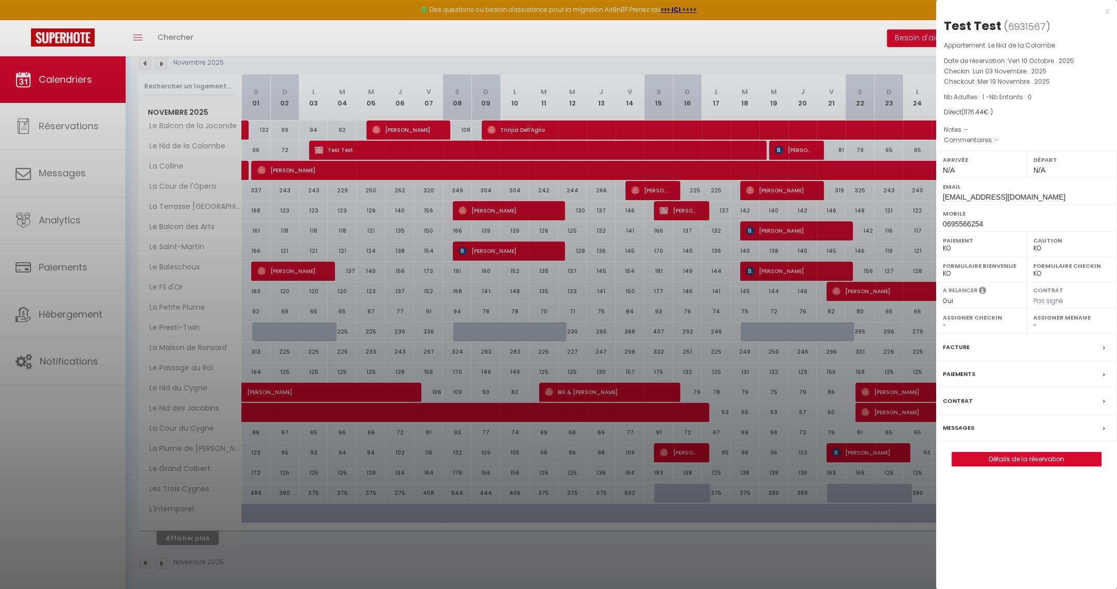
click at [964, 424] on label "Messages" at bounding box center [959, 427] width 32 height 11
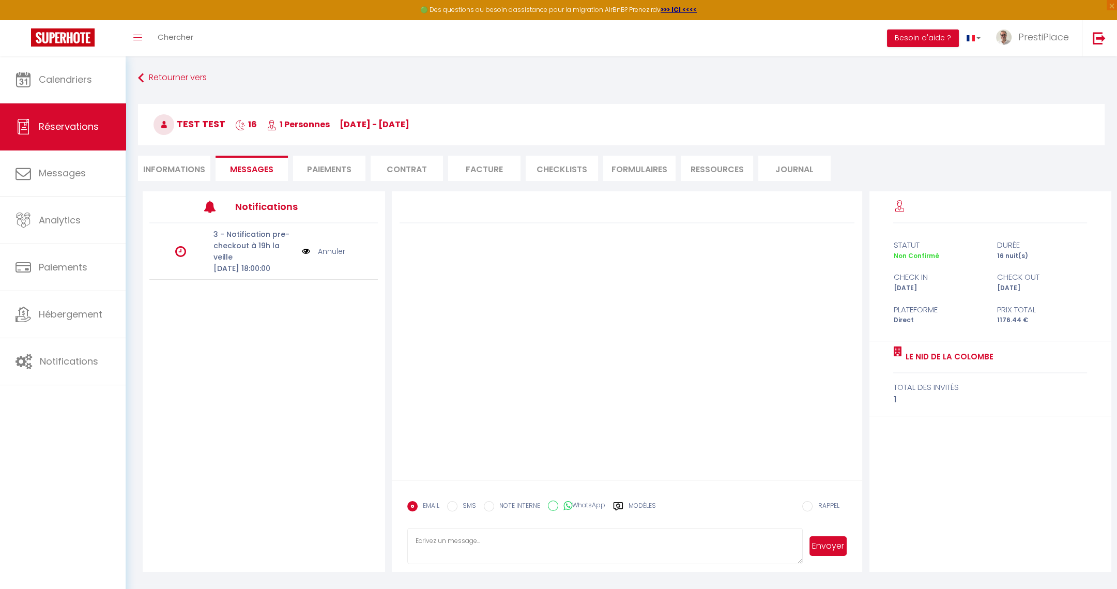
click at [159, 163] on li "Informations" at bounding box center [174, 168] width 72 height 25
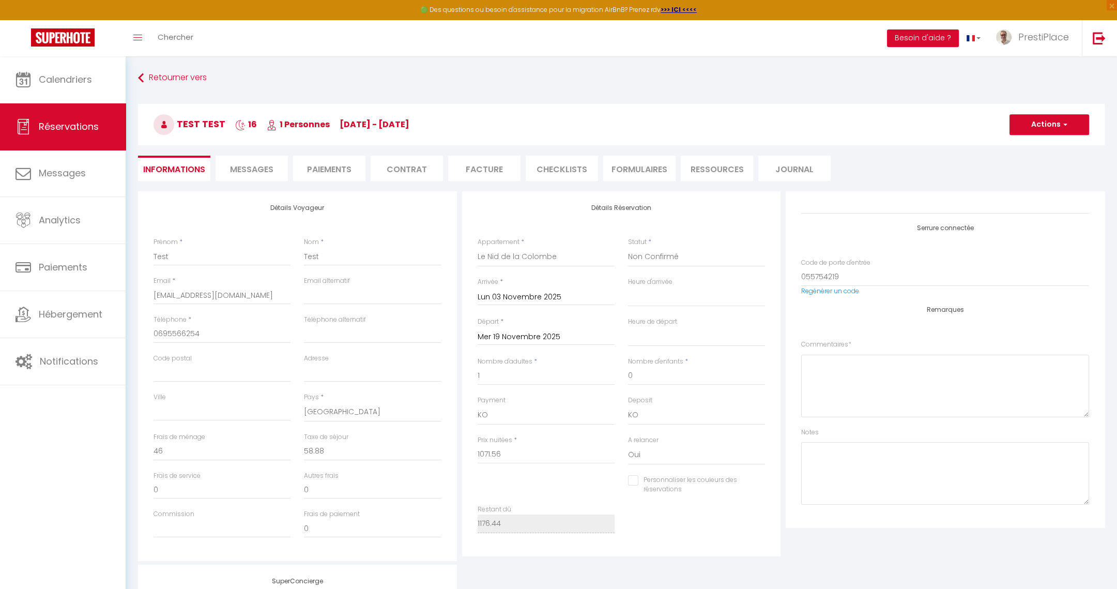
scroll to position [184, 0]
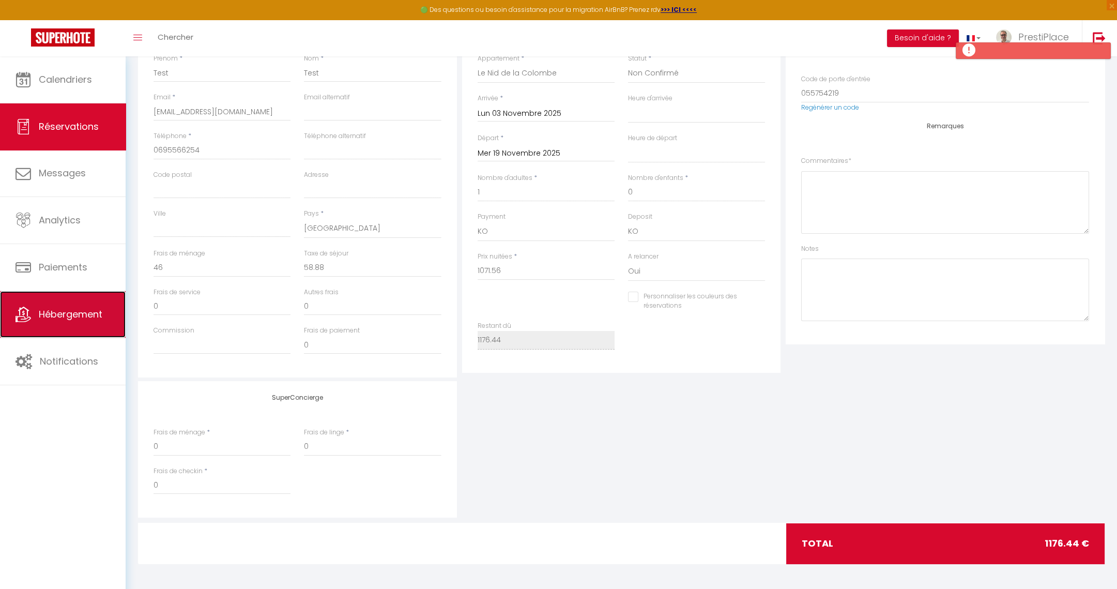
click at [68, 318] on span "Hébergement" at bounding box center [71, 314] width 64 height 13
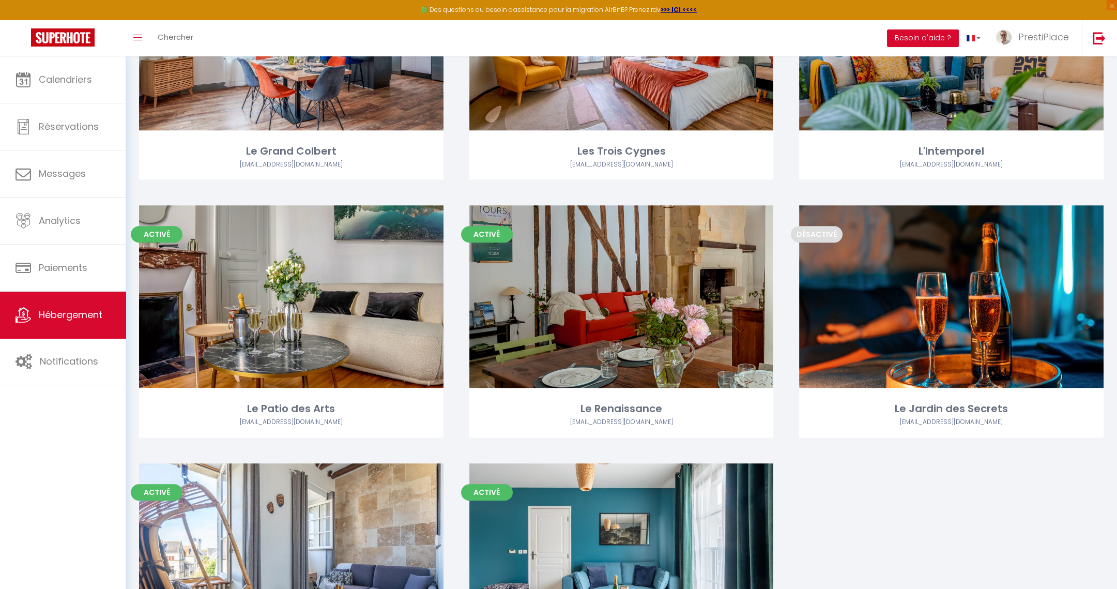
scroll to position [1617, 0]
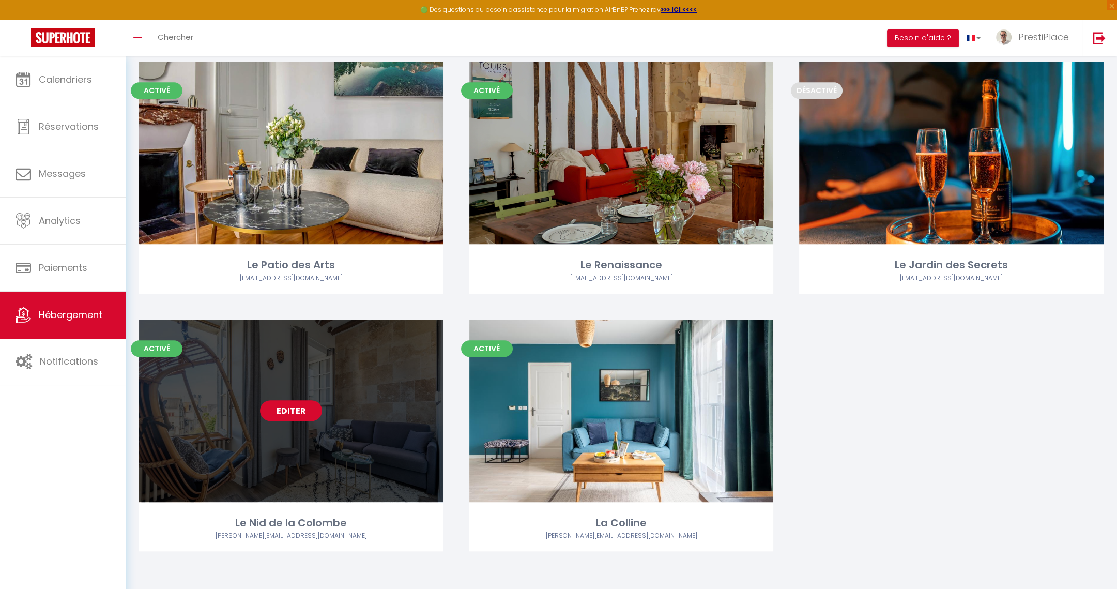
click at [301, 411] on link "Editer" at bounding box center [291, 410] width 62 height 21
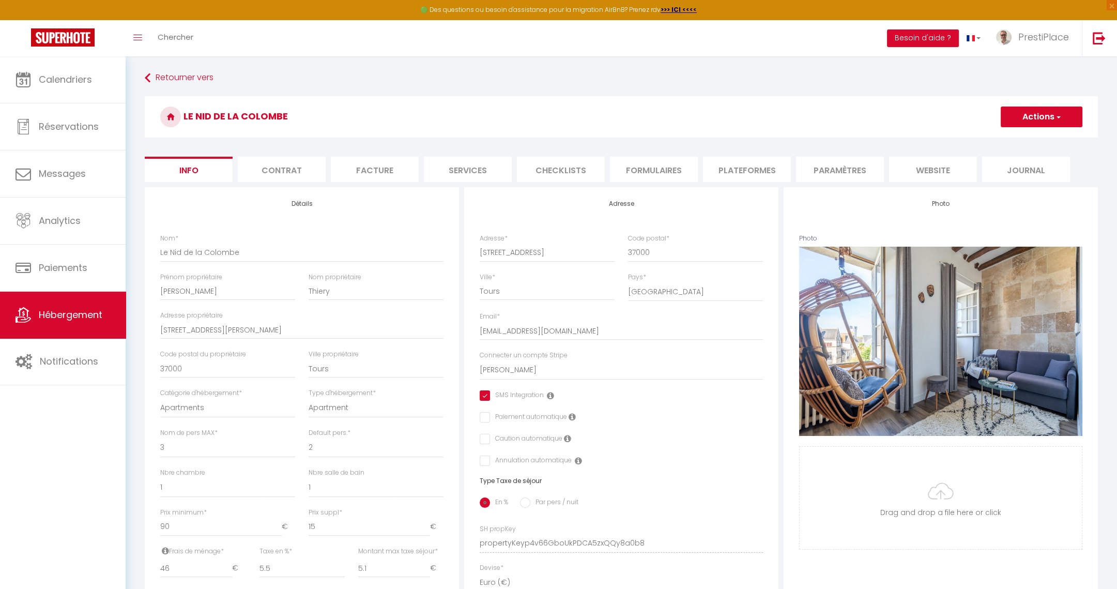
click at [822, 177] on li "Paramètres" at bounding box center [840, 169] width 88 height 25
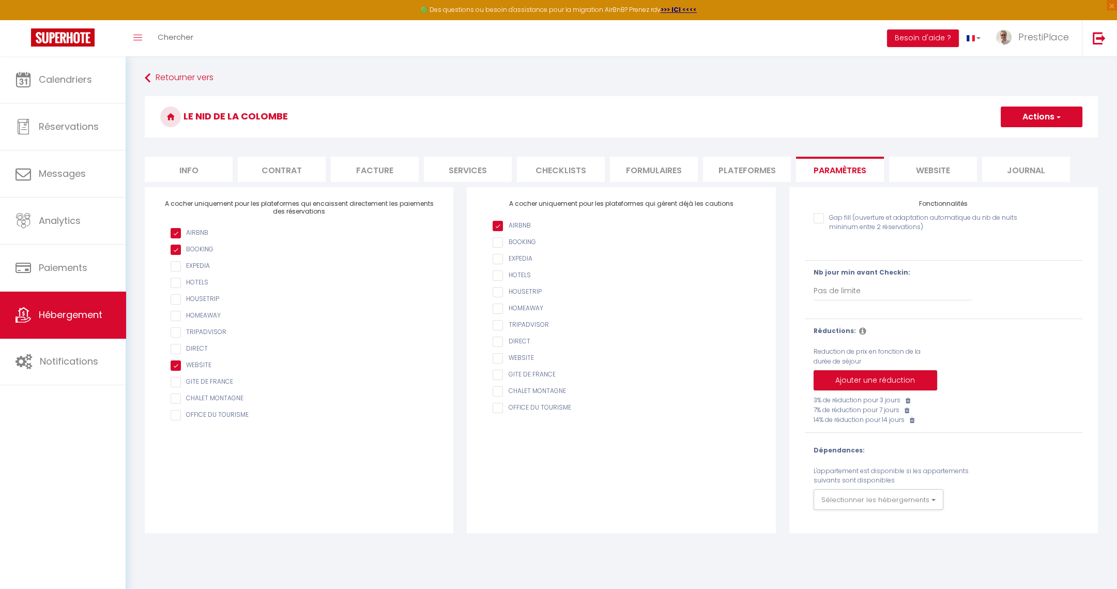
click at [745, 176] on li "Plateformes" at bounding box center [747, 169] width 88 height 25
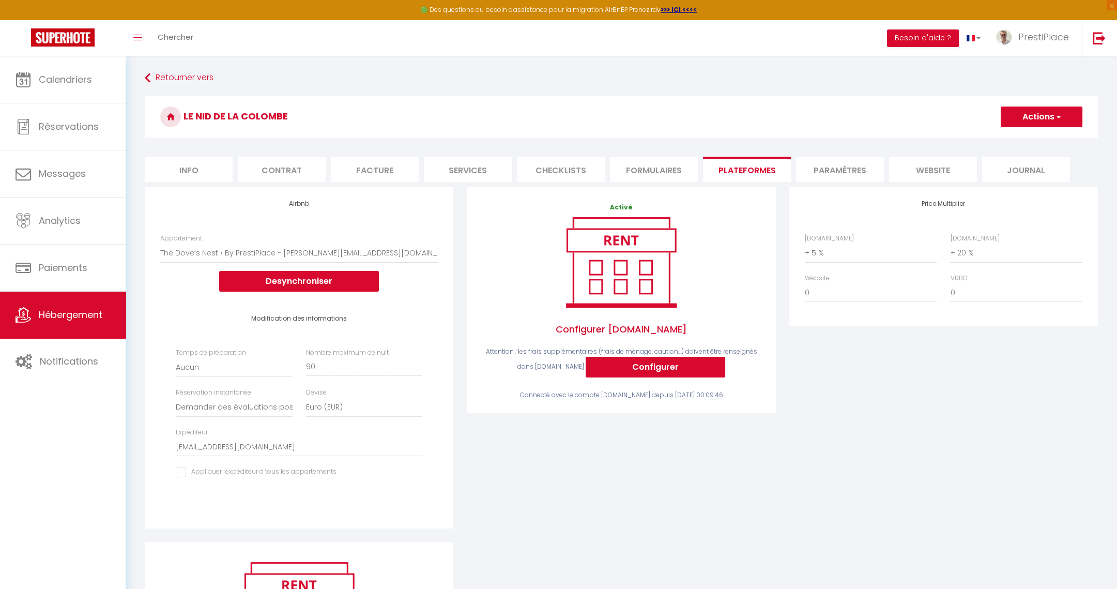
click at [854, 174] on li "Paramètres" at bounding box center [840, 169] width 88 height 25
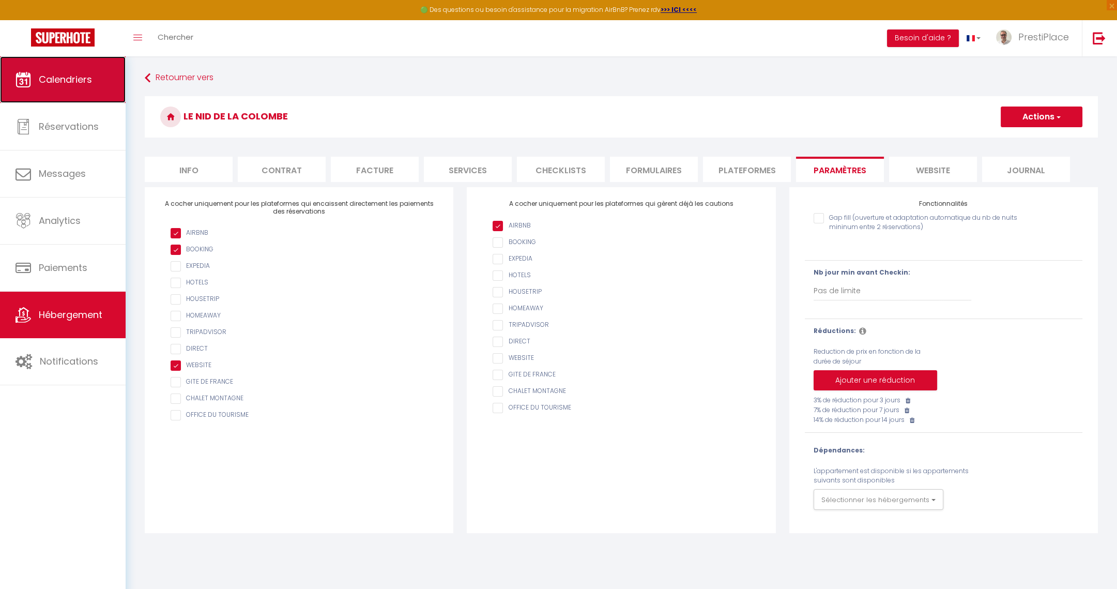
click at [24, 86] on icon at bounding box center [24, 80] width 16 height 16
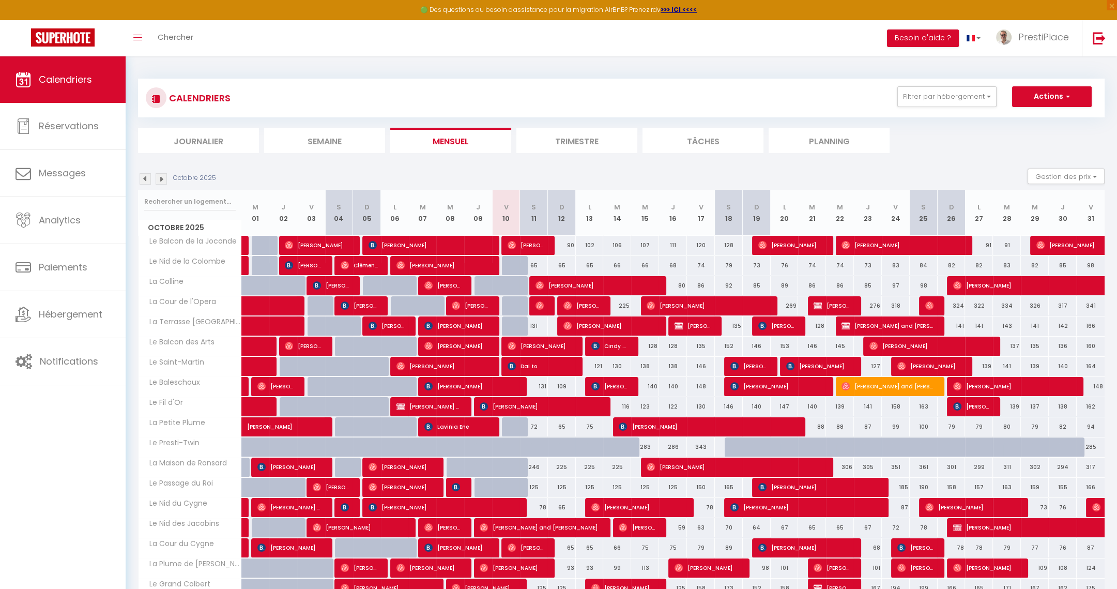
click at [159, 181] on img at bounding box center [161, 178] width 11 height 11
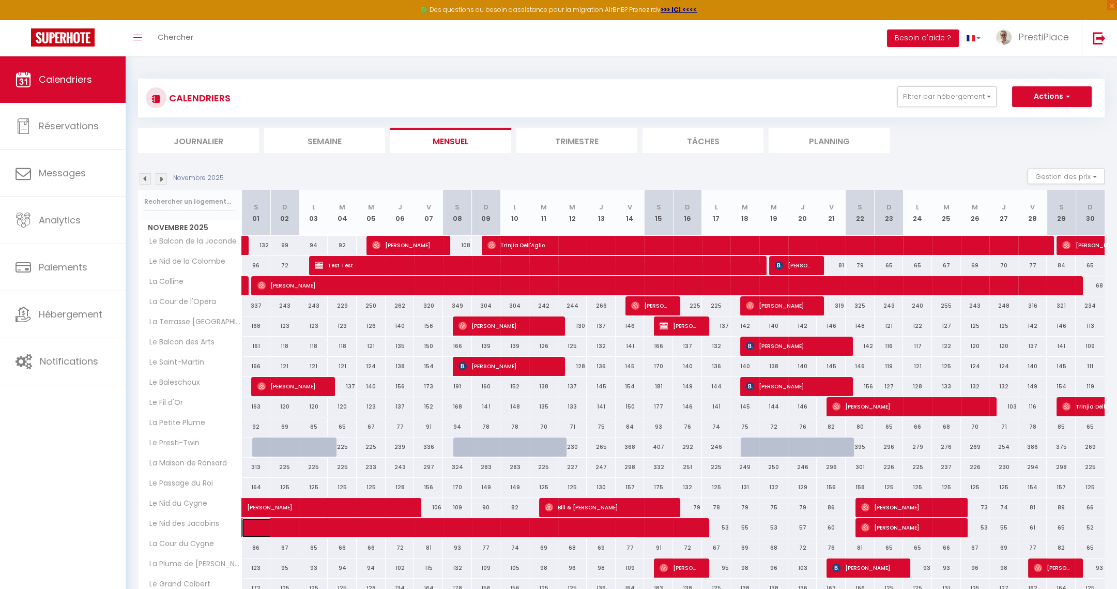
click at [523, 522] on span at bounding box center [447, 528] width 381 height 20
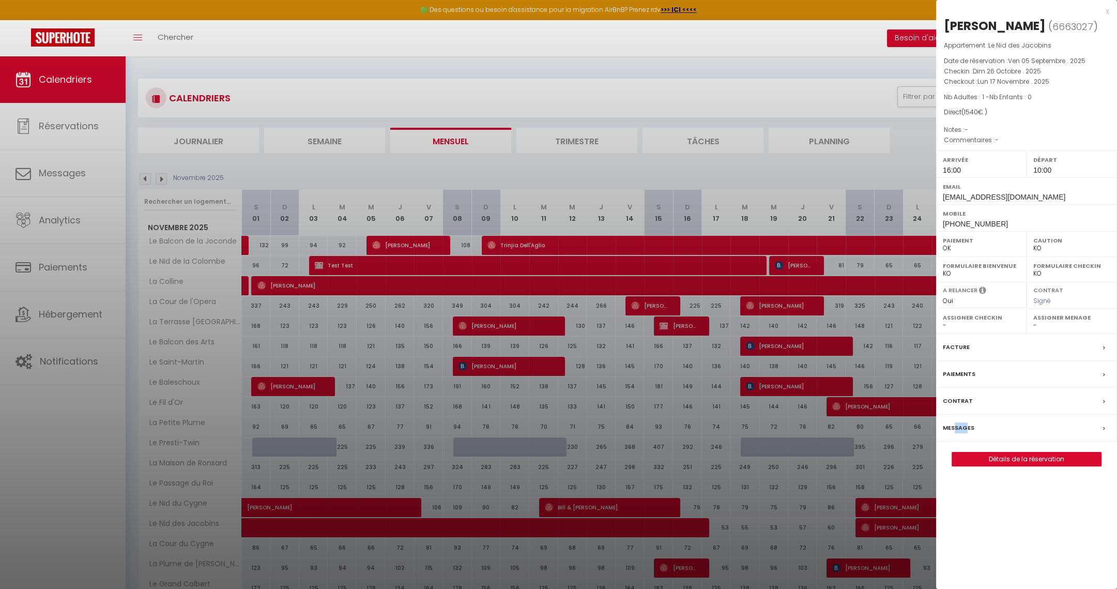
drag, startPoint x: 966, startPoint y: 425, endPoint x: 955, endPoint y: 437, distance: 16.5
click at [955, 437] on div "Messages" at bounding box center [1026, 428] width 181 height 27
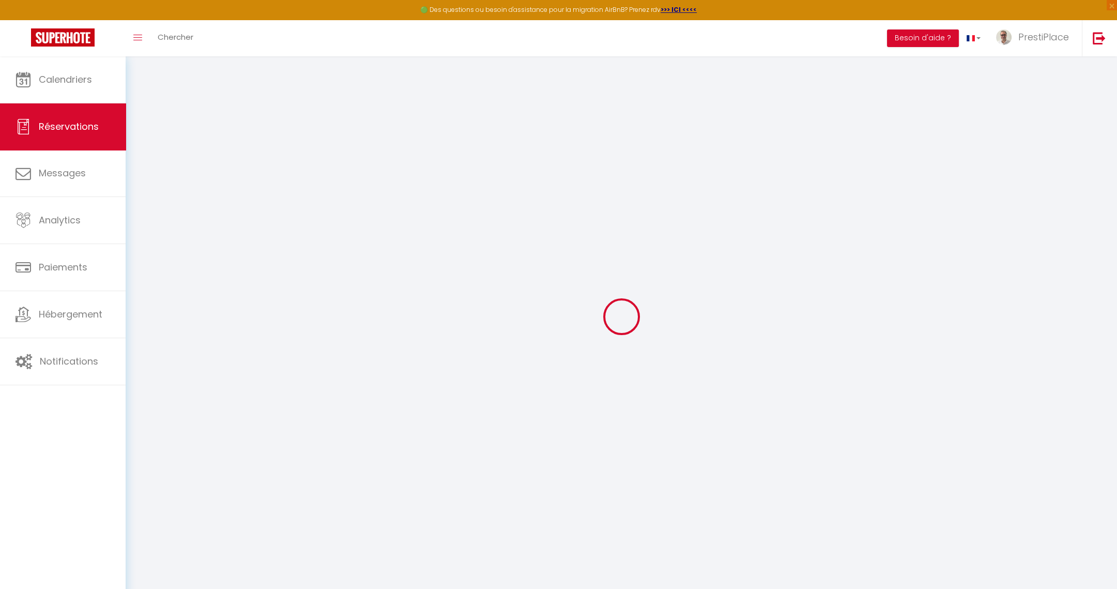
click at [352, 245] on div at bounding box center [621, 317] width 967 height 496
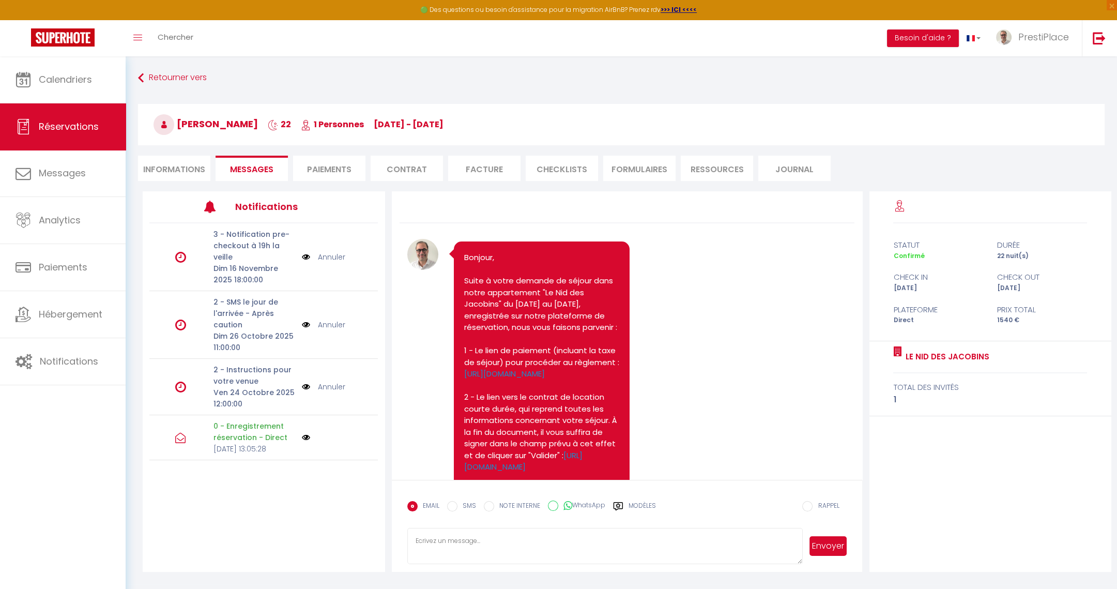
scroll to position [196, 0]
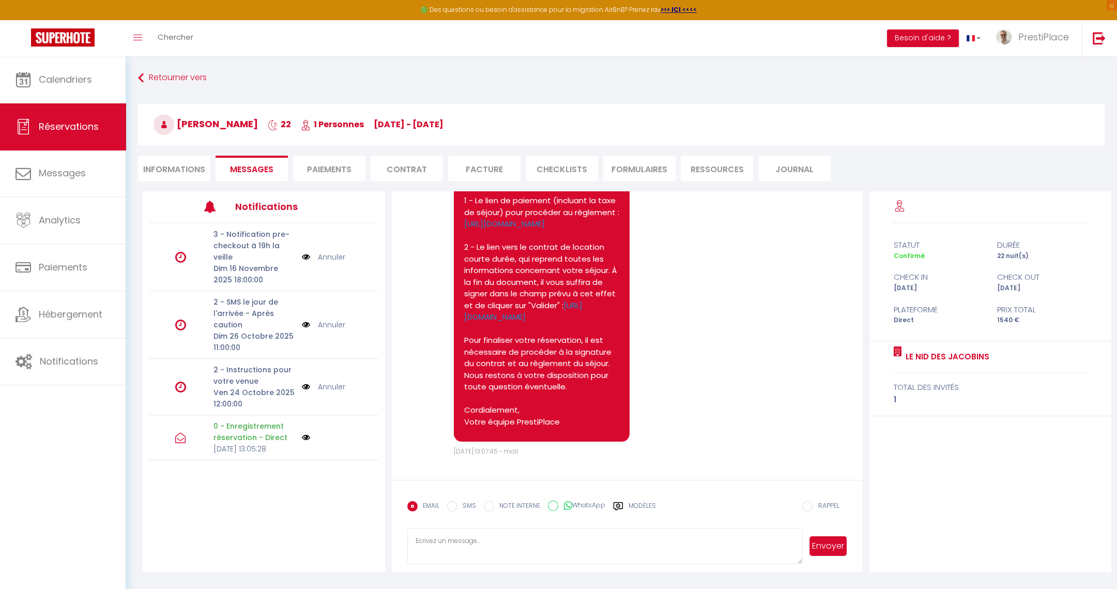
click at [165, 162] on li "Informations" at bounding box center [174, 168] width 72 height 25
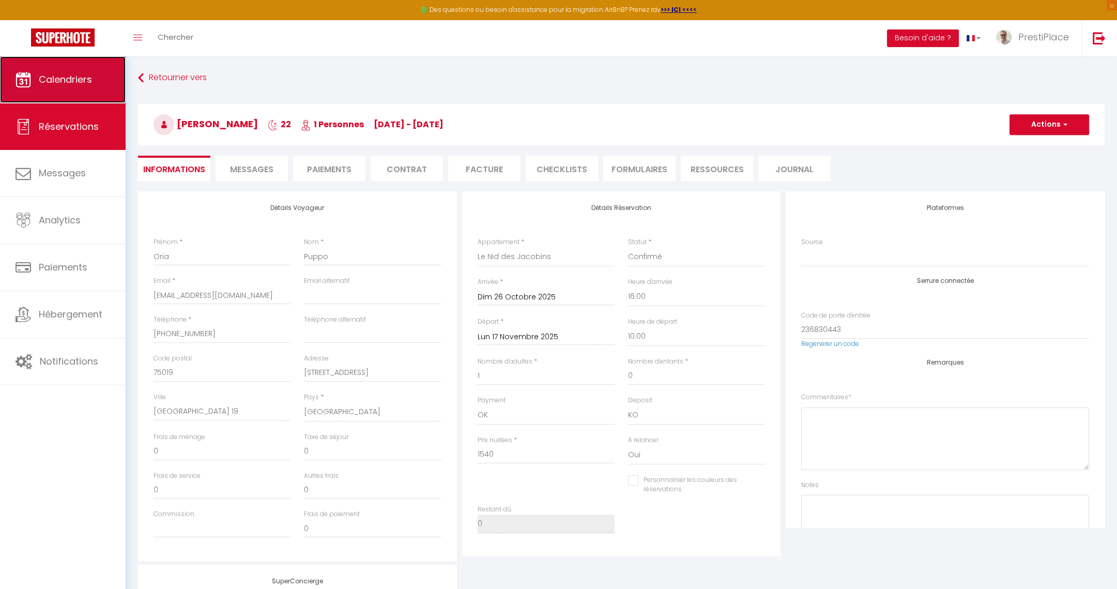
click at [35, 88] on link "Calendriers" at bounding box center [63, 79] width 126 height 47
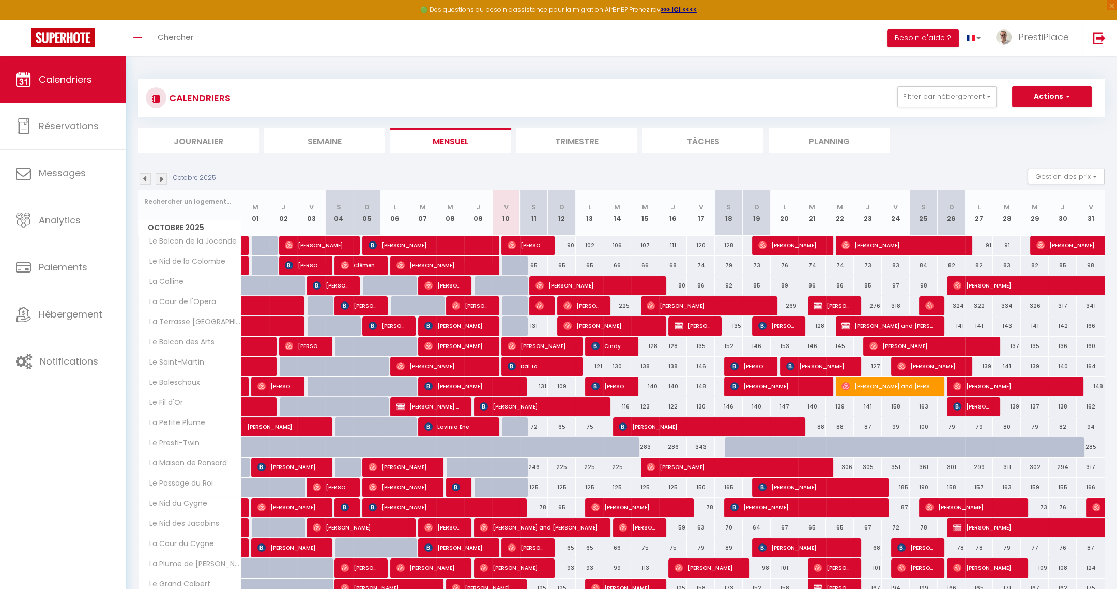
click at [161, 178] on img at bounding box center [161, 178] width 11 height 11
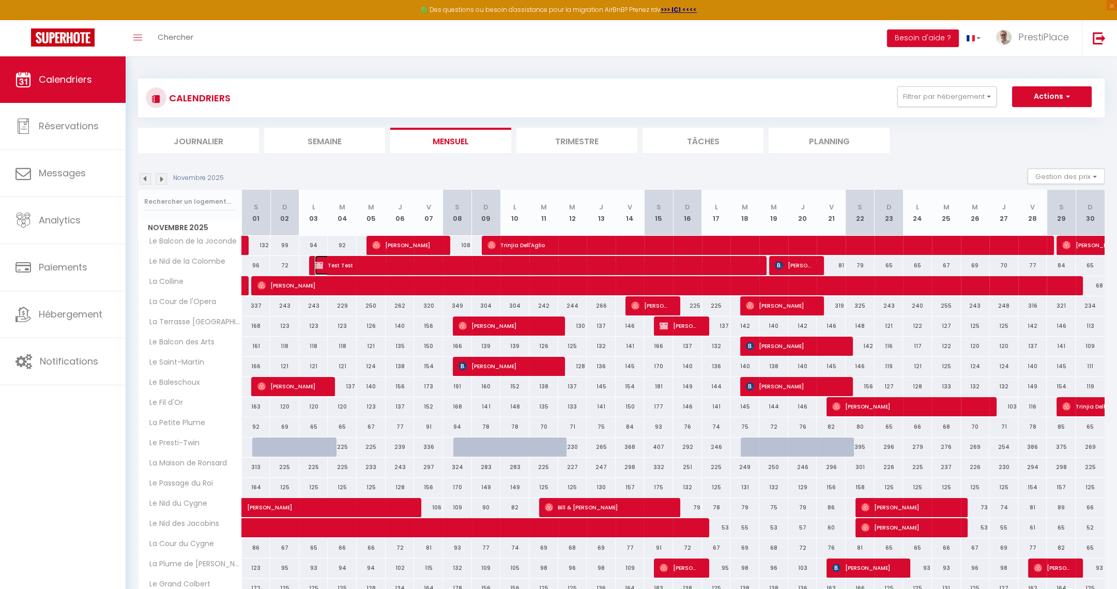
click at [481, 261] on span "Test Test" at bounding box center [537, 265] width 444 height 20
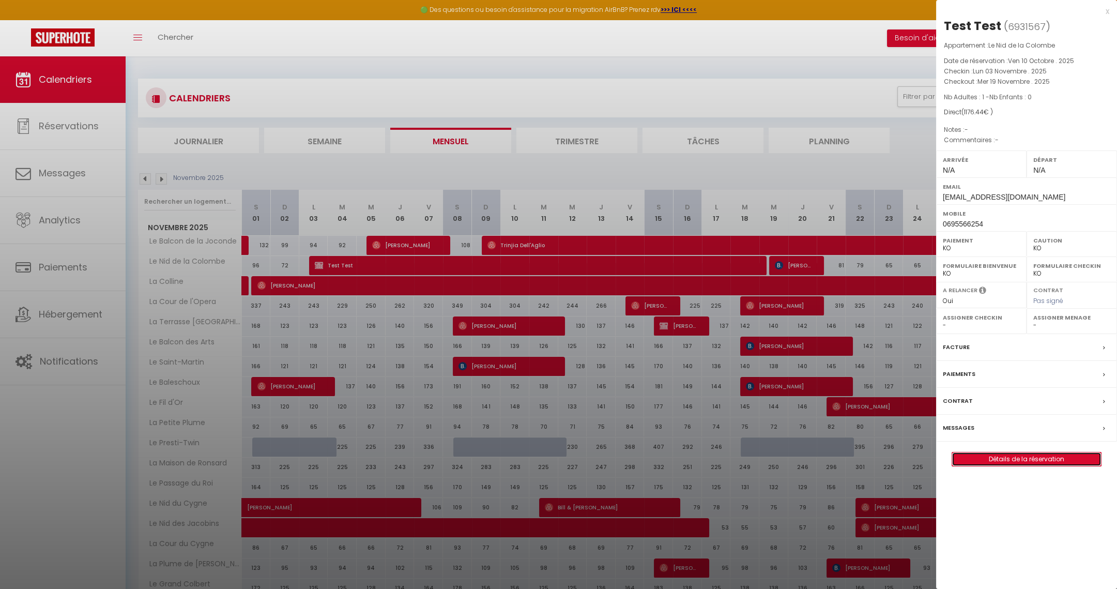
click at [1028, 458] on link "Détails de la réservation" at bounding box center [1026, 458] width 149 height 13
